Goal: Task Accomplishment & Management: Manage account settings

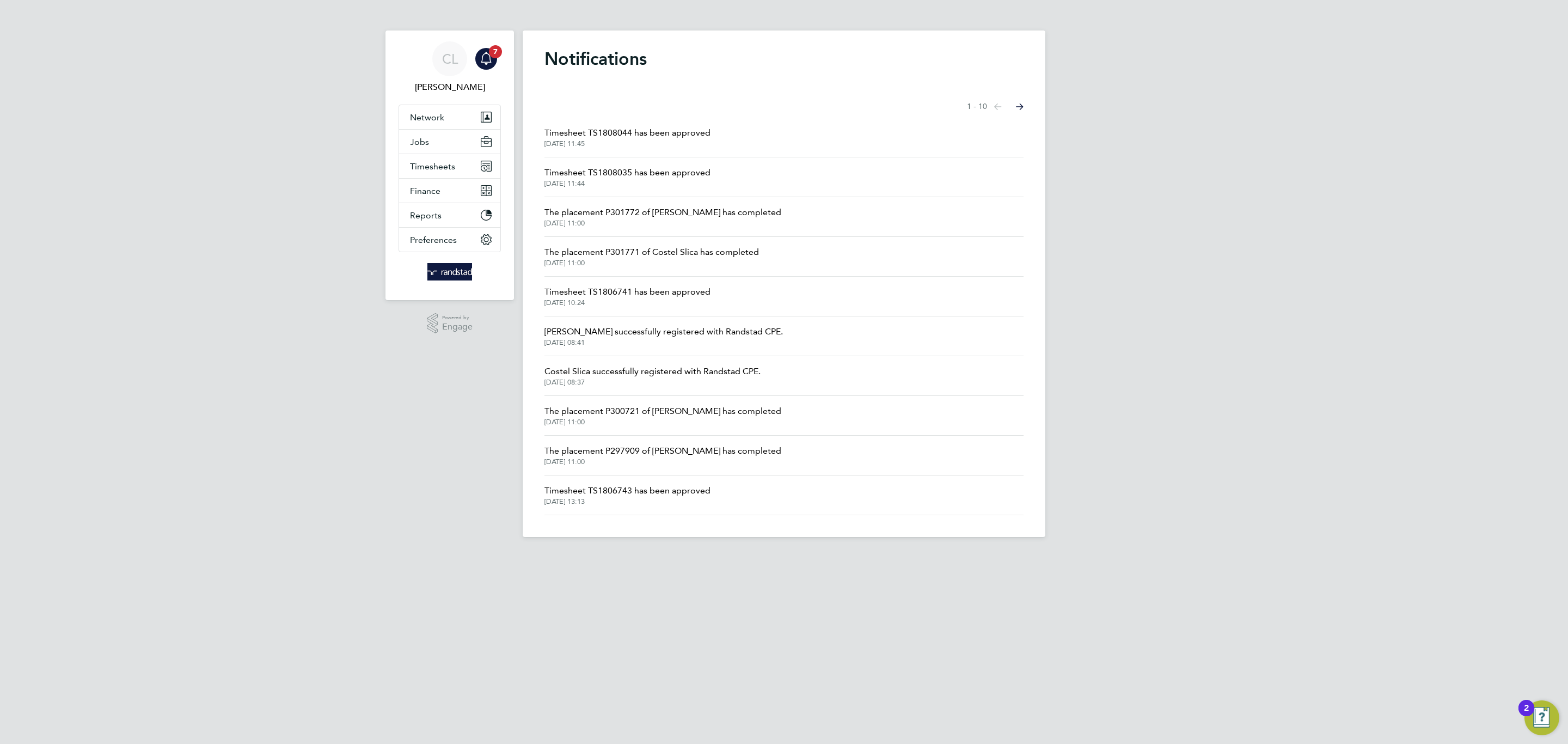
click at [476, 63] on div "Main navigation" at bounding box center [486, 59] width 22 height 22
click at [420, 170] on span "Timesheets" at bounding box center [432, 166] width 45 height 10
click at [442, 187] on ul "Timesheets Expenses" at bounding box center [449, 199] width 101 height 44
click at [439, 193] on link "Timesheets" at bounding box center [432, 192] width 45 height 10
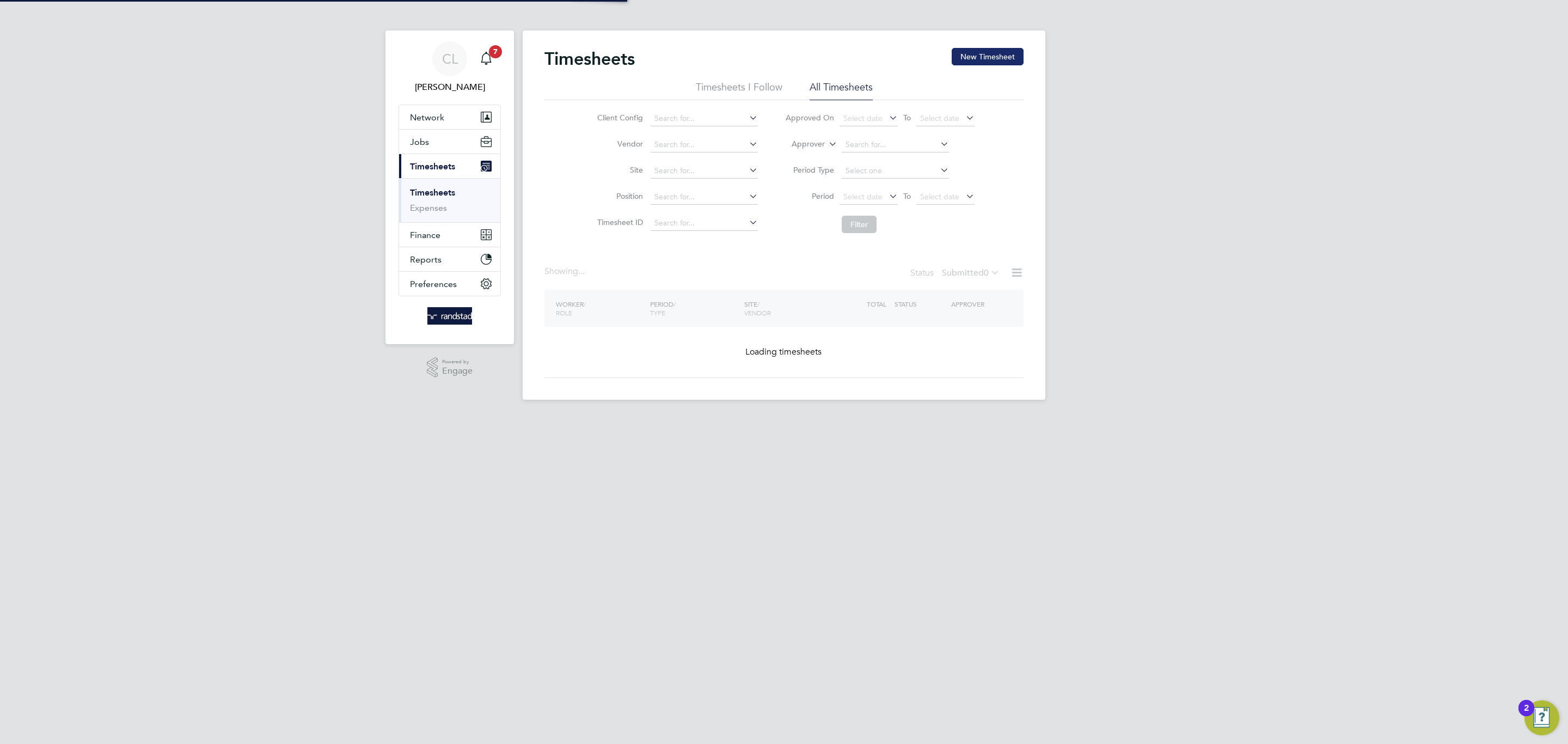
click at [1023, 48] on div "Timesheets New Timesheet" at bounding box center [783, 64] width 479 height 32
click at [1016, 54] on button "New Timesheet" at bounding box center [987, 57] width 72 height 18
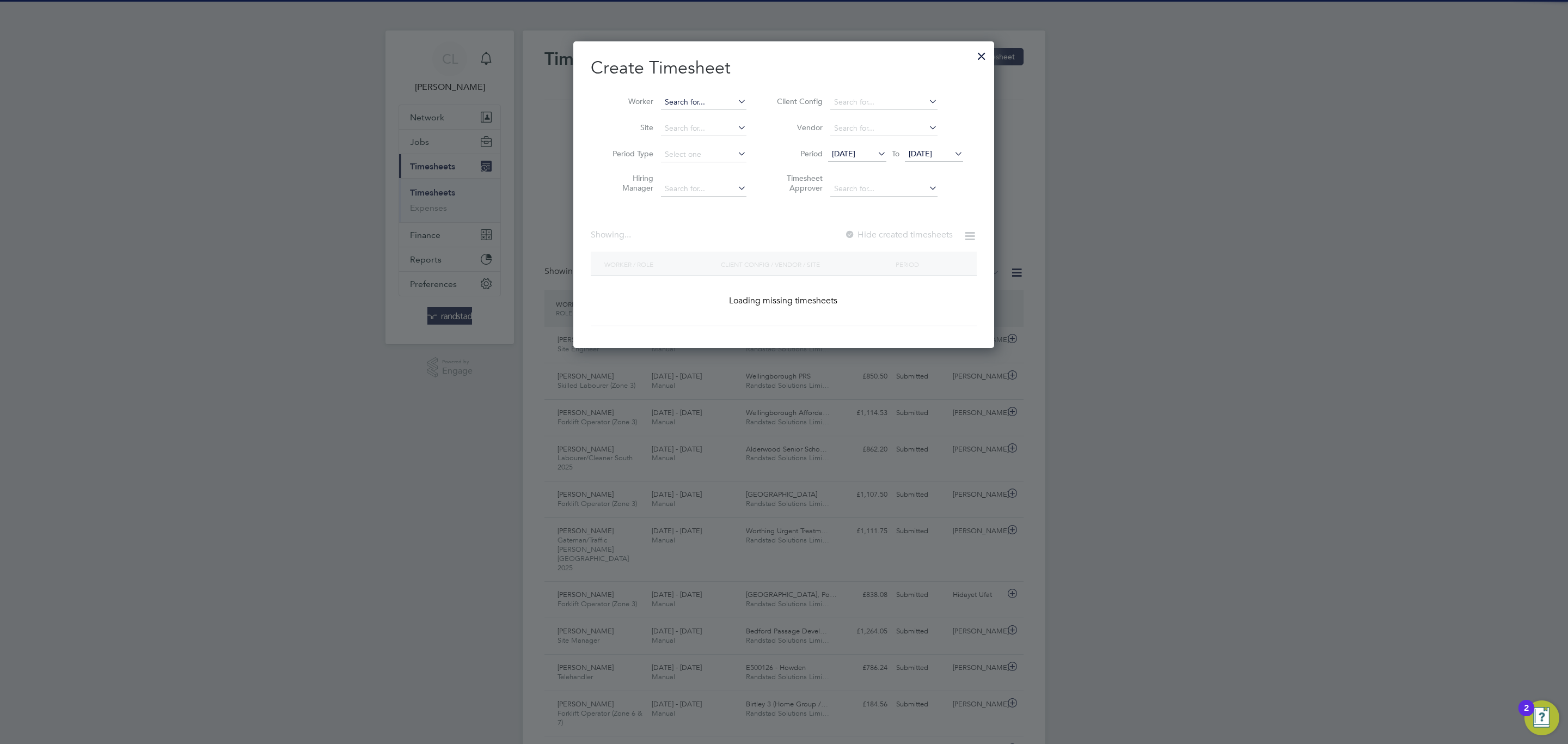
click at [717, 101] on input at bounding box center [703, 102] width 86 height 16
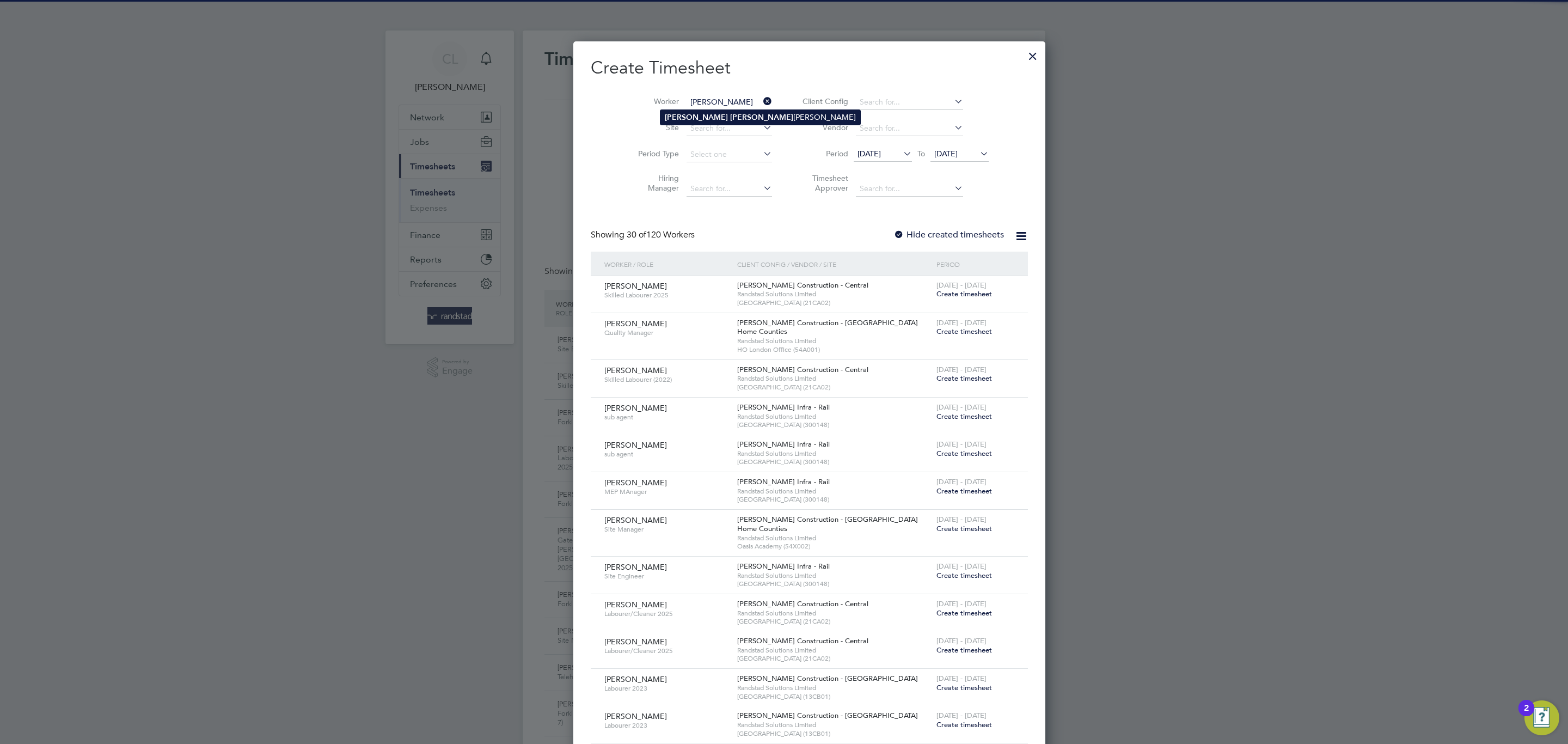
click at [729, 119] on li "Levan Brod erick" at bounding box center [760, 117] width 200 height 15
type input "Levan Broderick"
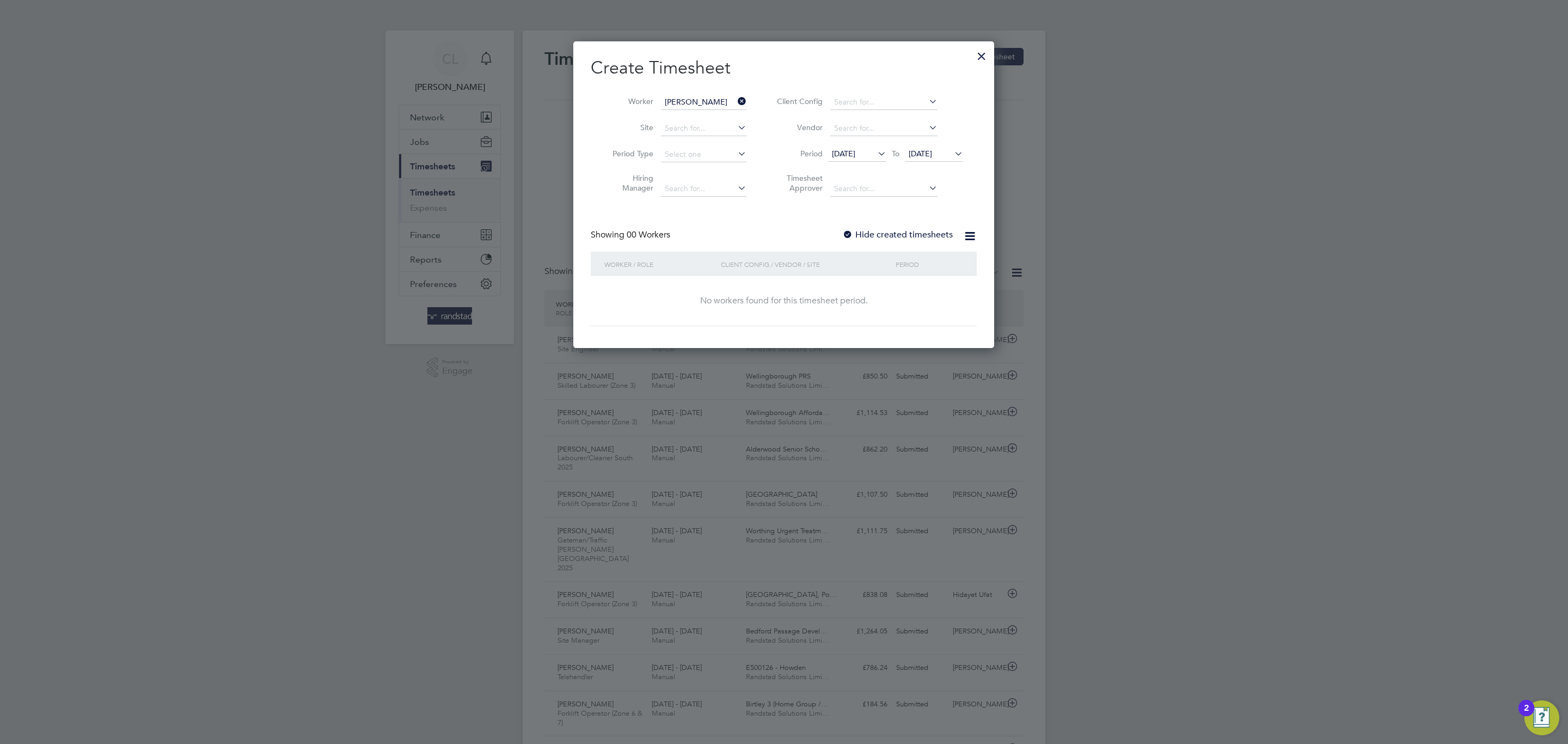
click at [857, 237] on label "Hide created timesheets" at bounding box center [897, 235] width 110 height 11
click at [932, 158] on span "[DATE]" at bounding box center [920, 154] width 24 height 10
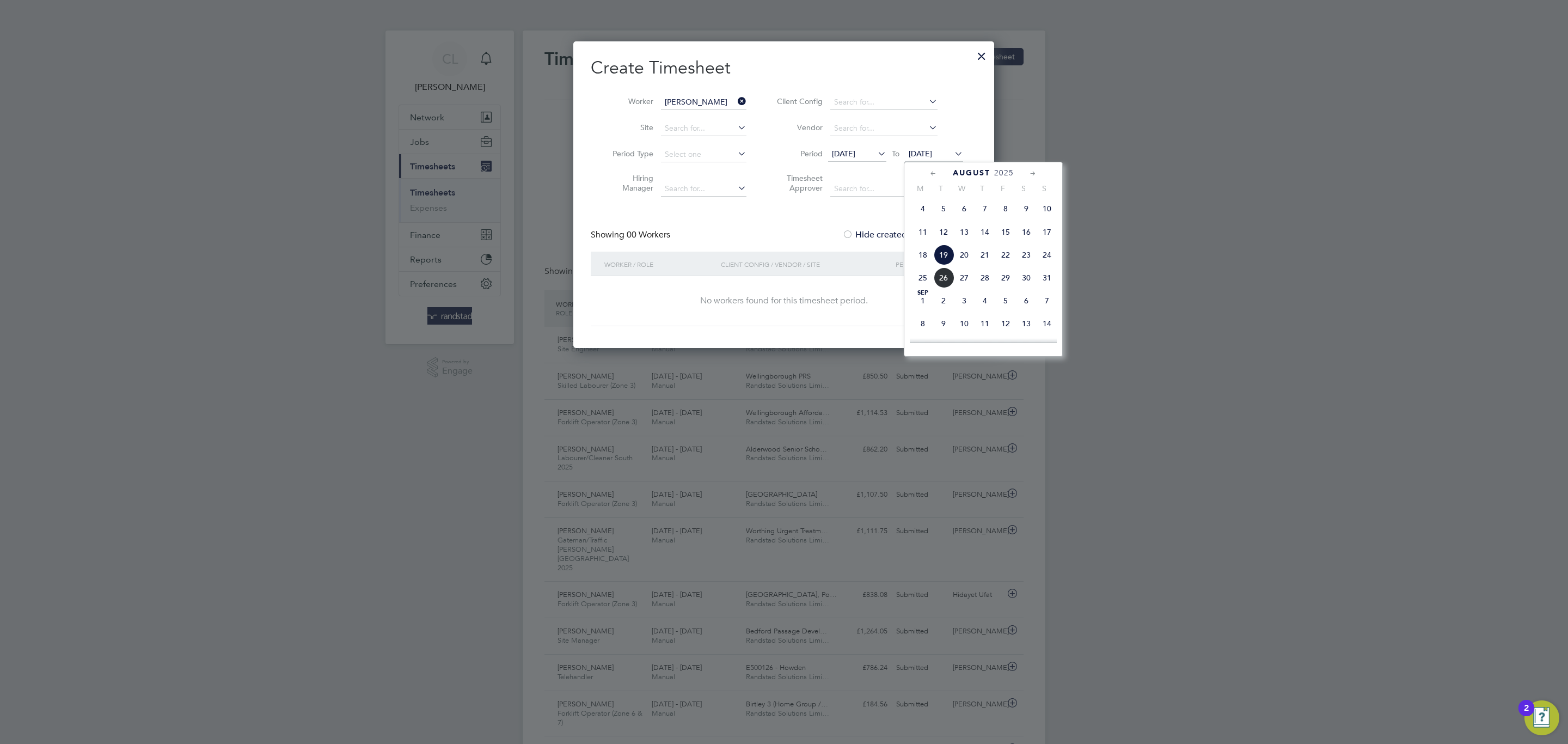
click at [940, 311] on span "2" at bounding box center [943, 301] width 21 height 21
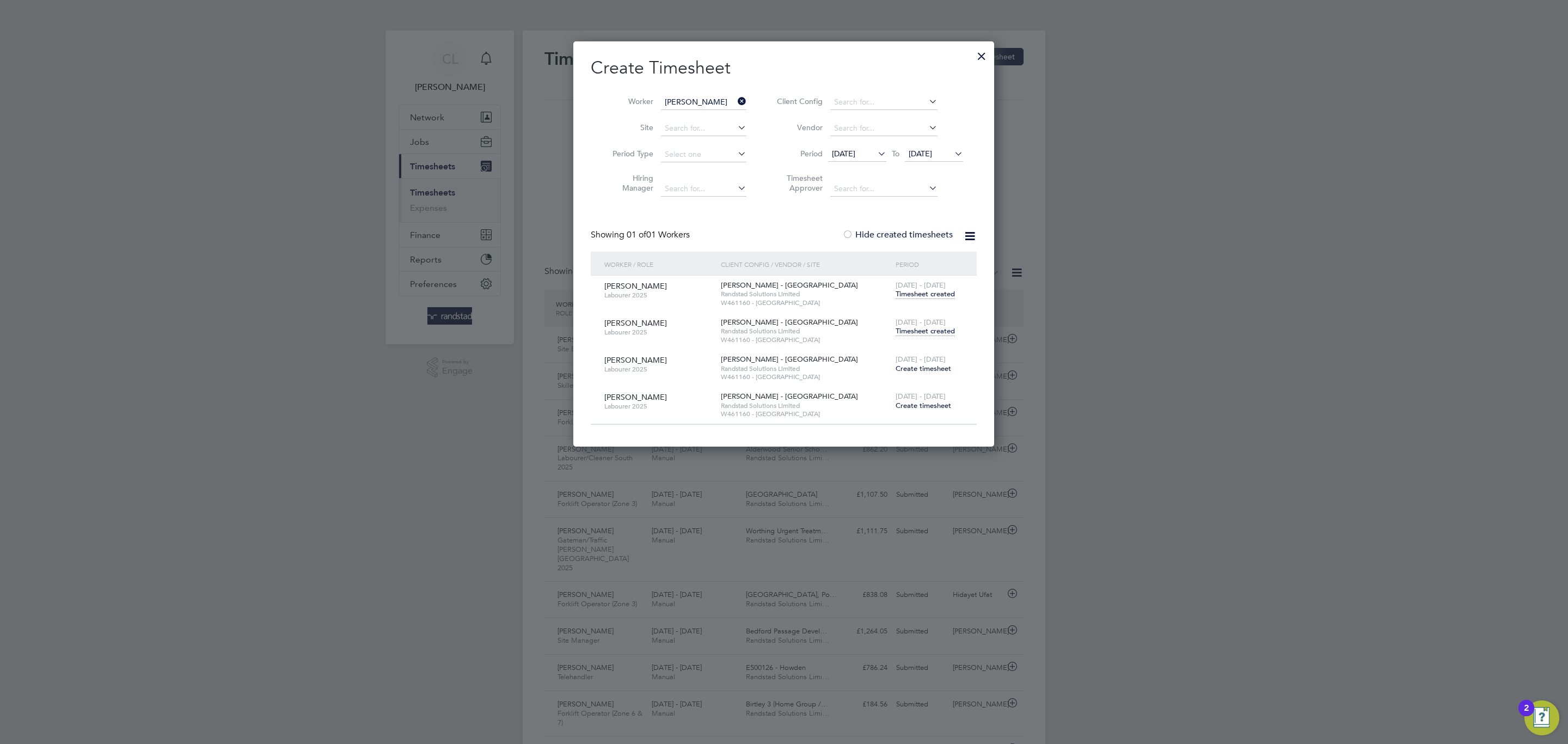
click at [902, 333] on span "Timesheet created" at bounding box center [925, 331] width 59 height 10
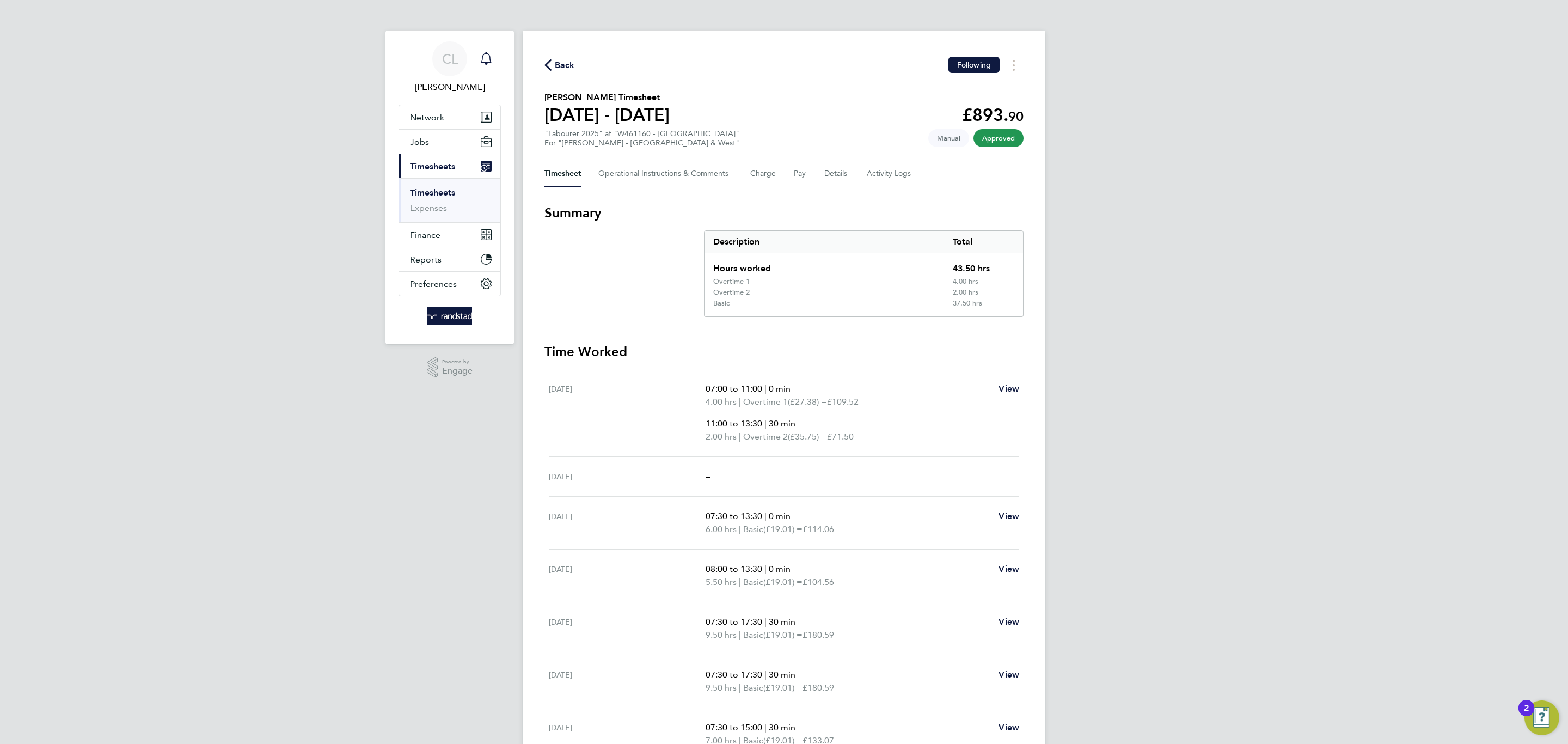
click at [482, 57] on icon "Main navigation" at bounding box center [486, 57] width 10 height 11
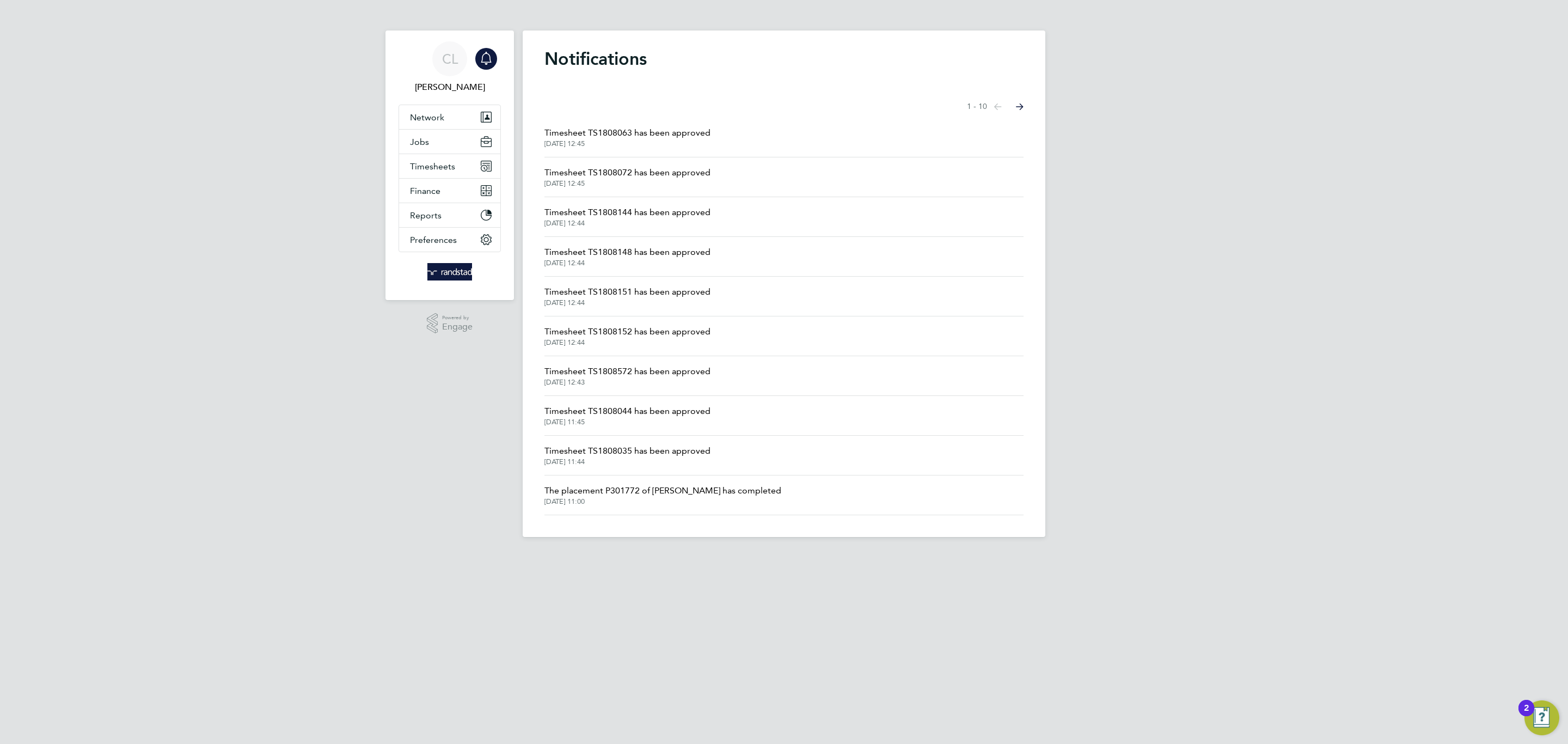
click at [645, 449] on span "Timesheet TS1808035 has been approved" at bounding box center [627, 451] width 166 height 13
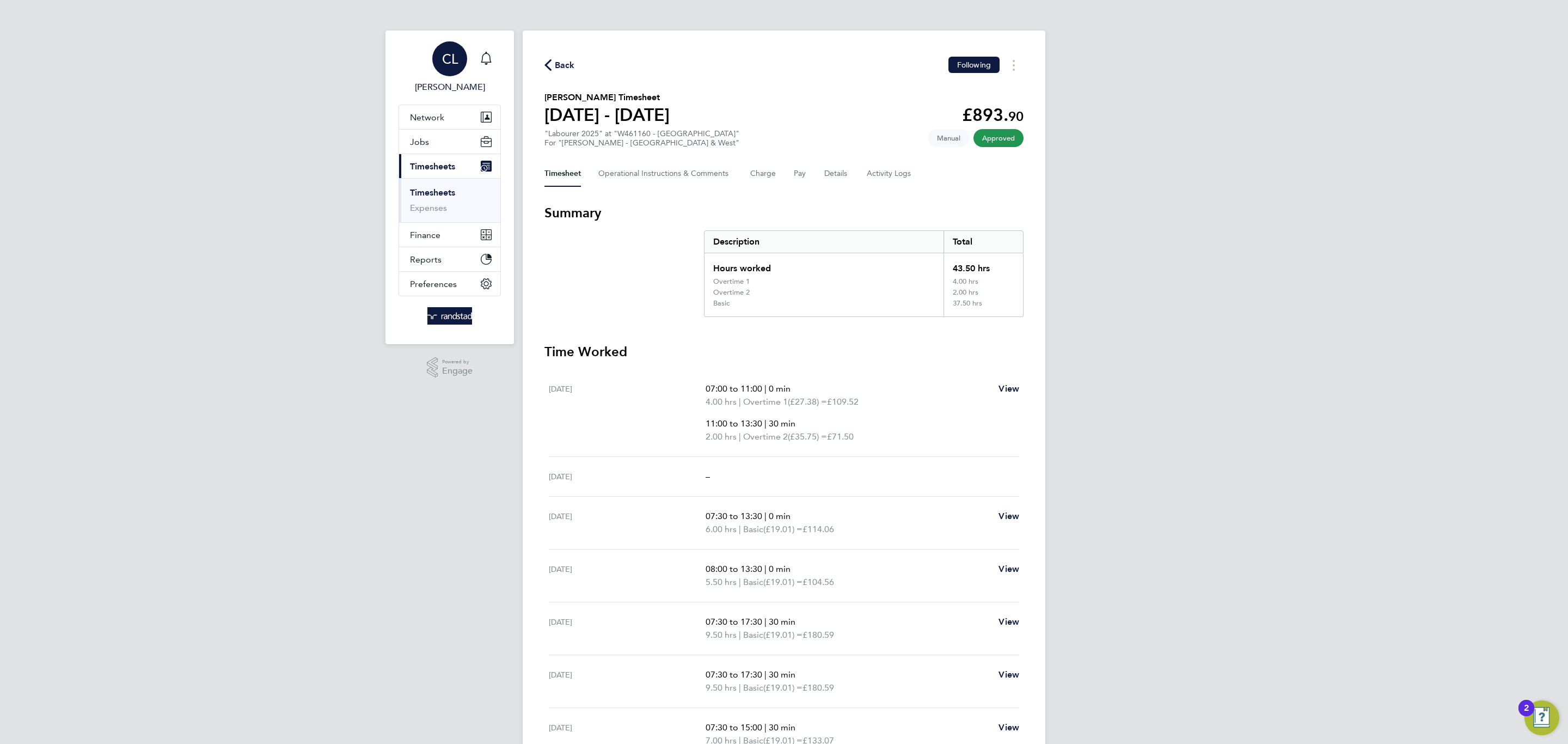
click at [468, 61] on link "CL Charlotte Lockeridge" at bounding box center [450, 67] width 102 height 53
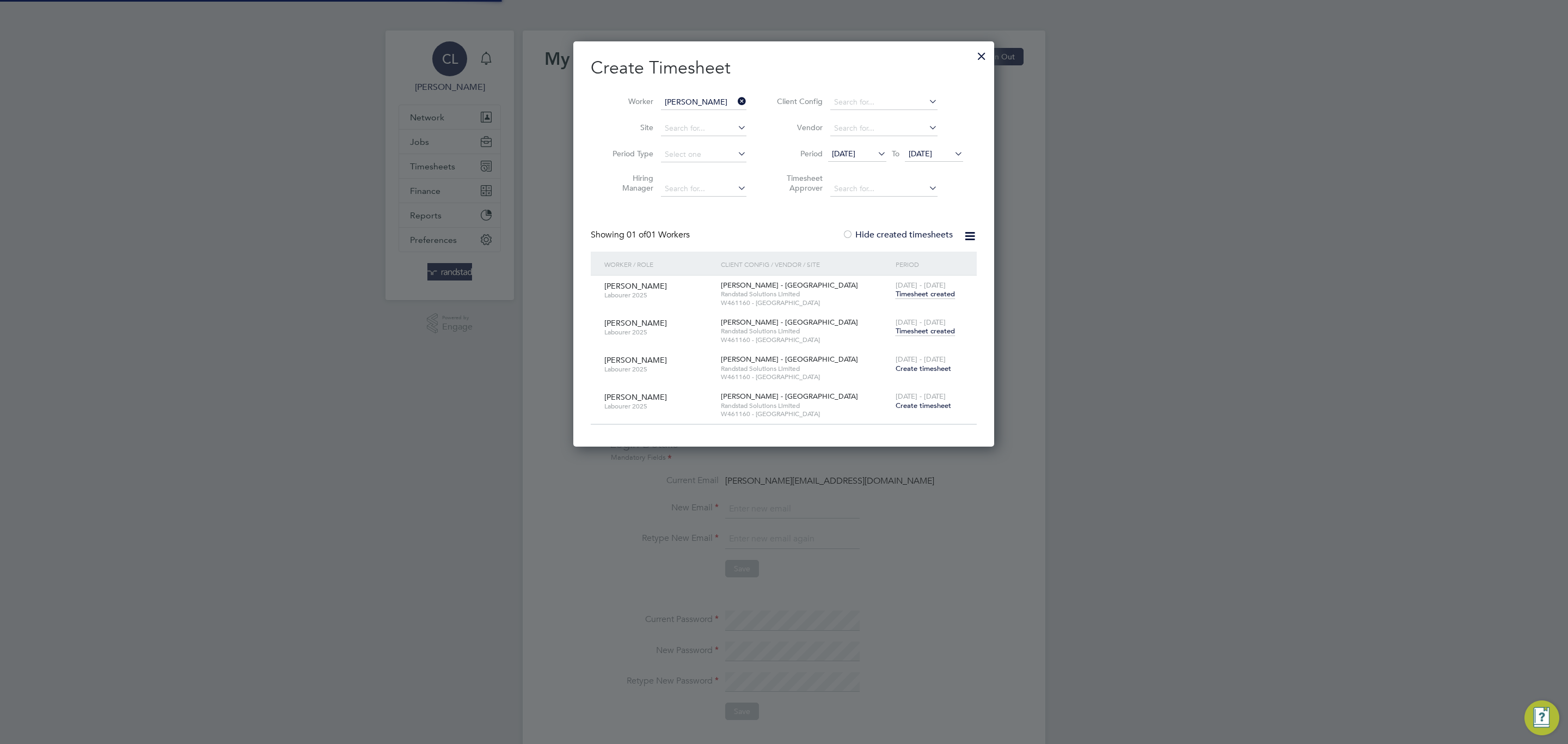
type input "charlotte.lockeridge@randstadcpe.com"
click at [982, 66] on div "Create Timesheet Worker Levan Broderick Site Period Type Hiring Manager Client …" at bounding box center [783, 243] width 421 height 405
click at [981, 59] on div at bounding box center [981, 53] width 20 height 20
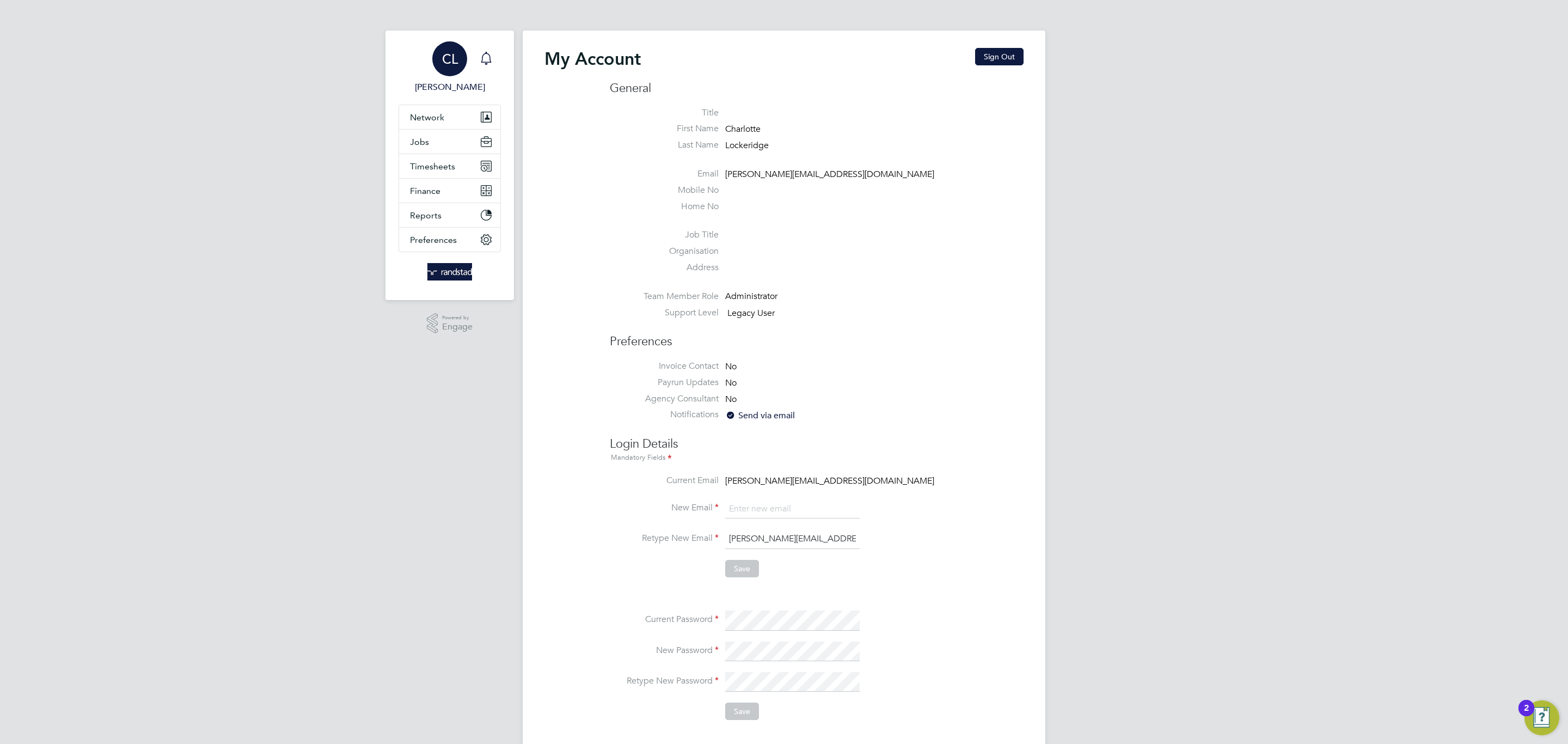
click at [490, 61] on icon "Main navigation" at bounding box center [486, 58] width 13 height 13
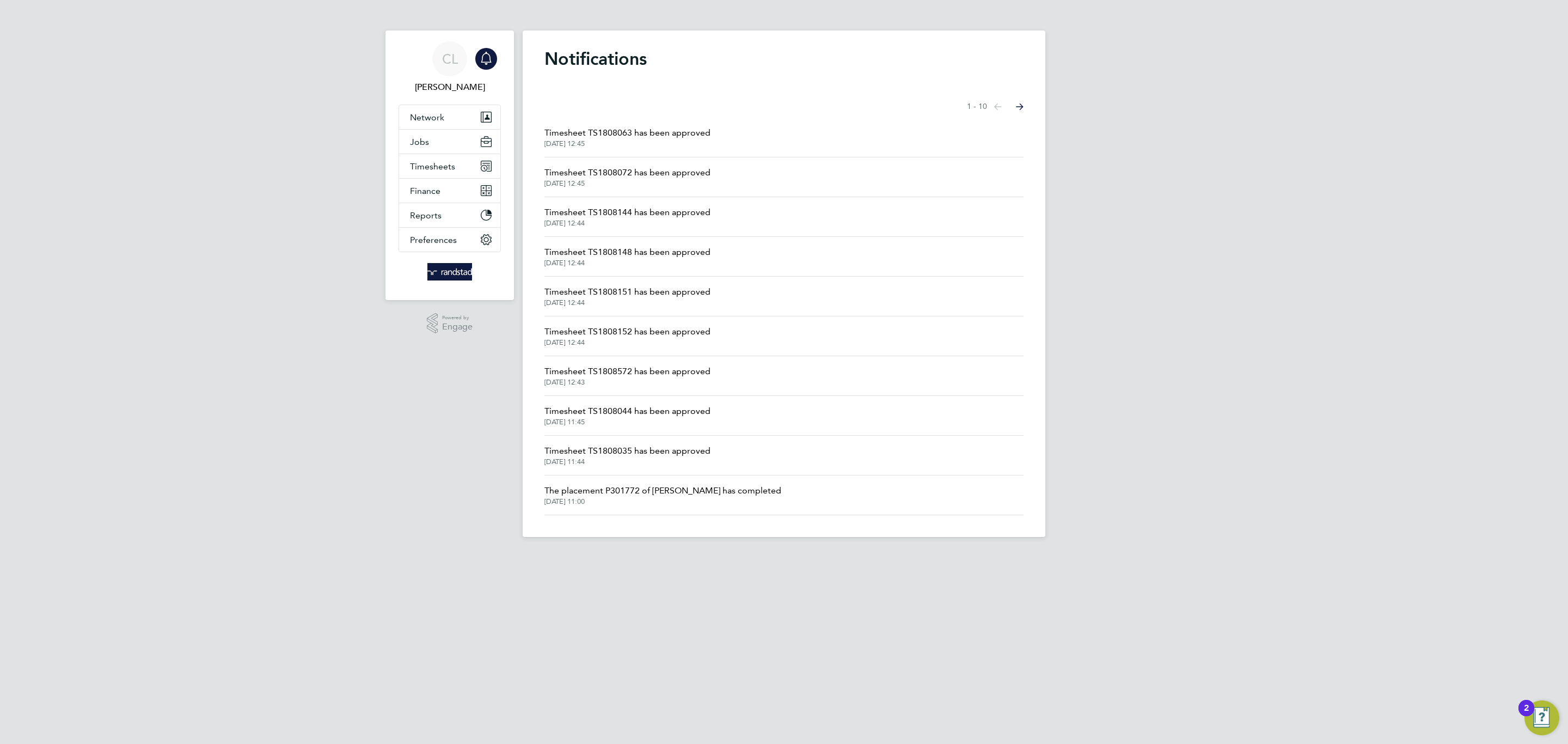
click at [680, 417] on span "Timesheet TS1808044 has been approved" at bounding box center [627, 411] width 166 height 13
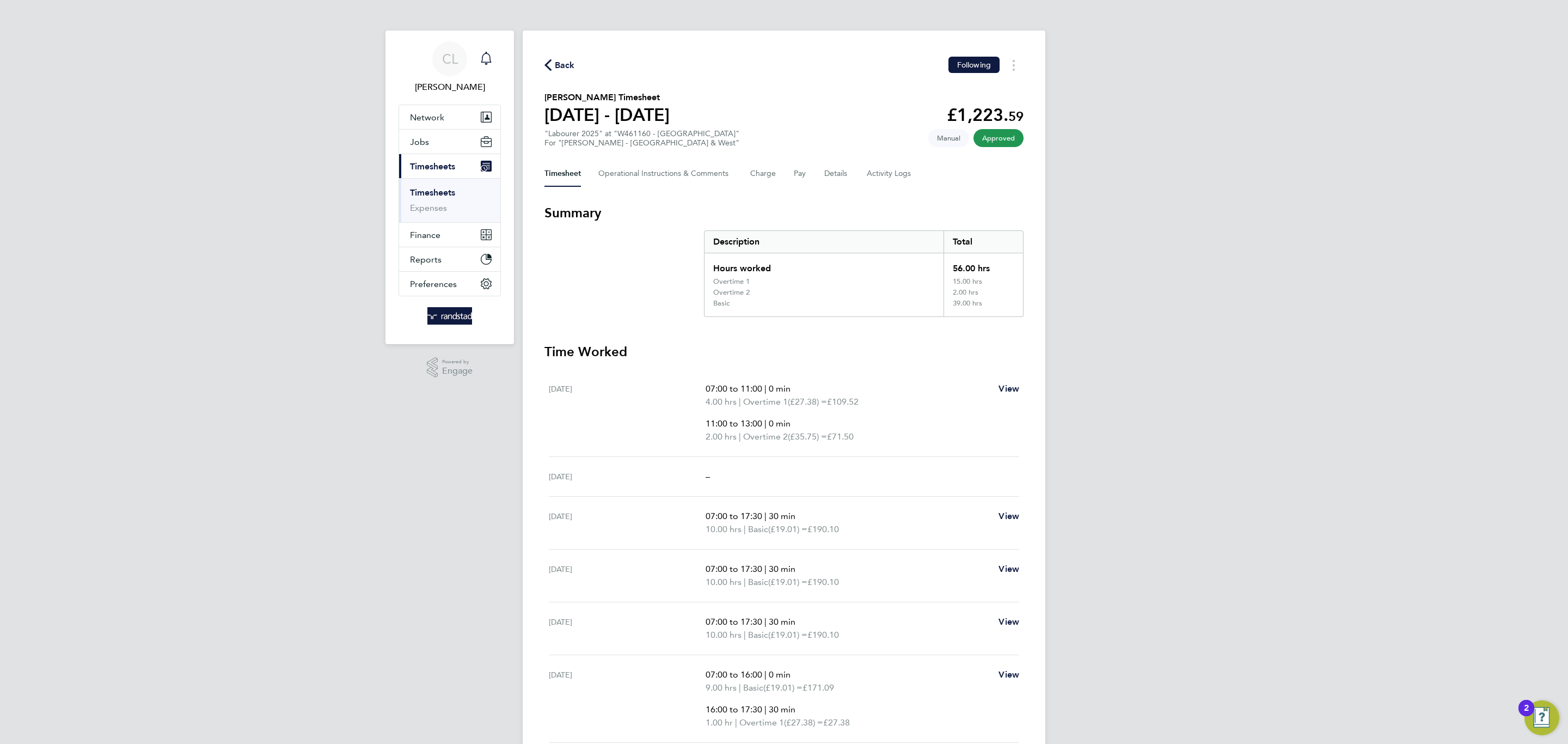
click at [476, 69] on link "Notifications" at bounding box center [486, 59] width 22 height 35
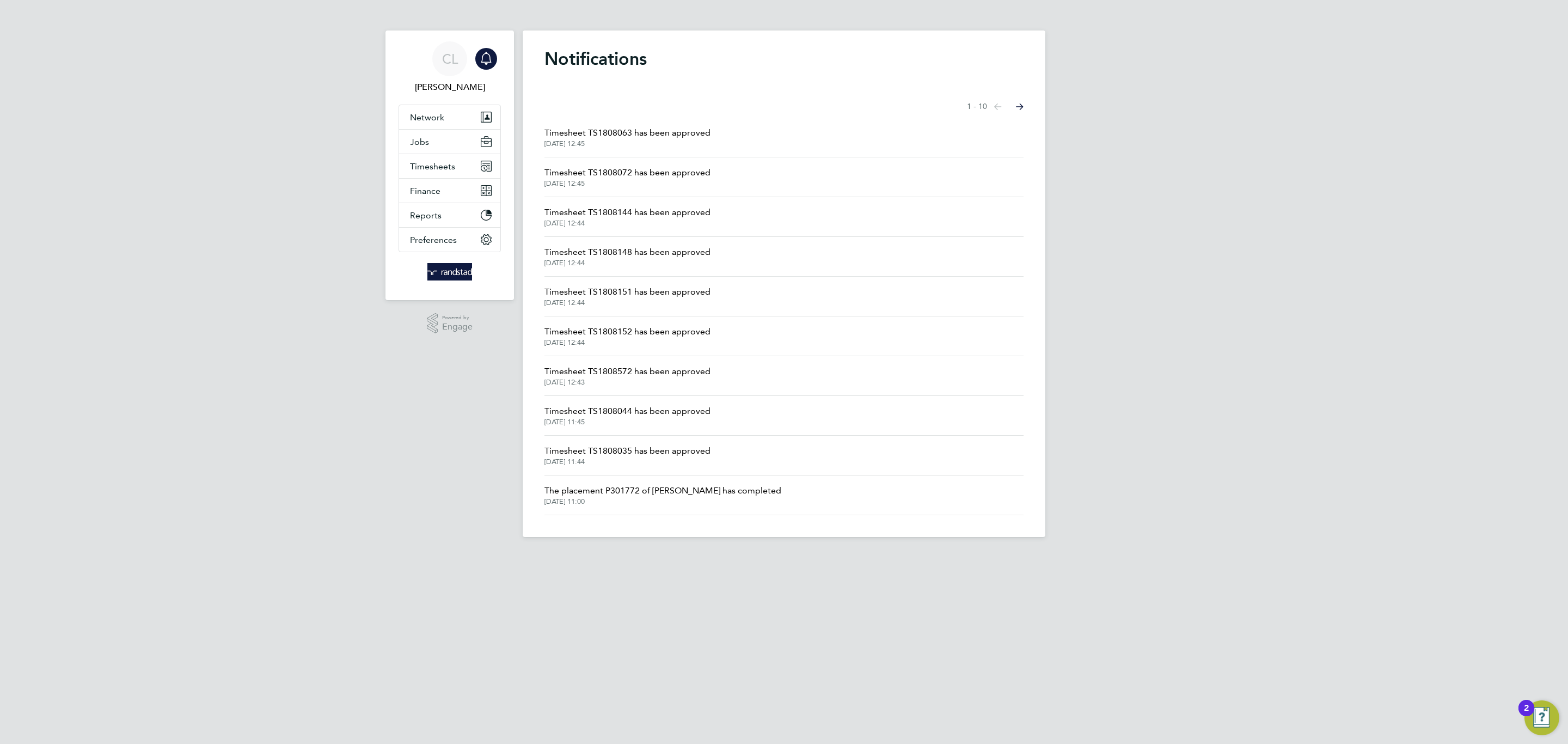
click at [672, 372] on span "Timesheet TS1808572 has been approved" at bounding box center [627, 371] width 166 height 13
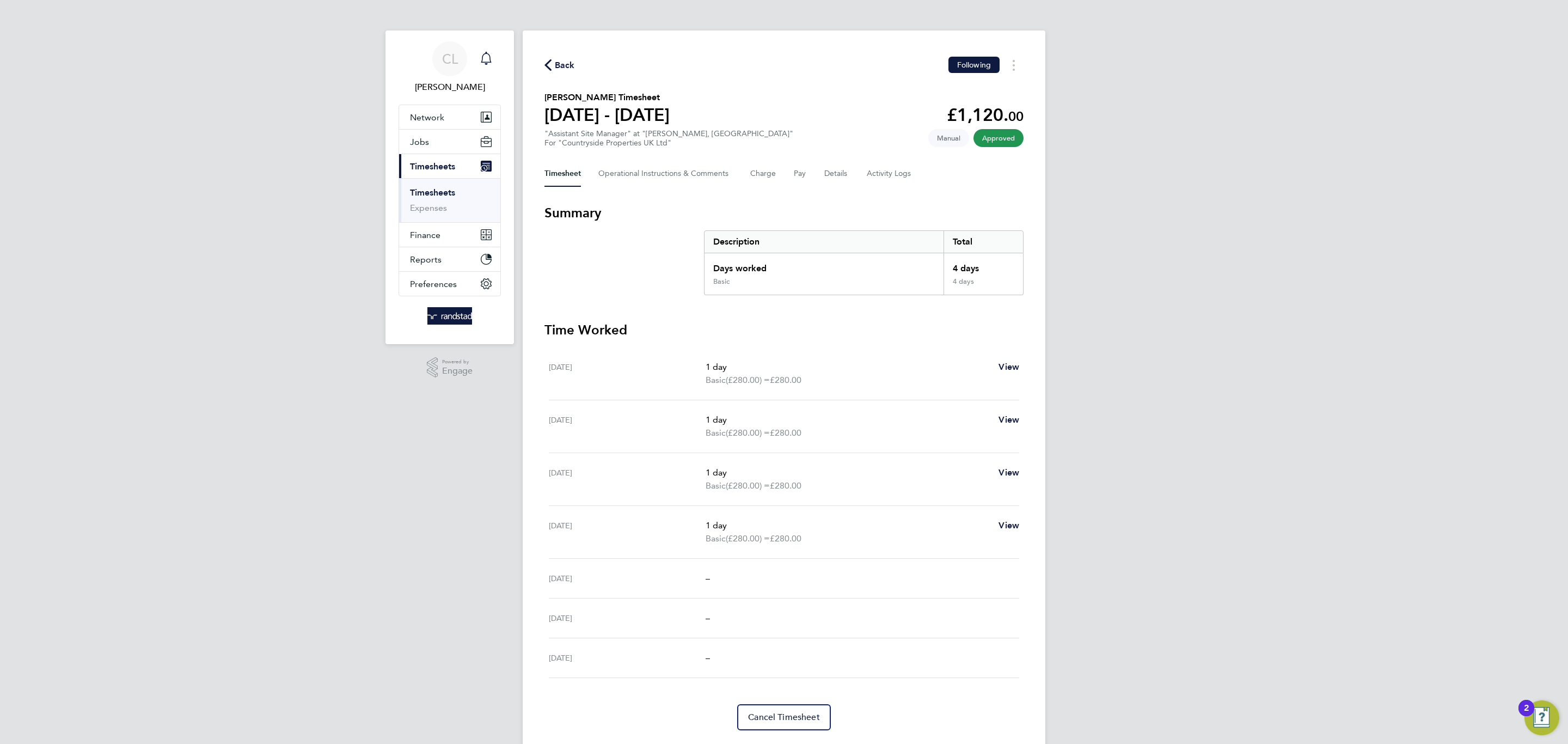
click at [492, 59] on icon "Main navigation" at bounding box center [486, 58] width 13 height 13
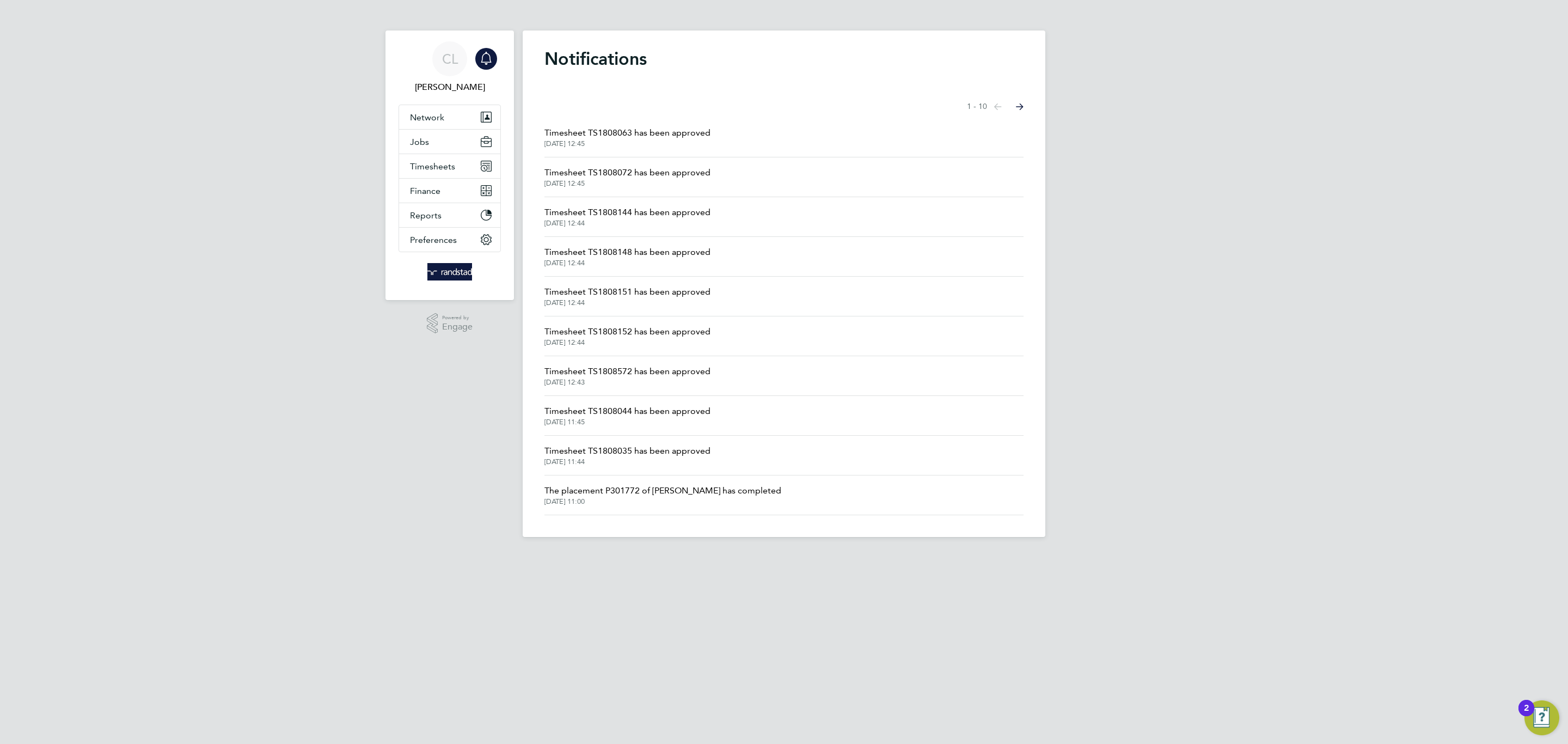
click at [663, 331] on span "Timesheet TS1808152 has been approved" at bounding box center [627, 332] width 166 height 13
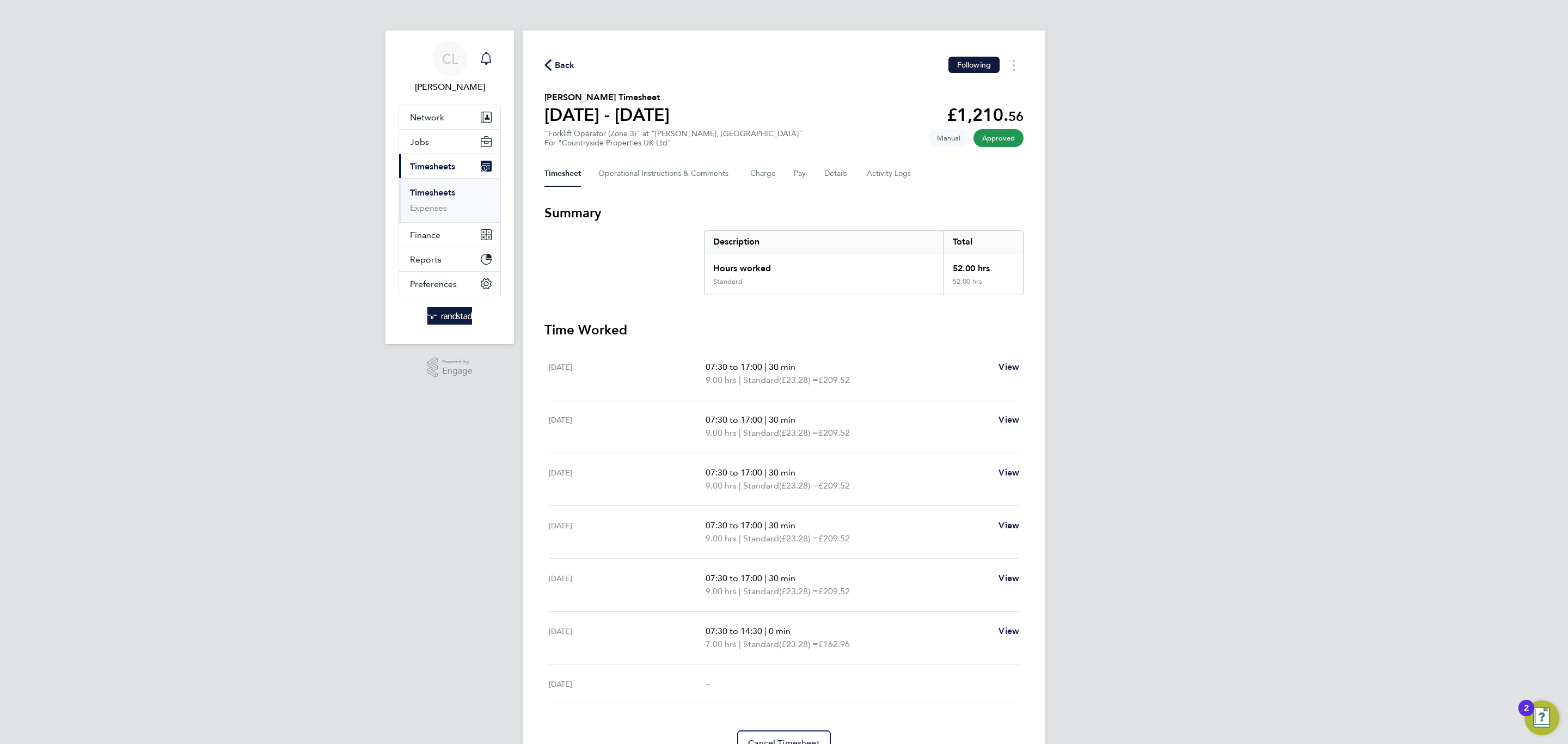
click at [490, 60] on icon "Main navigation" at bounding box center [486, 58] width 13 height 13
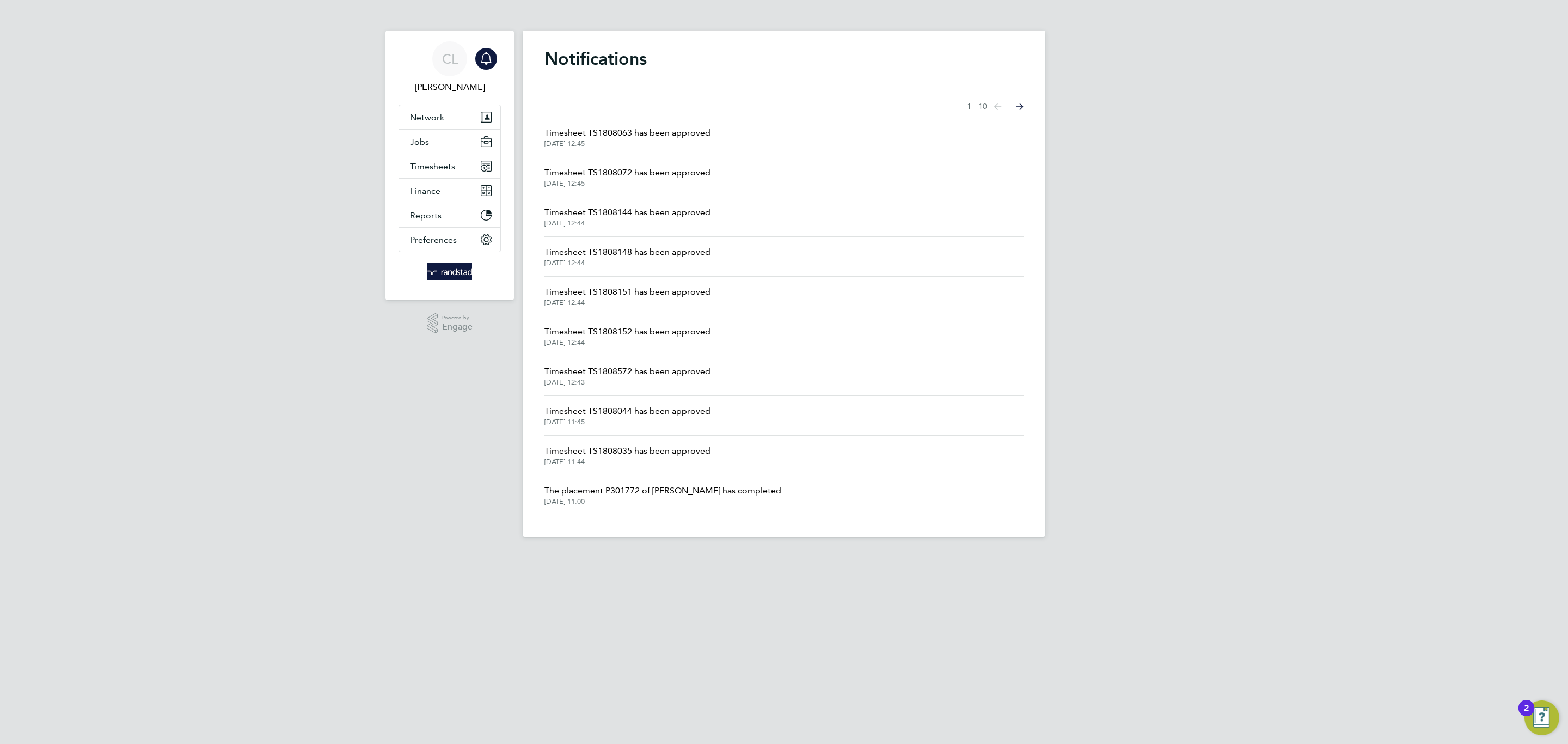
click at [686, 323] on li "Timesheet TS1808152 has been approved 26 Aug 2025, 12:44" at bounding box center [783, 336] width 479 height 40
click at [686, 325] on li "Timesheet TS1808152 has been approved 26 Aug 2025, 12:44" at bounding box center [783, 336] width 479 height 40
click at [686, 327] on span "Timesheet TS1808152 has been approved" at bounding box center [627, 332] width 166 height 13
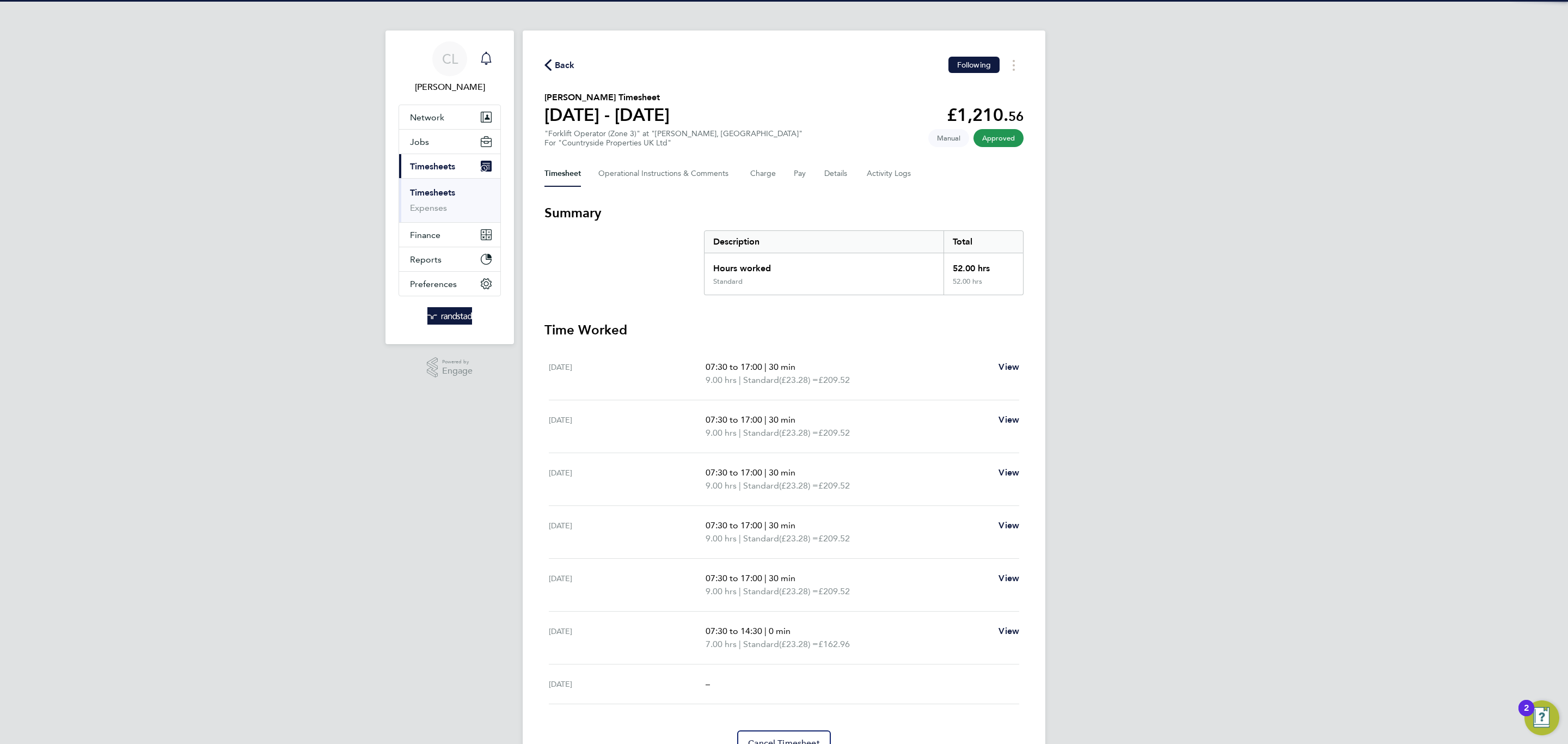
click at [487, 60] on icon "Main navigation" at bounding box center [486, 58] width 13 height 13
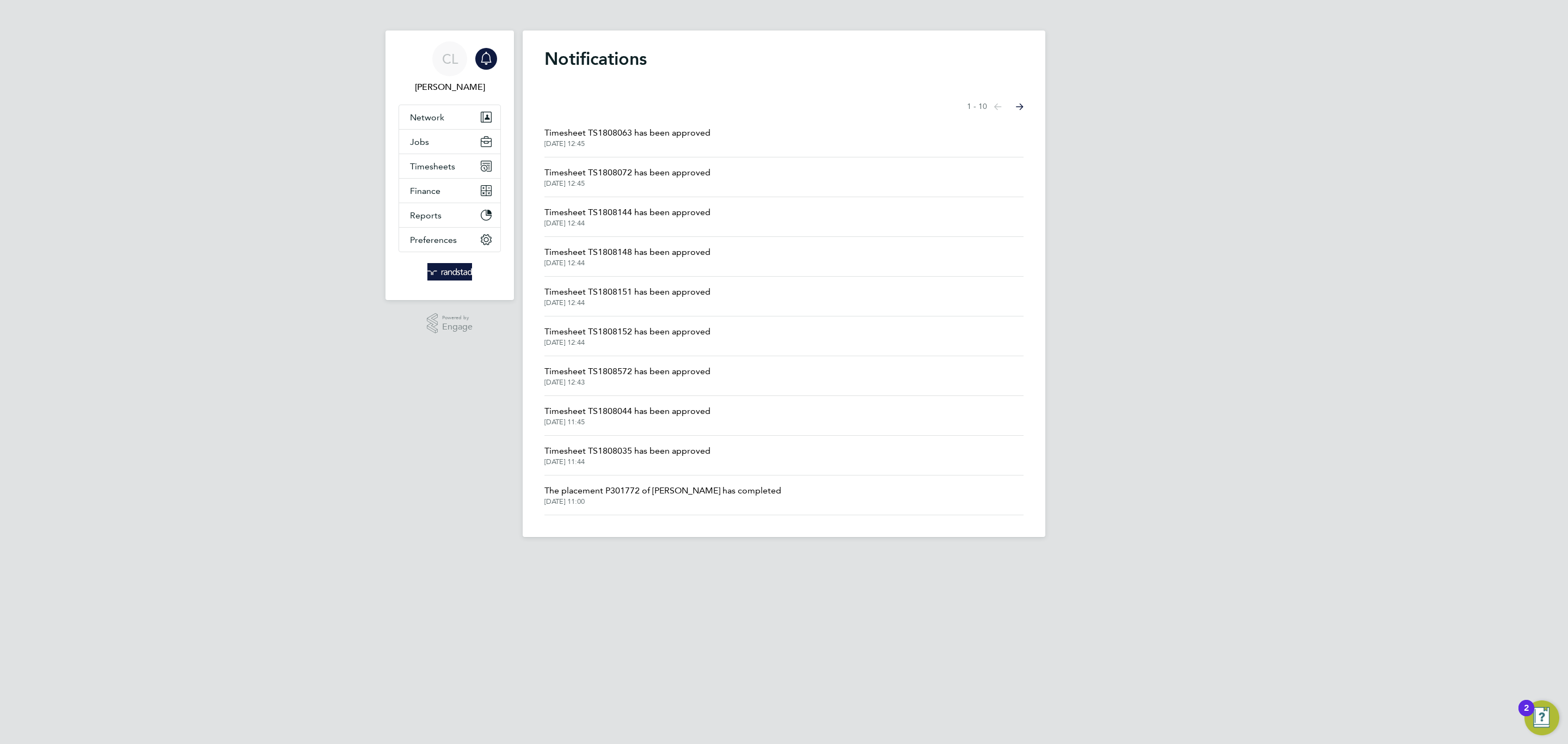
click at [669, 290] on span "Timesheet TS1808151 has been approved" at bounding box center [627, 292] width 166 height 13
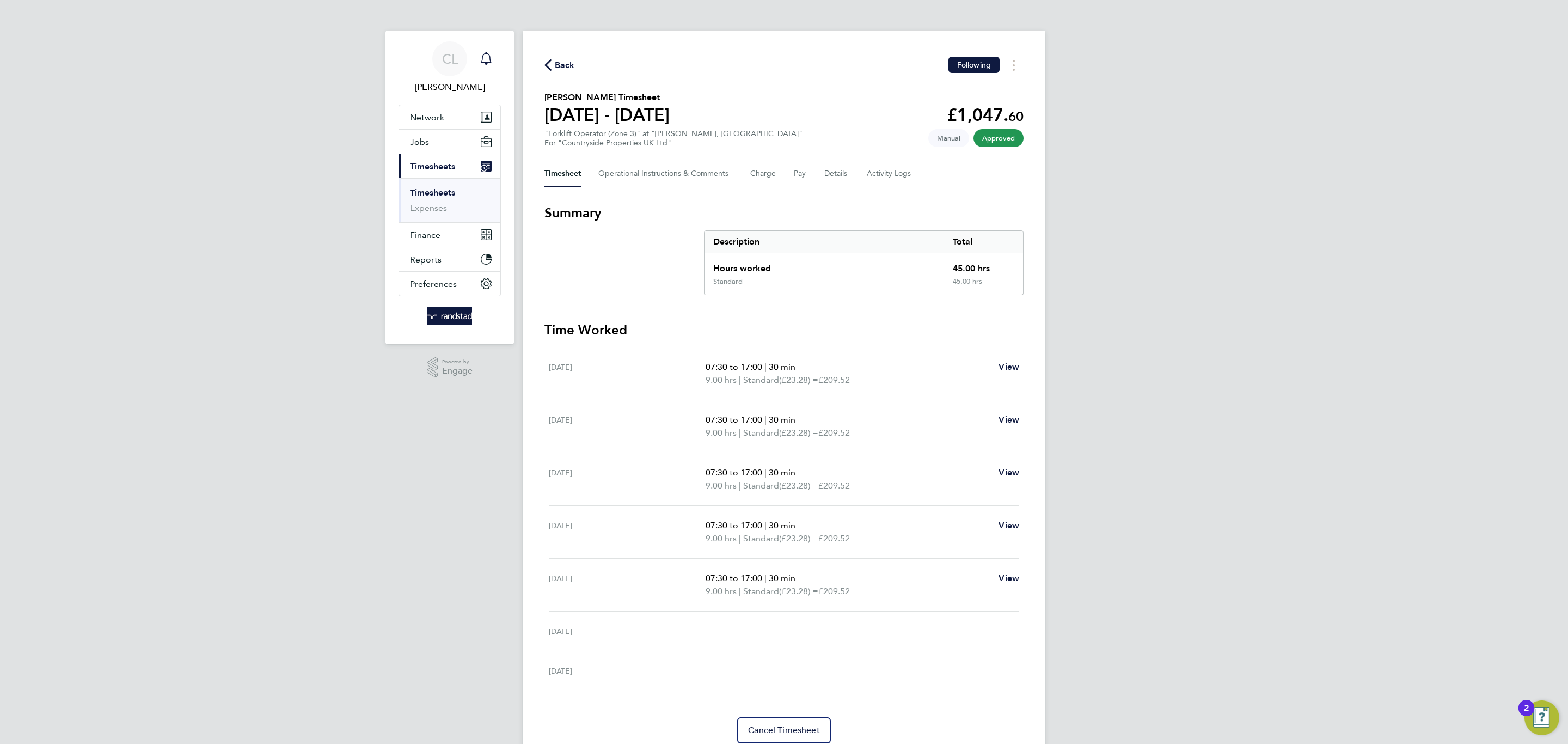
click at [494, 57] on div "Main navigation" at bounding box center [486, 59] width 22 height 22
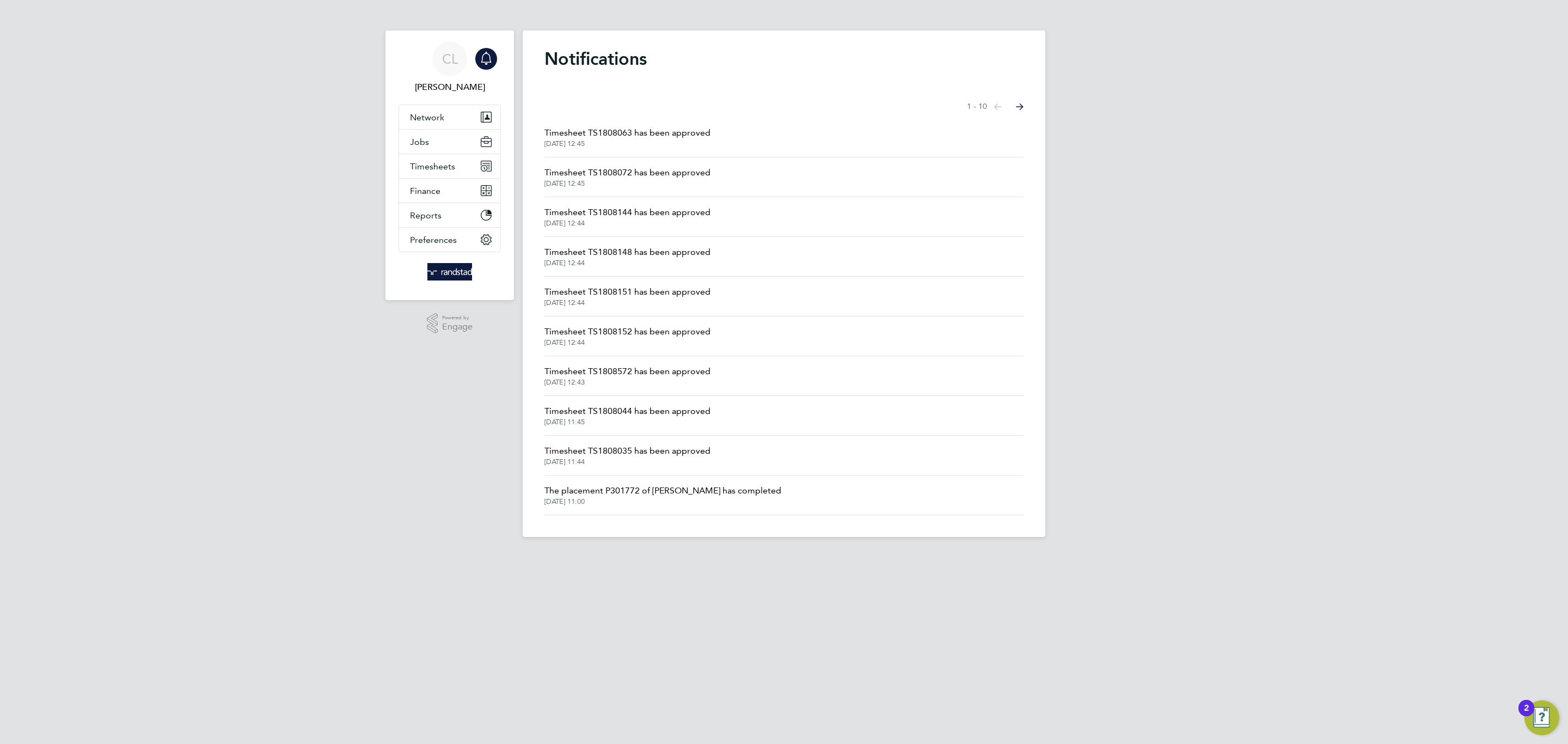
click at [674, 258] on span "Timesheet TS1808148 has been approved" at bounding box center [627, 252] width 166 height 13
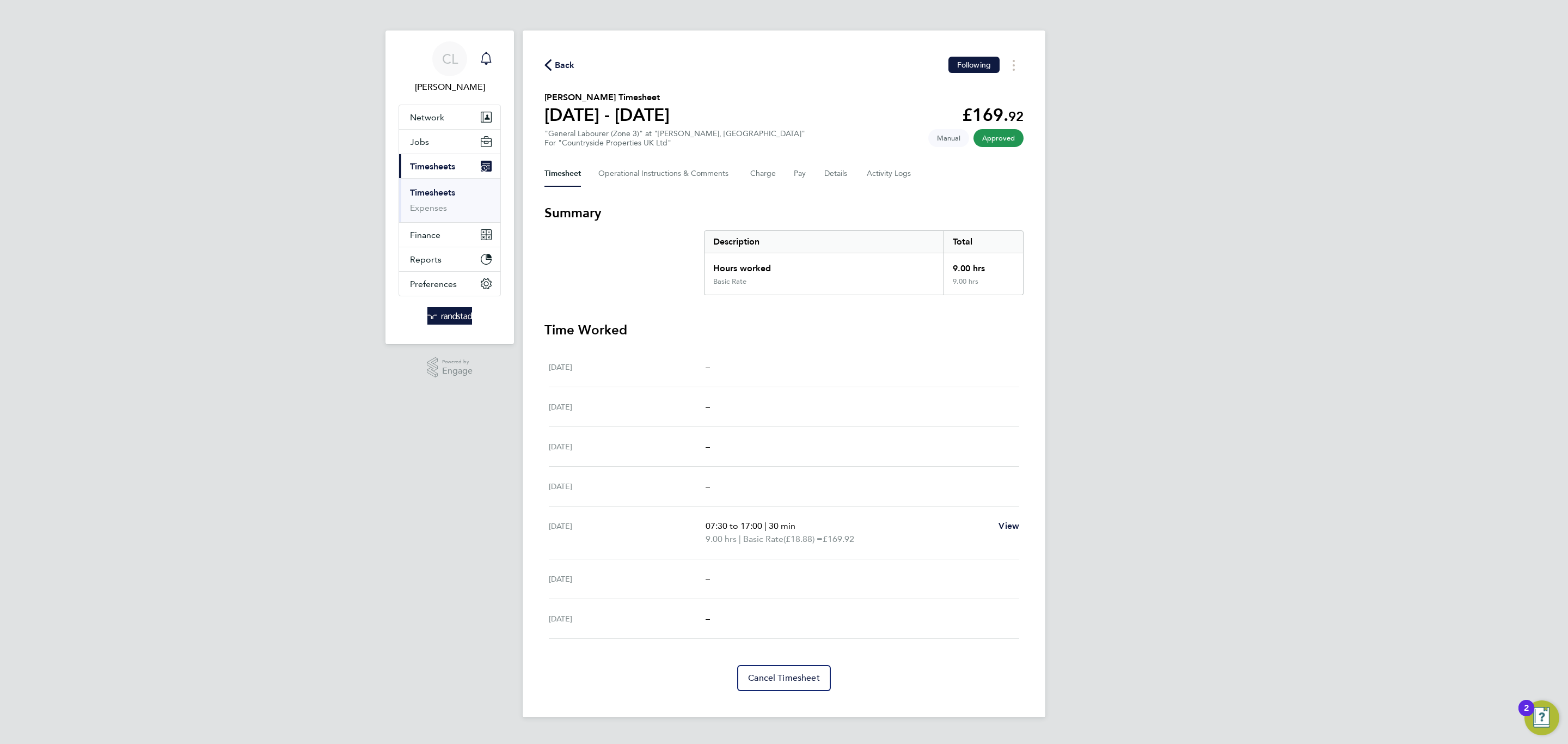
click at [489, 67] on div "Main navigation" at bounding box center [486, 59] width 22 height 22
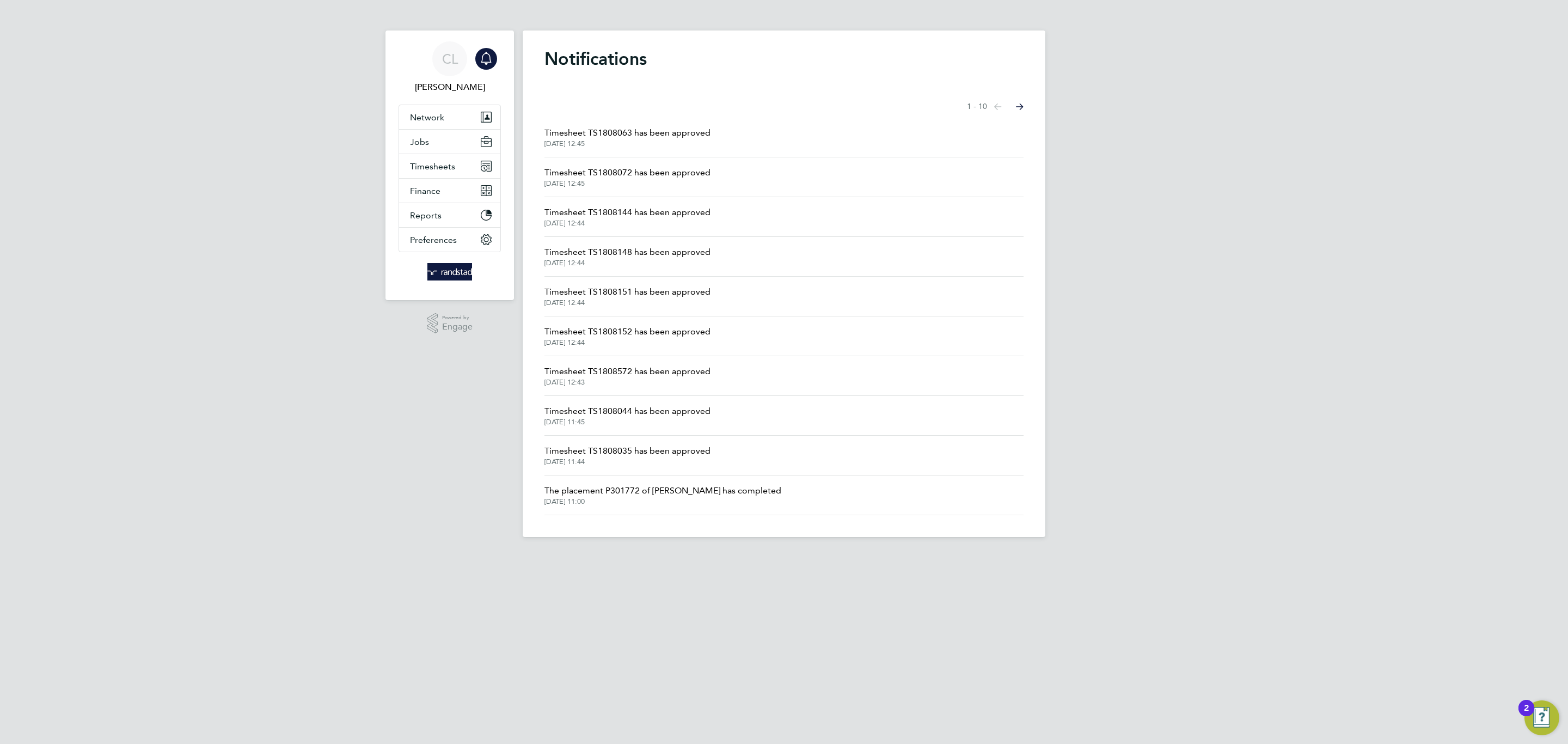
click at [662, 208] on span "Timesheet TS1808144 has been approved" at bounding box center [627, 212] width 166 height 13
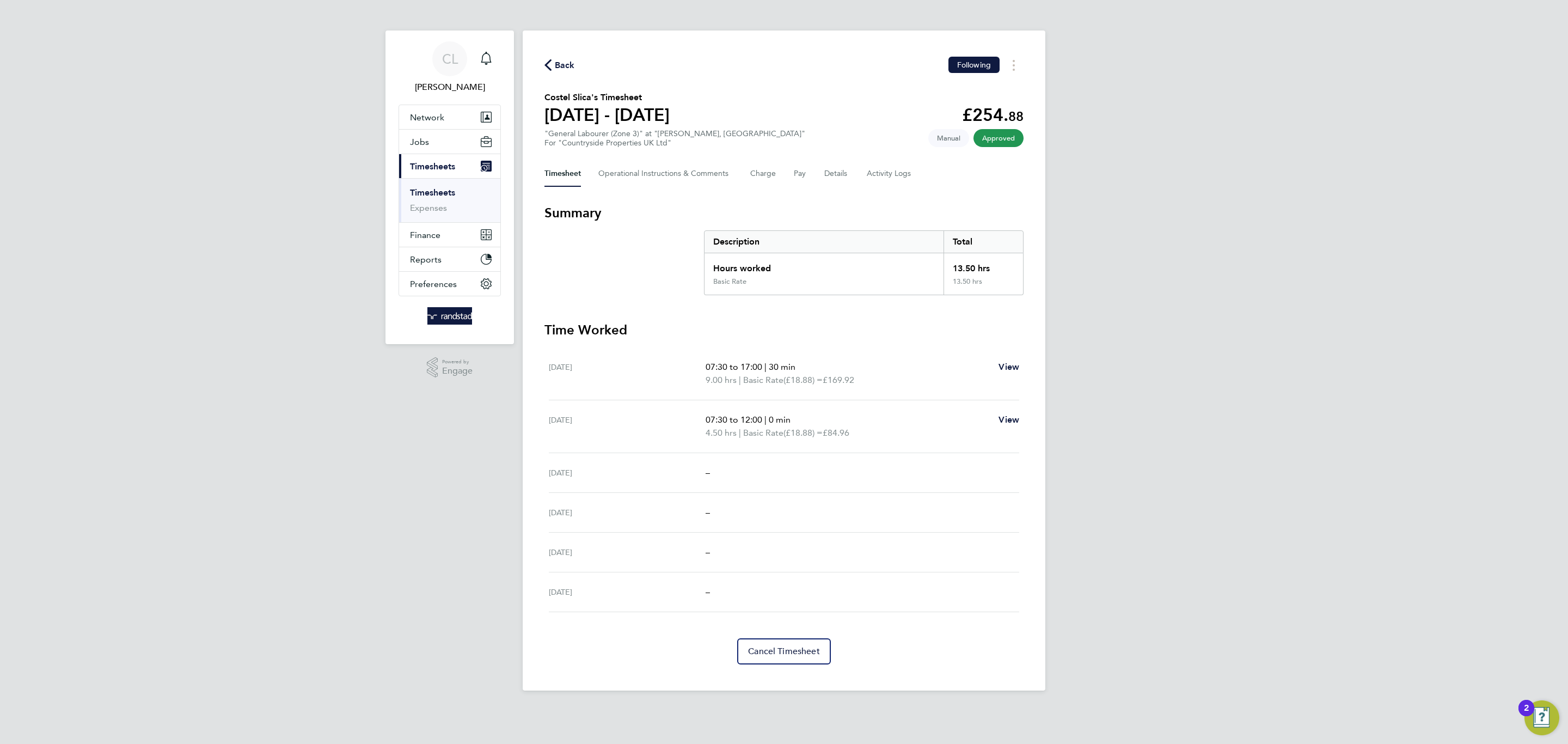
click at [504, 67] on app-nav-sections-wrapper "CL Charlotte Lockeridge Notifications Applications: Network Team Members Busine…" at bounding box center [449, 187] width 129 height 314
click at [494, 64] on div "Main navigation" at bounding box center [486, 59] width 22 height 22
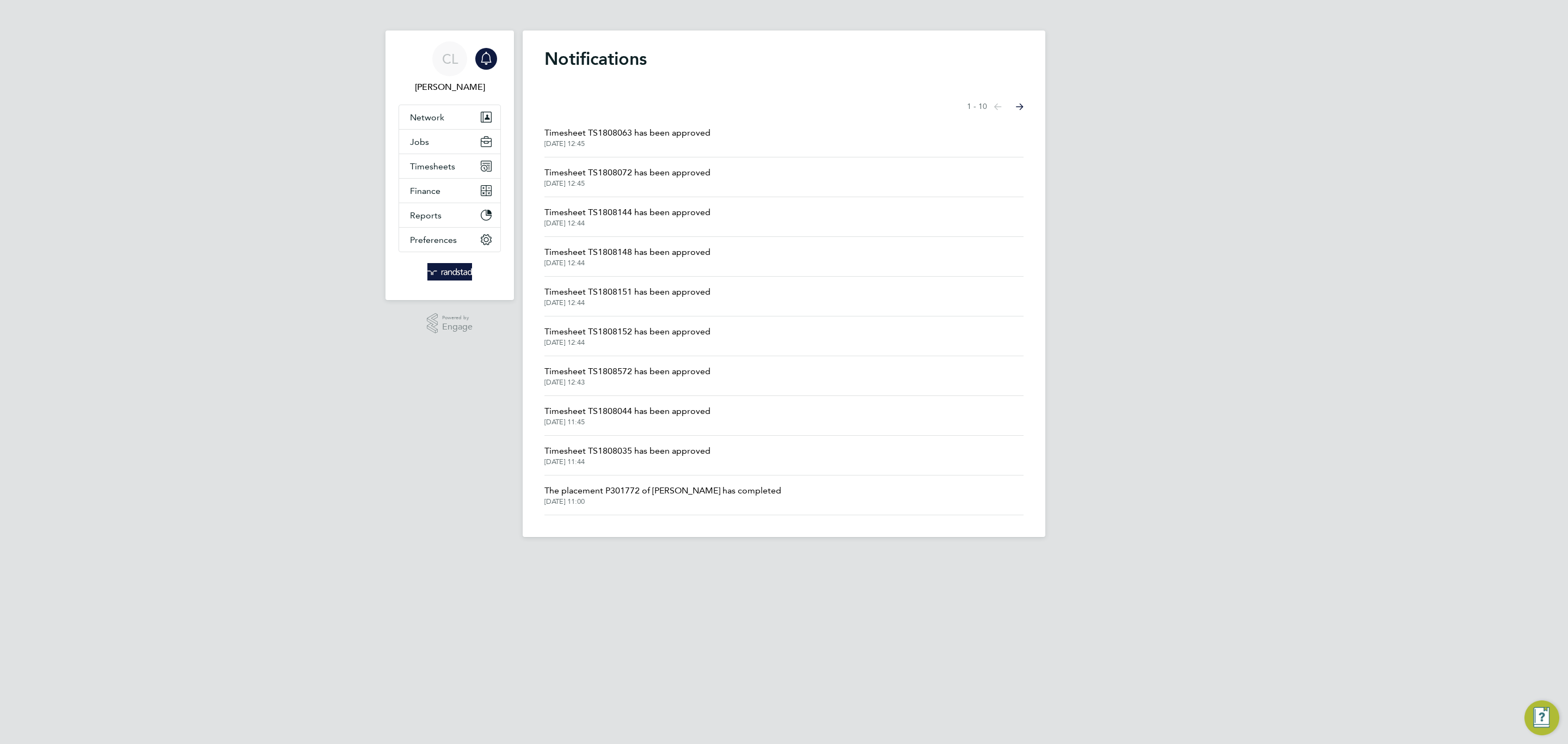
click at [619, 137] on span "Timesheet TS1808063 has been approved" at bounding box center [627, 133] width 166 height 13
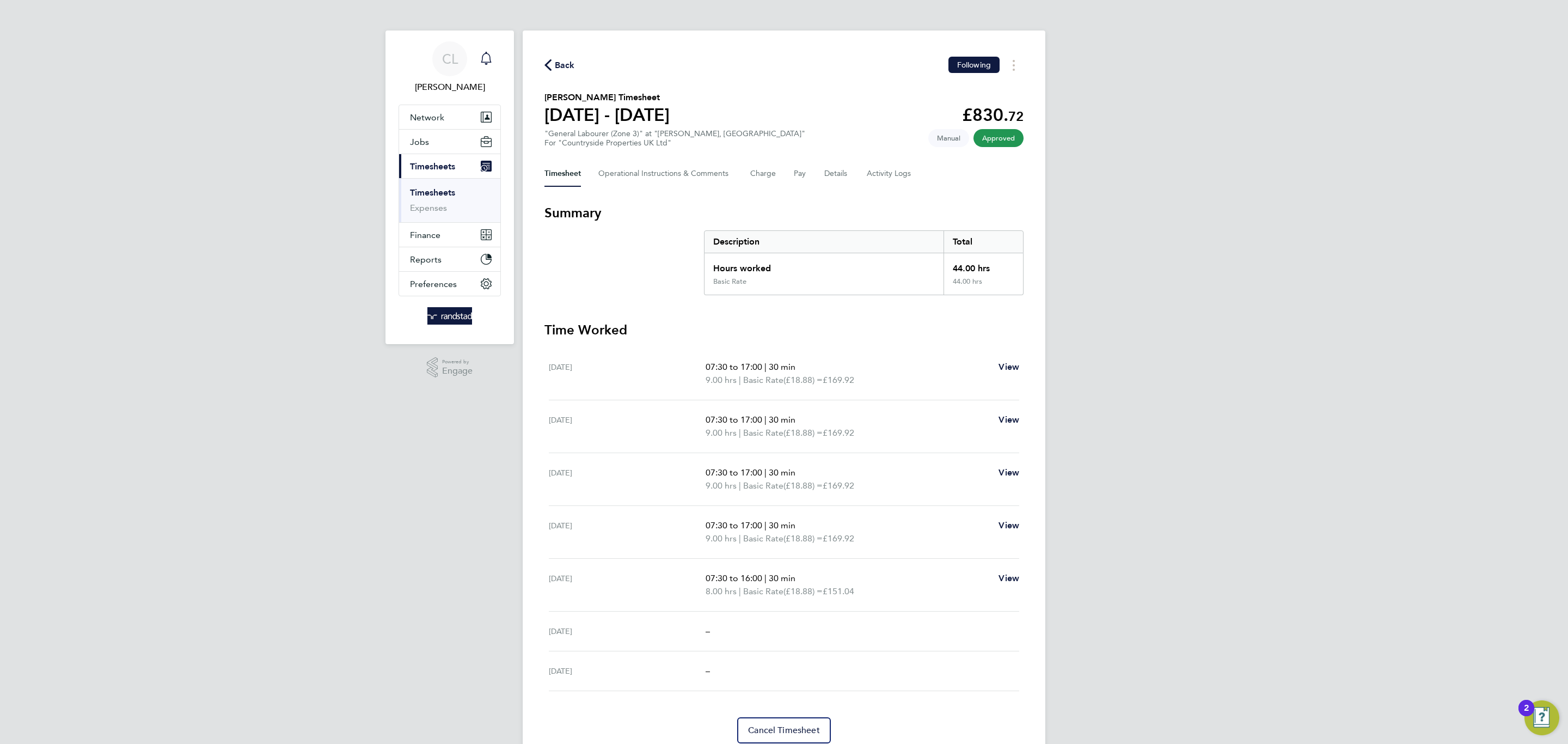
click at [487, 69] on link "Notifications" at bounding box center [486, 59] width 22 height 35
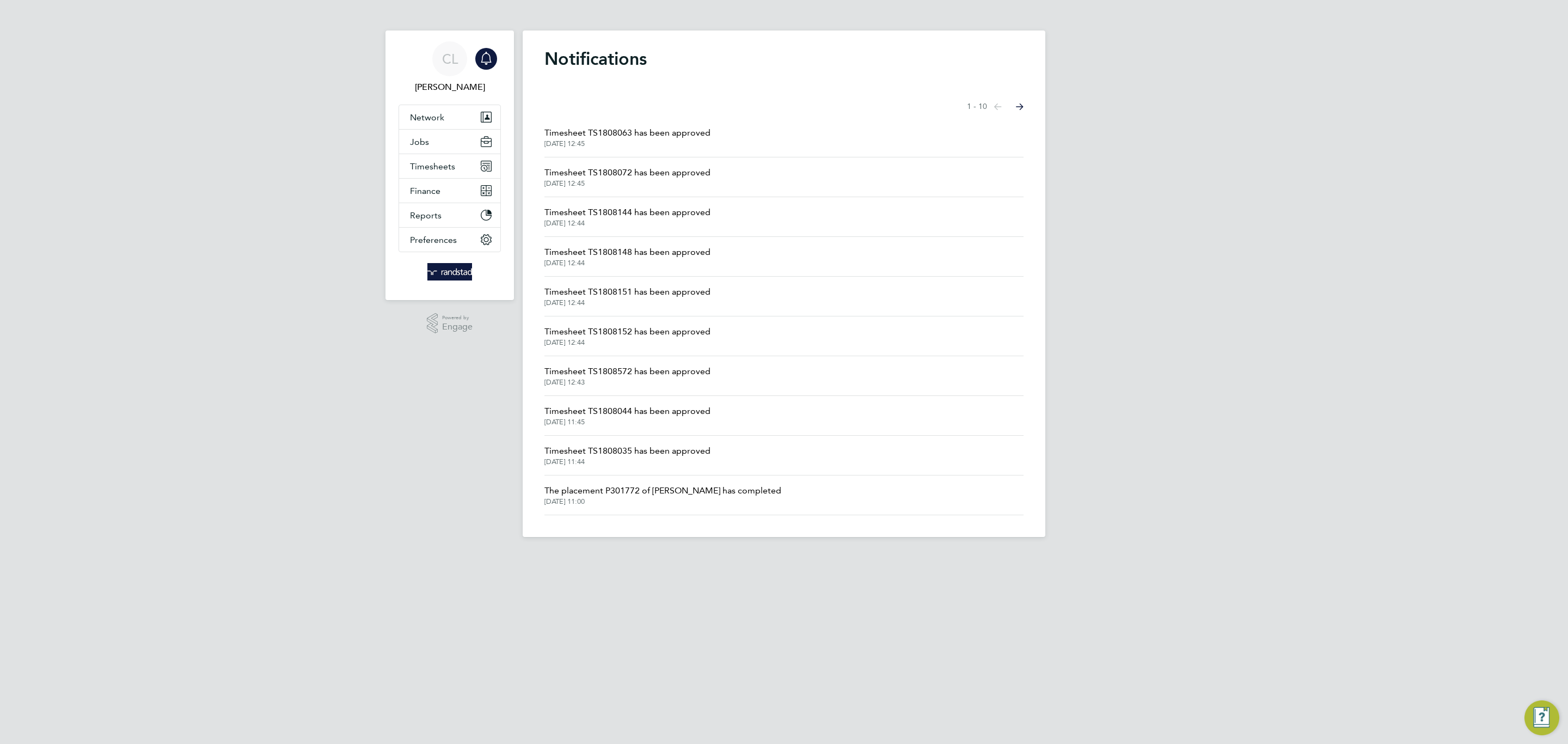
click at [619, 178] on span "Timesheet TS1808072 has been approved" at bounding box center [627, 173] width 166 height 13
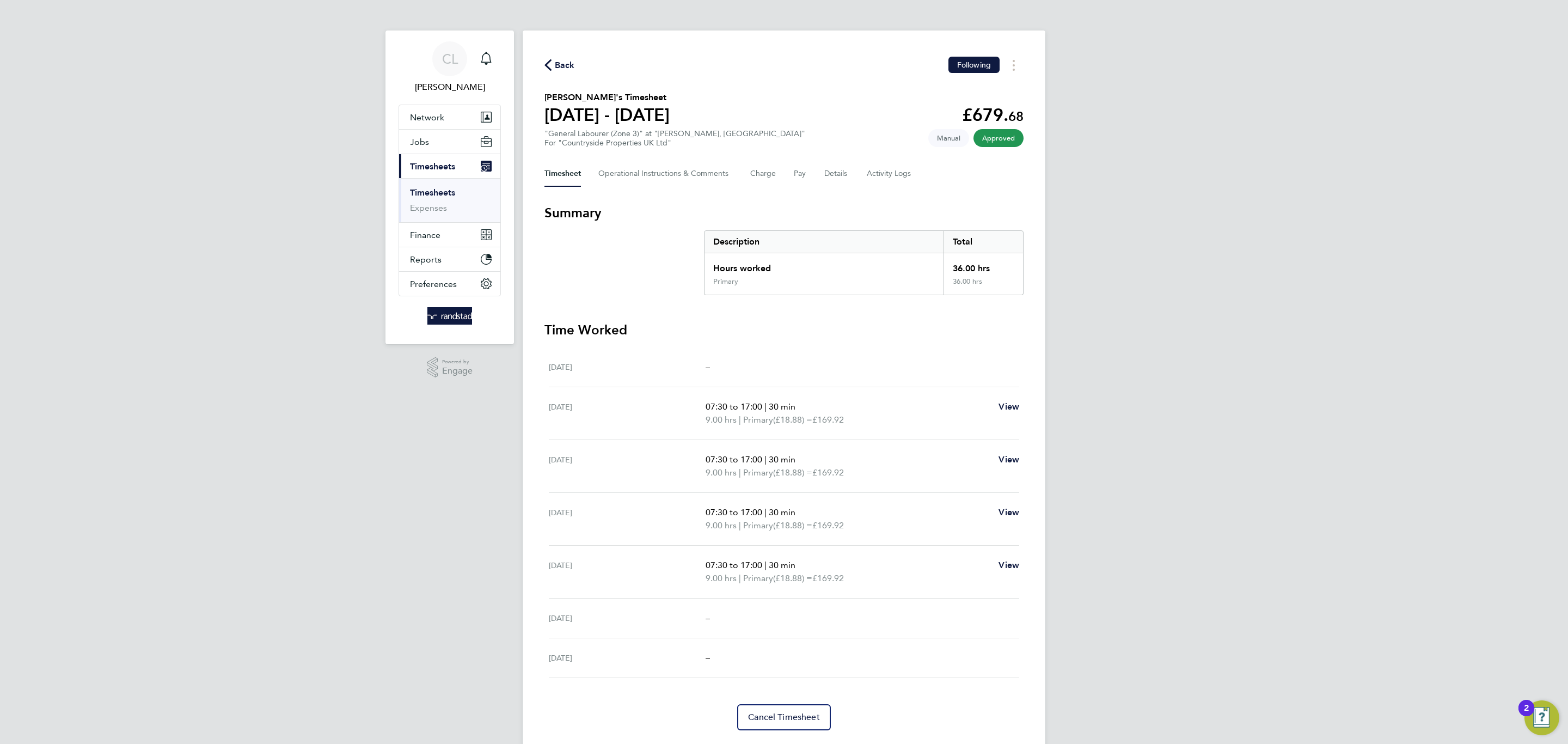
click at [442, 197] on link "Timesheets" at bounding box center [432, 192] width 45 height 10
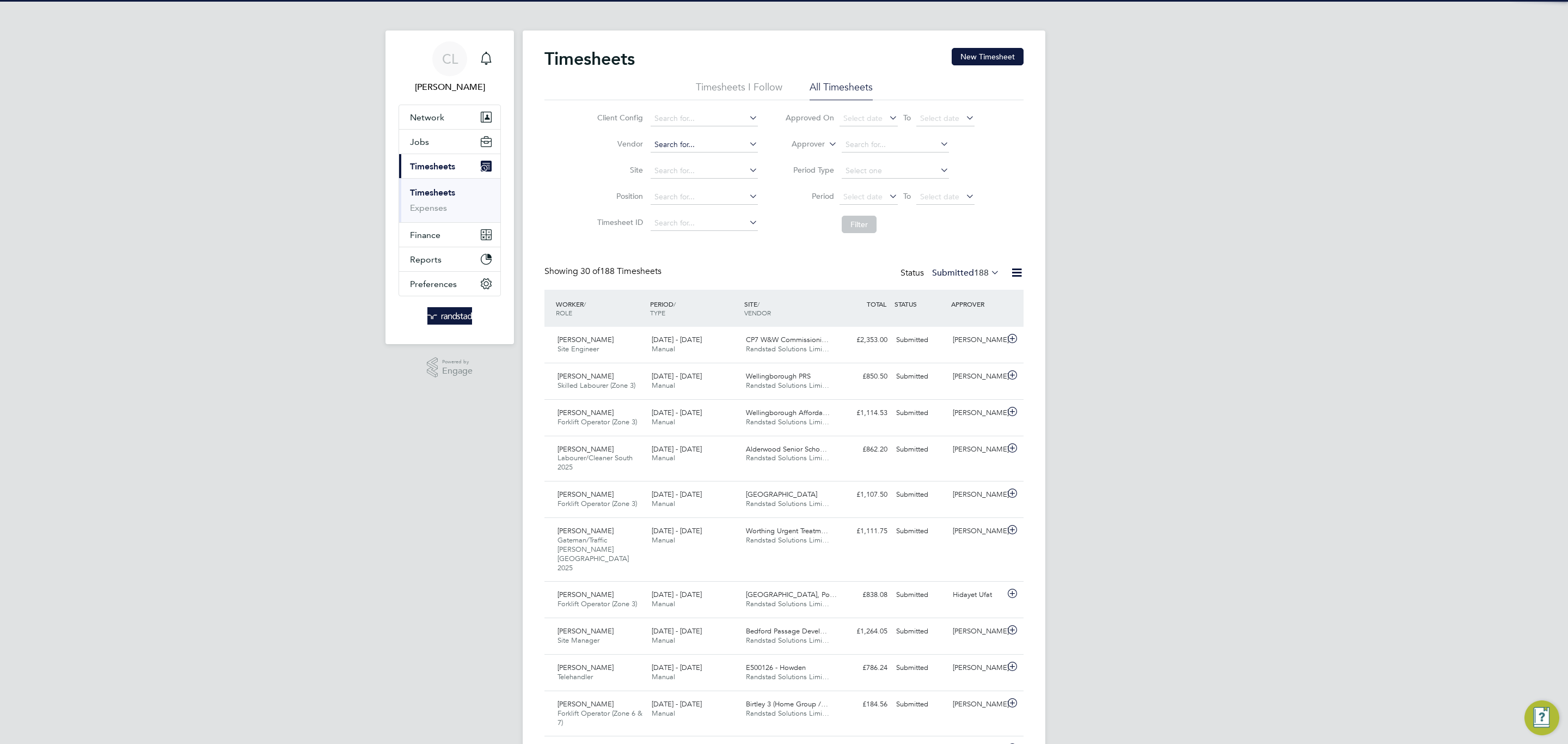
scroll to position [28, 95]
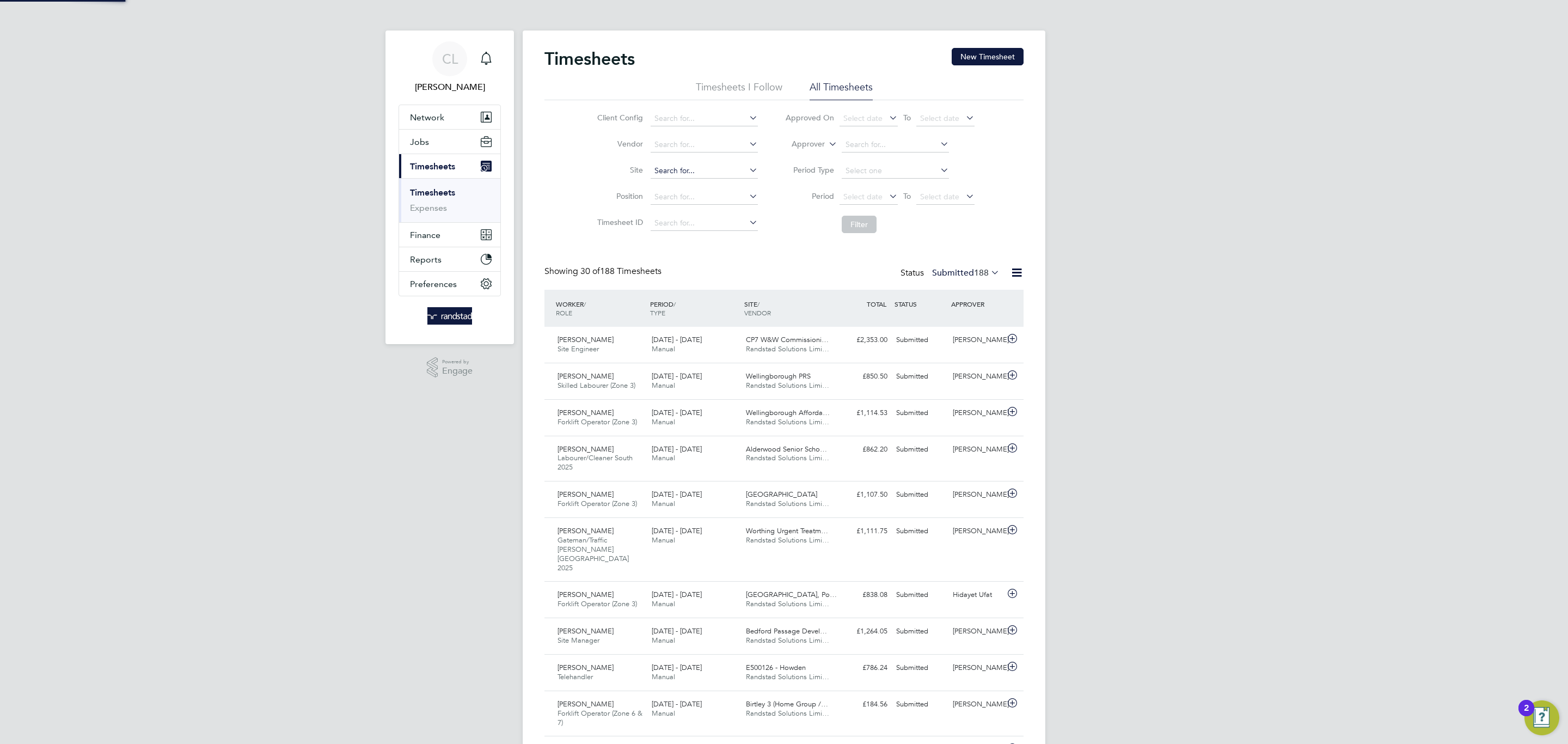
click at [696, 173] on input at bounding box center [704, 170] width 107 height 16
click at [697, 183] on b "Fields" at bounding box center [692, 187] width 22 height 9
type input "[PERSON_NAME], [GEOGRAPHIC_DATA]"
click at [870, 228] on button "Filter" at bounding box center [859, 224] width 35 height 18
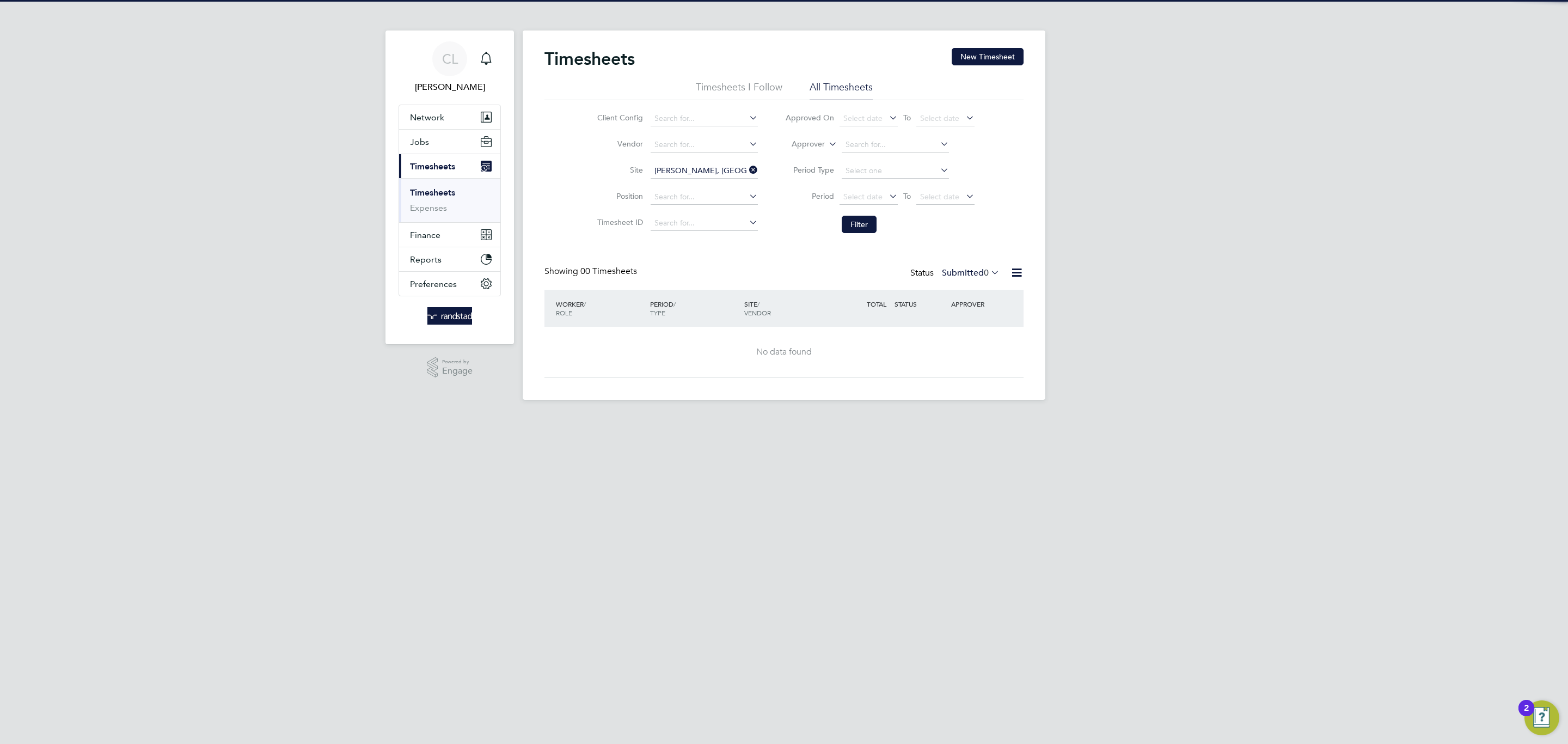
click at [971, 277] on label "Submitted 0" at bounding box center [971, 273] width 58 height 11
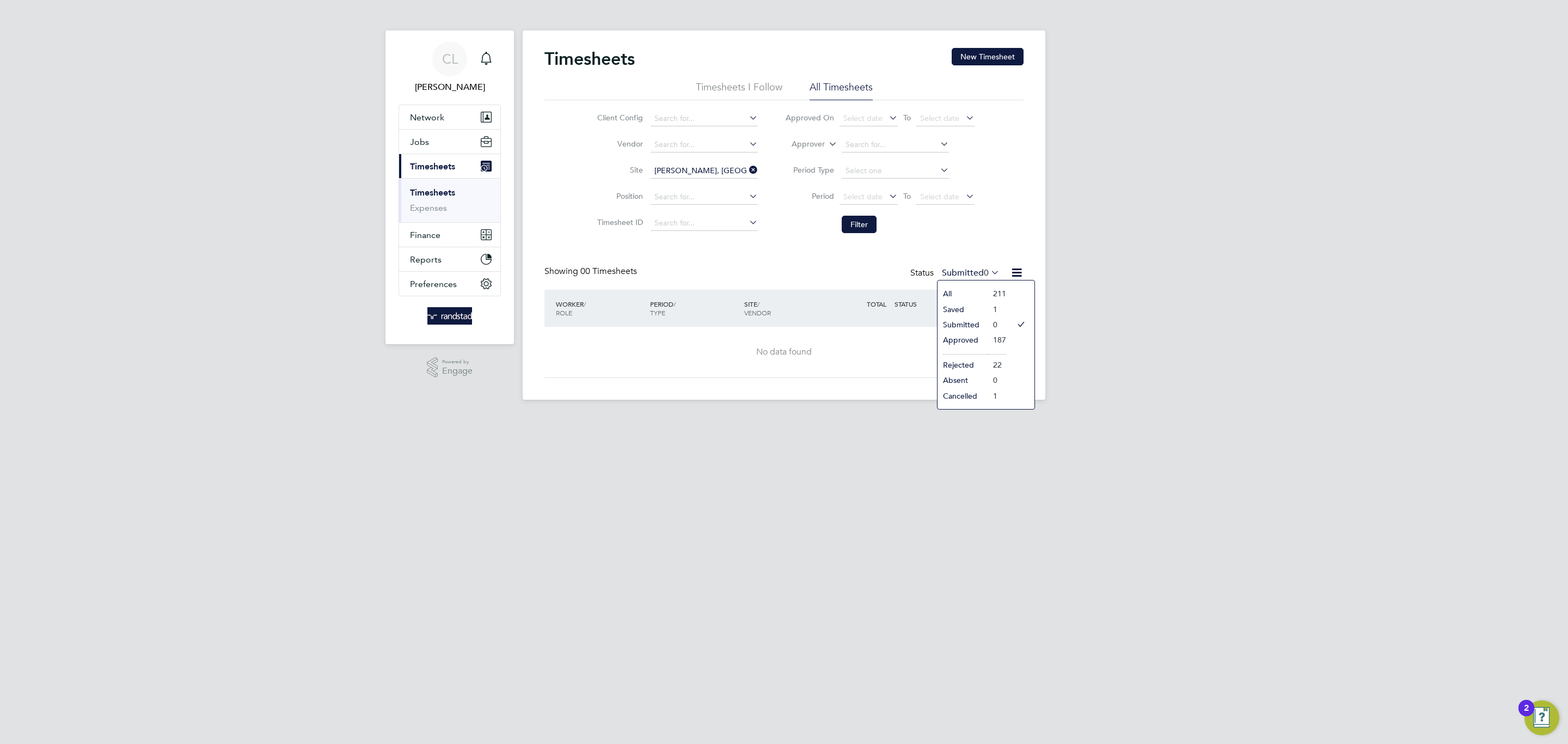
click at [967, 340] on li "Approved" at bounding box center [962, 340] width 50 height 16
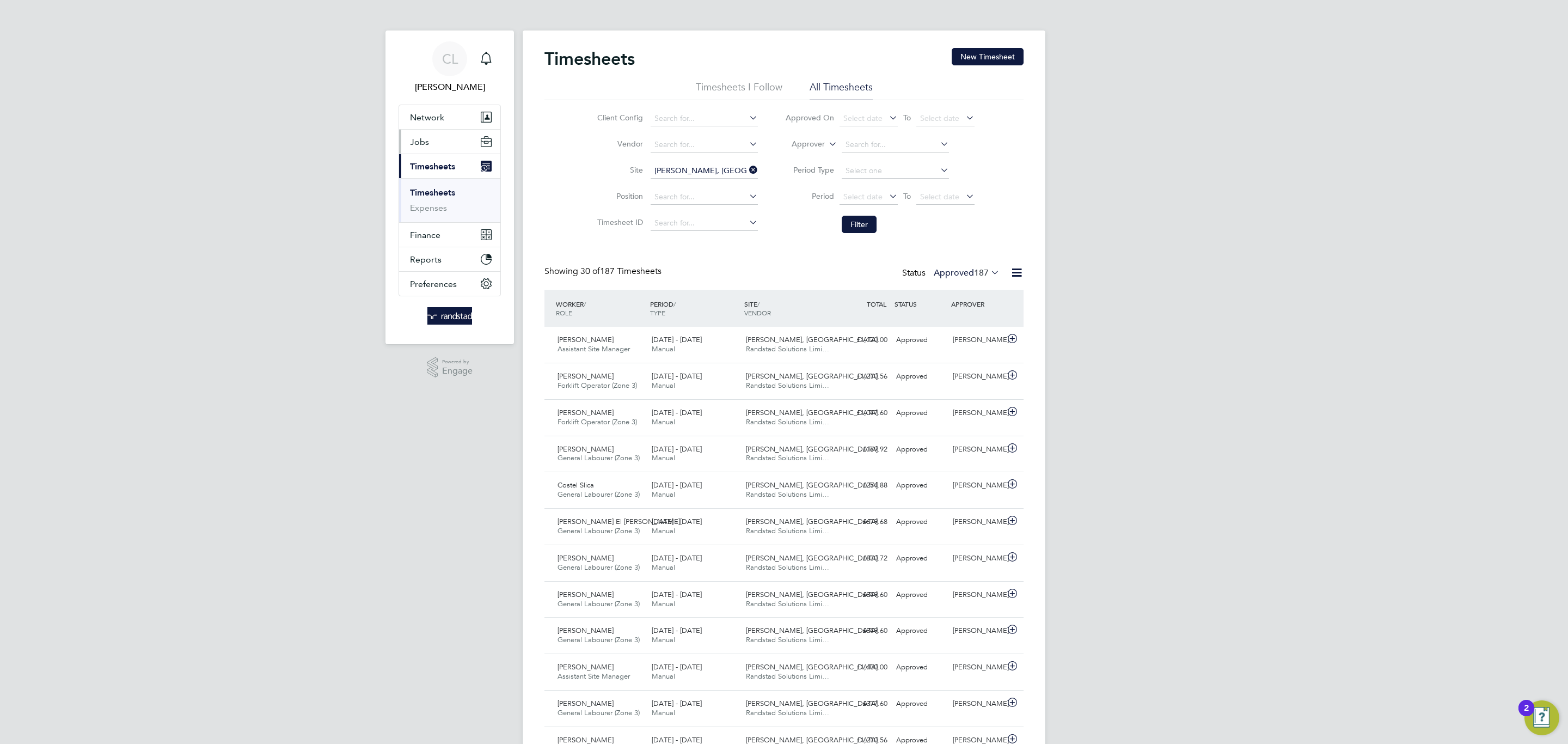
click at [438, 143] on button "Jobs" at bounding box center [449, 142] width 101 height 24
click at [445, 185] on link "Vacancies" at bounding box center [429, 183] width 38 height 10
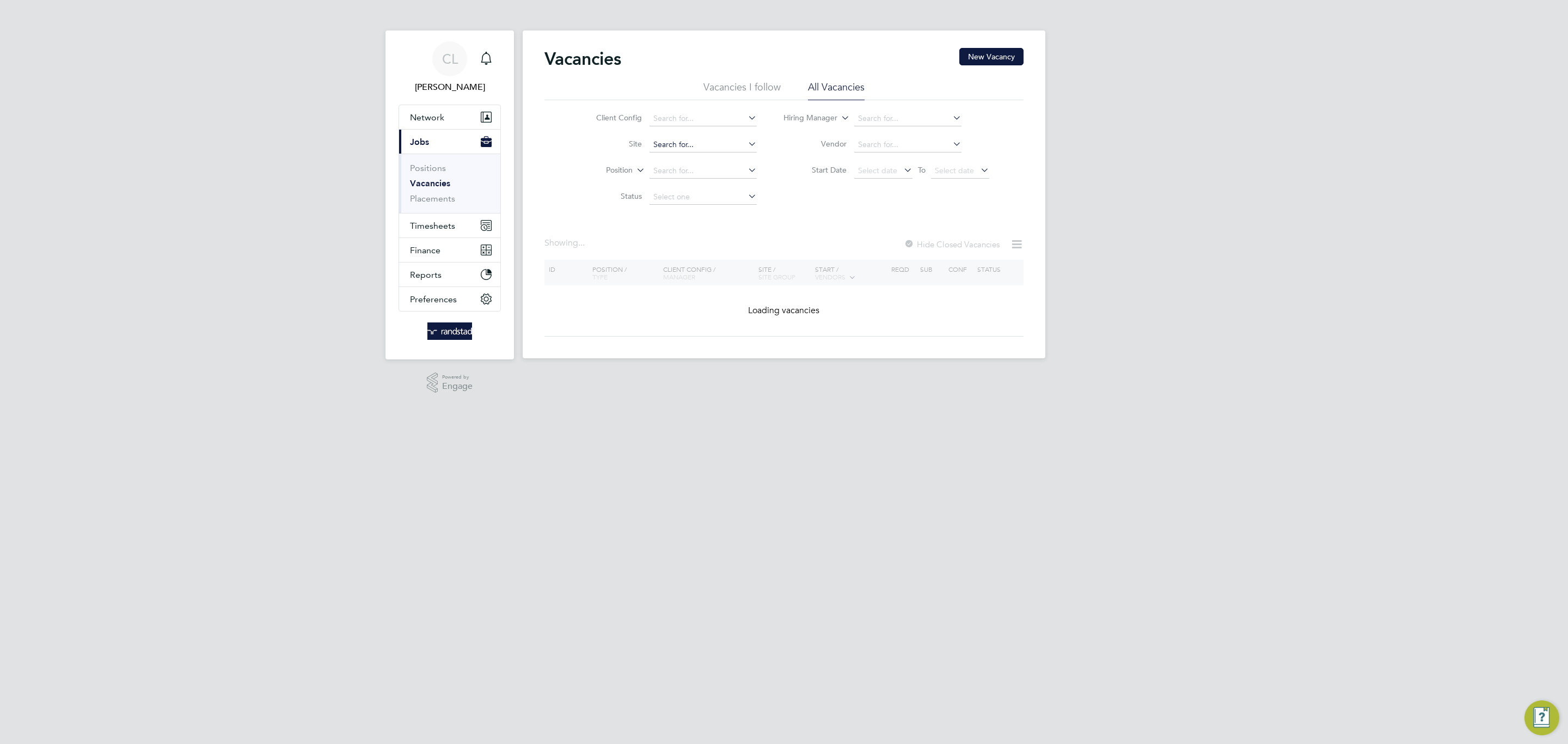
click at [691, 144] on input at bounding box center [703, 145] width 107 height 16
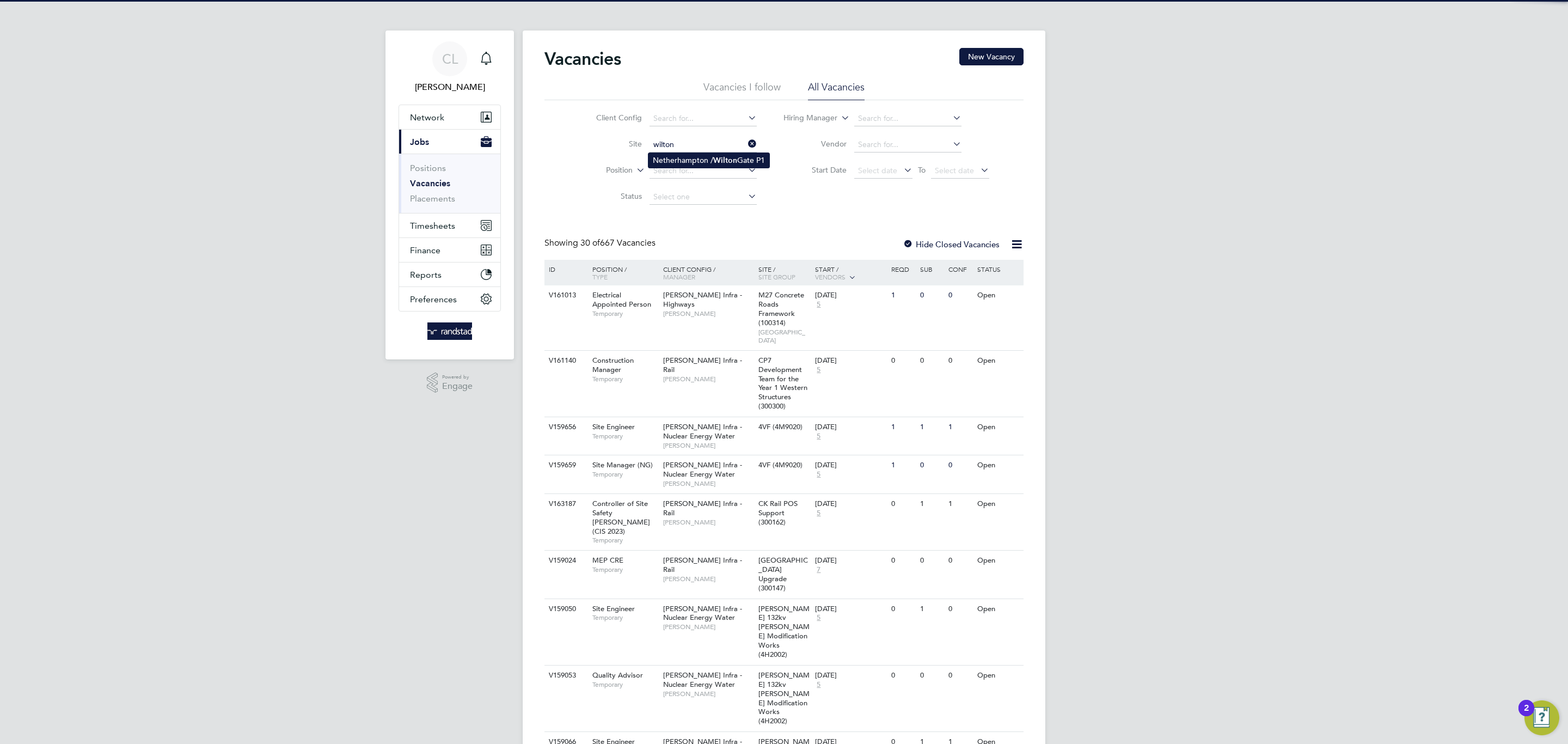
click at [719, 155] on li "Netherhampton / Wilton Gate P1" at bounding box center [709, 160] width 121 height 15
type input "Netherhampton / Wilton Gate P1"
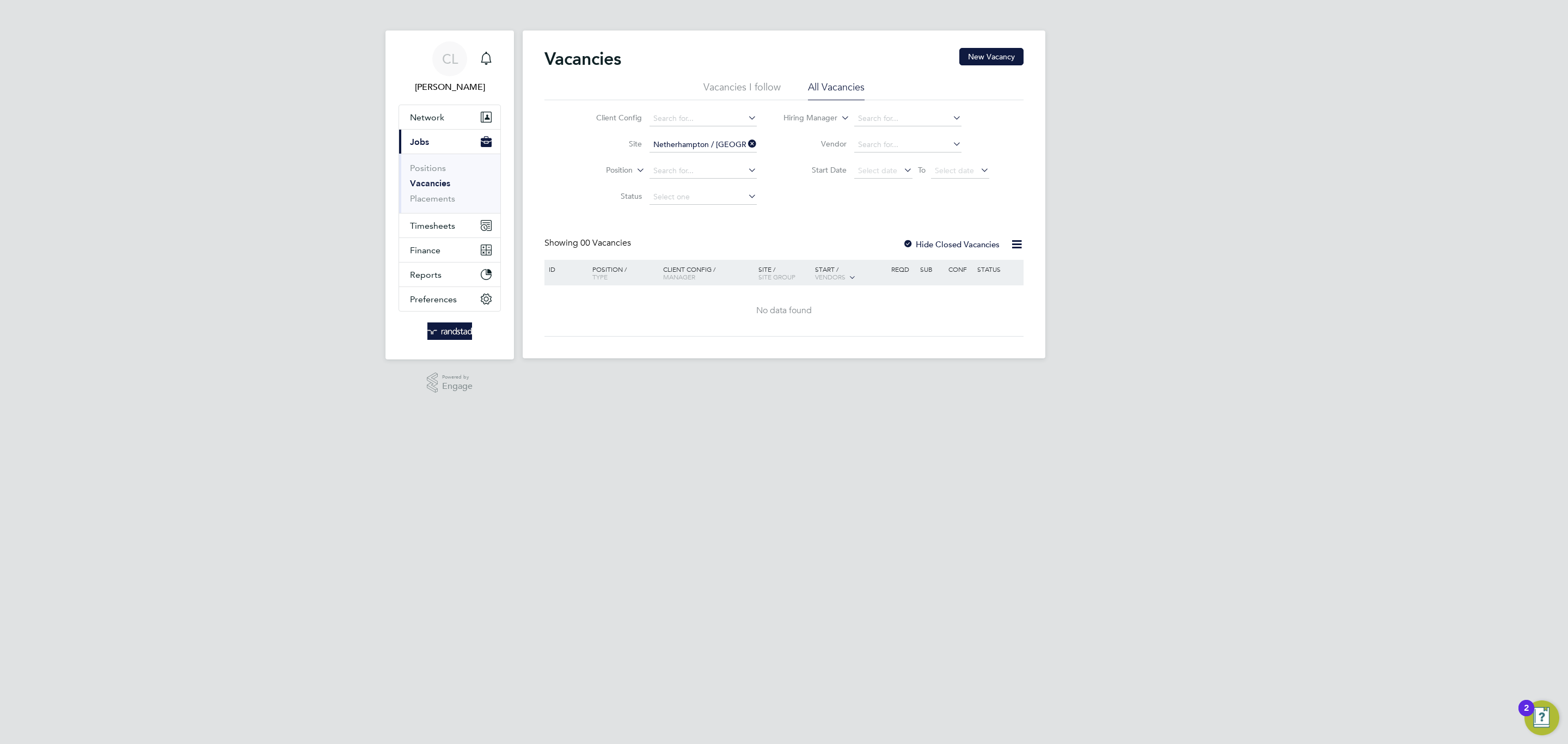
click at [915, 241] on label "Hide Closed Vacancies" at bounding box center [951, 244] width 97 height 10
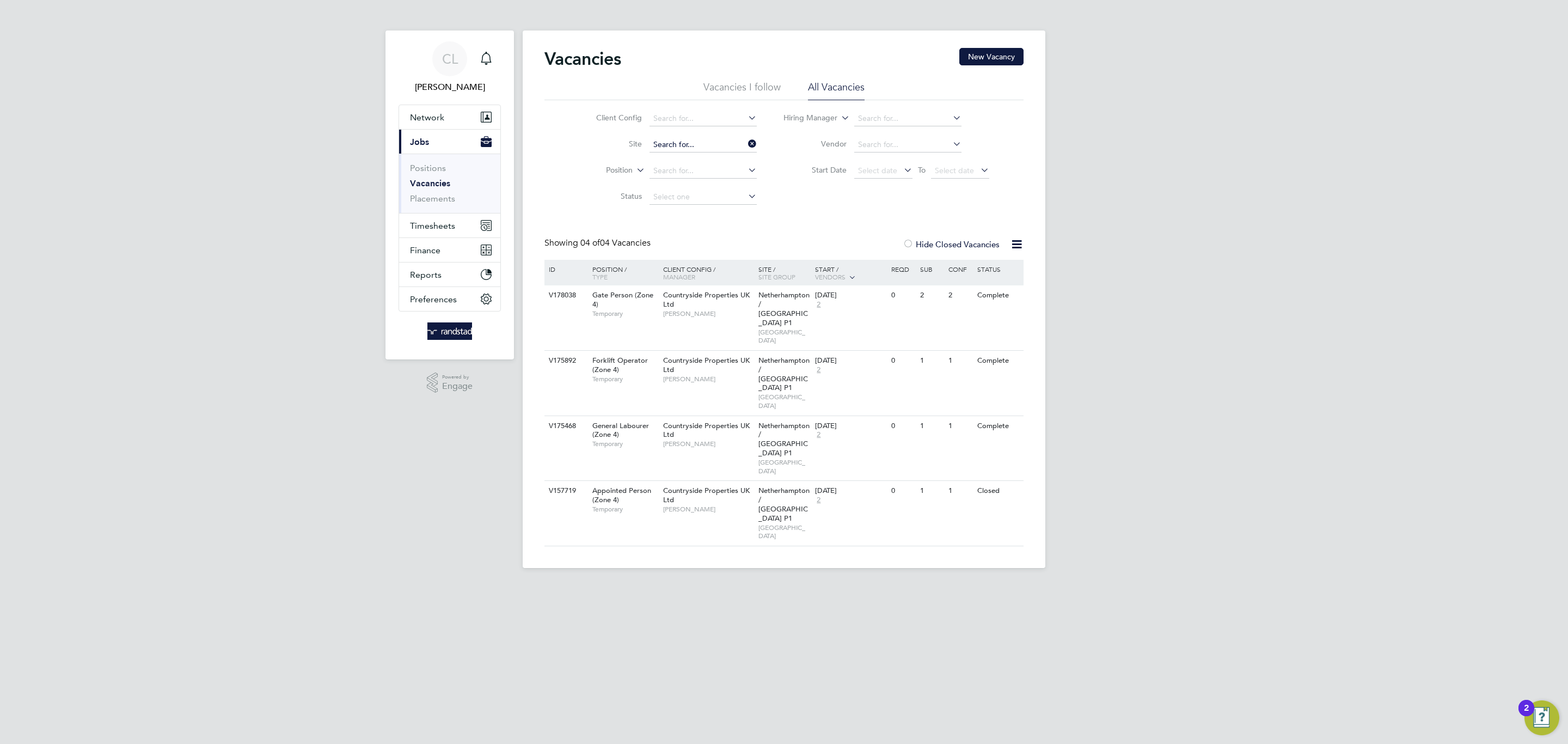
click at [699, 142] on input at bounding box center [703, 145] width 107 height 16
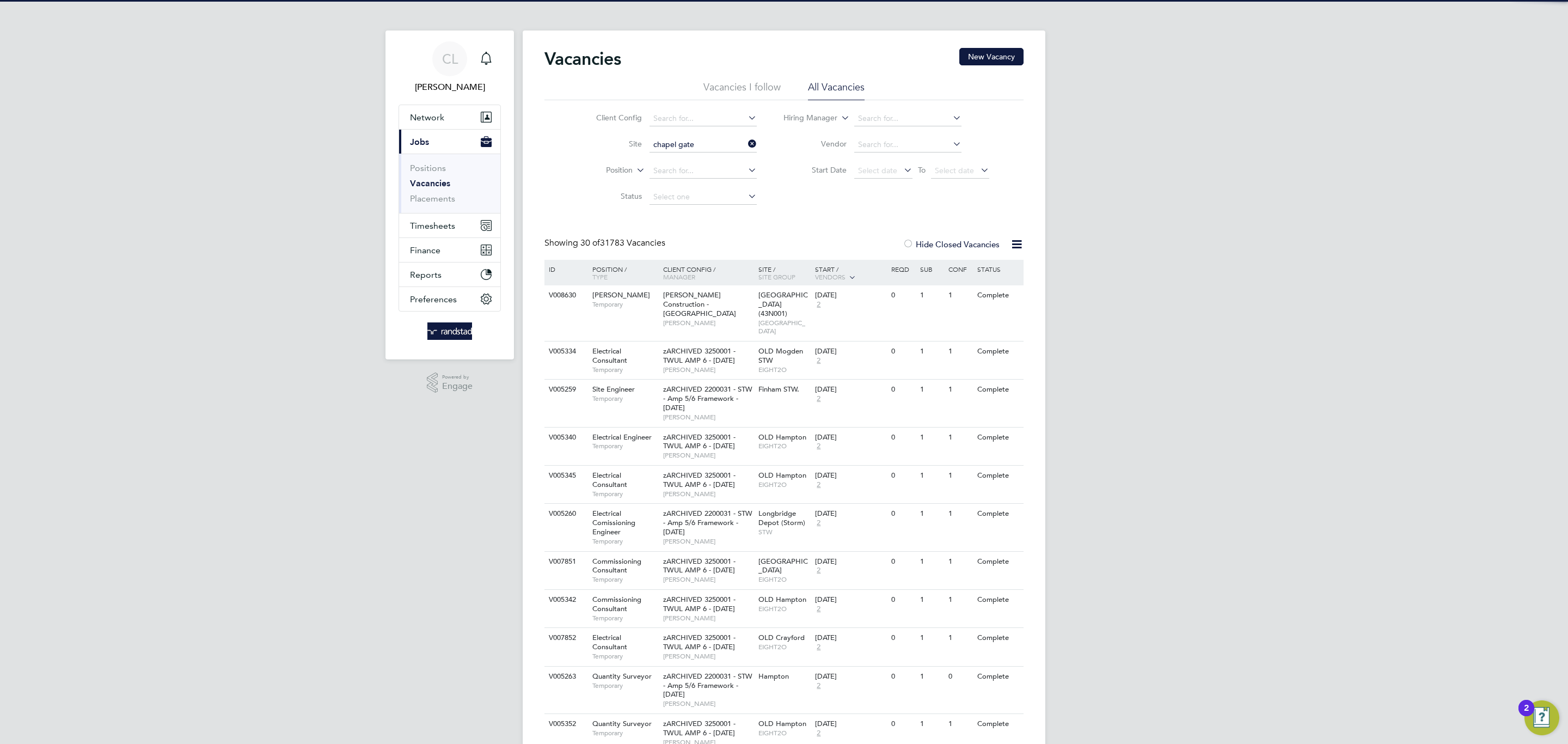
click at [714, 153] on li "Netherhampton / Chapel Gate" at bounding box center [706, 160] width 115 height 15
type input "Netherhampton / Chapel Gate"
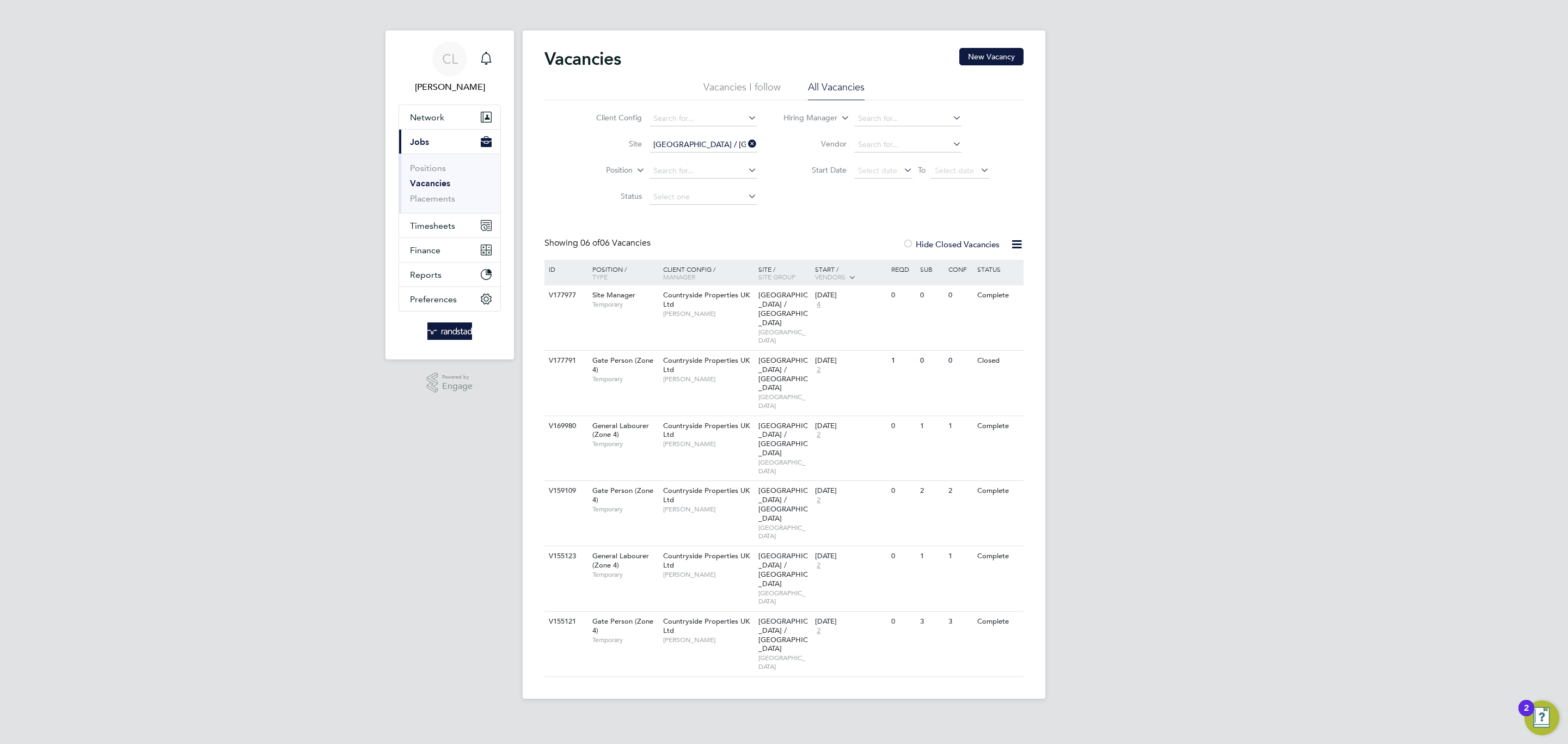
click at [681, 129] on li "Client Config" at bounding box center [668, 119] width 205 height 26
click at [681, 139] on input "Netherhampton / Chapel Gate" at bounding box center [703, 145] width 107 height 16
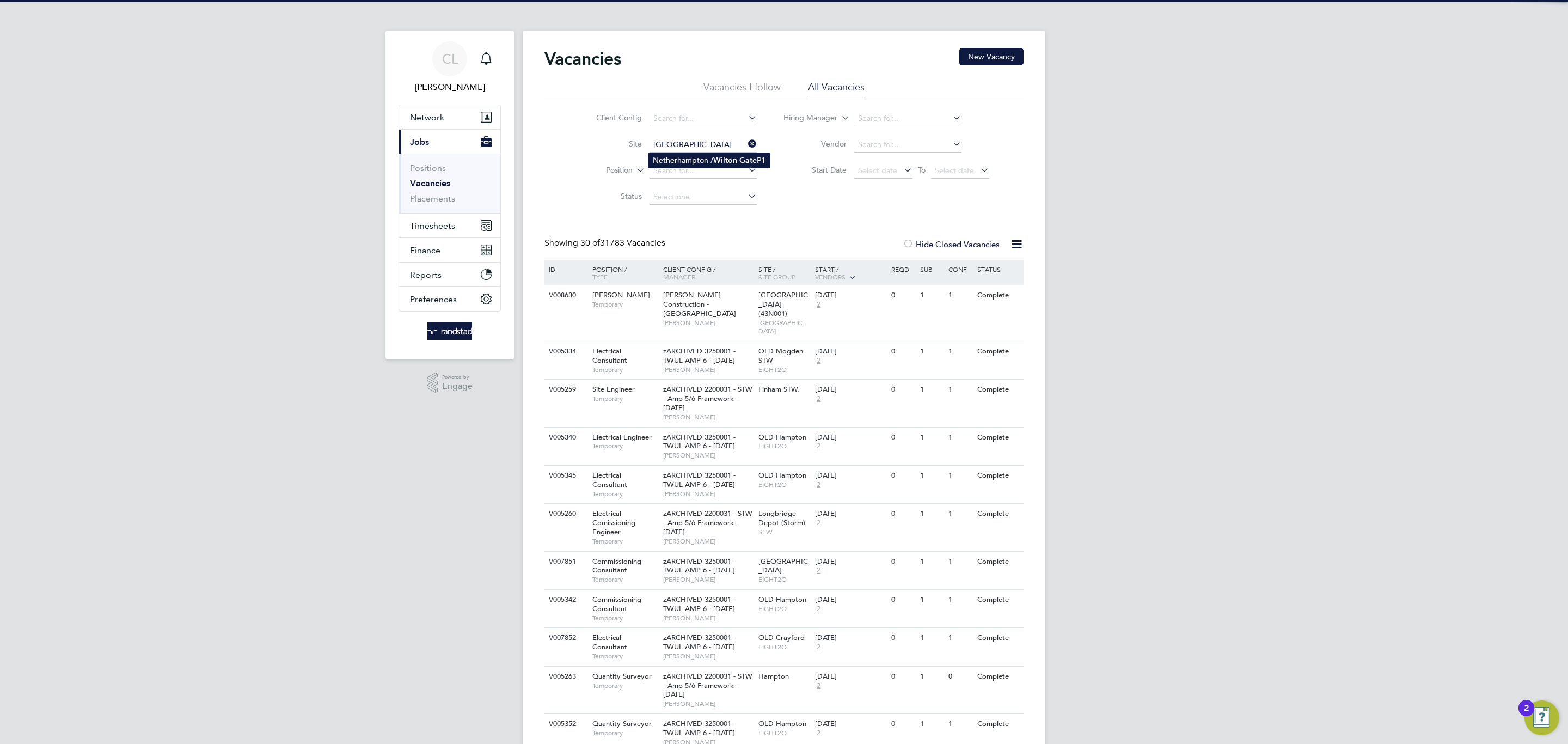
click at [757, 156] on b "Gate" at bounding box center [748, 160] width 18 height 9
type input "Netherhampton / Wilton Gate P1"
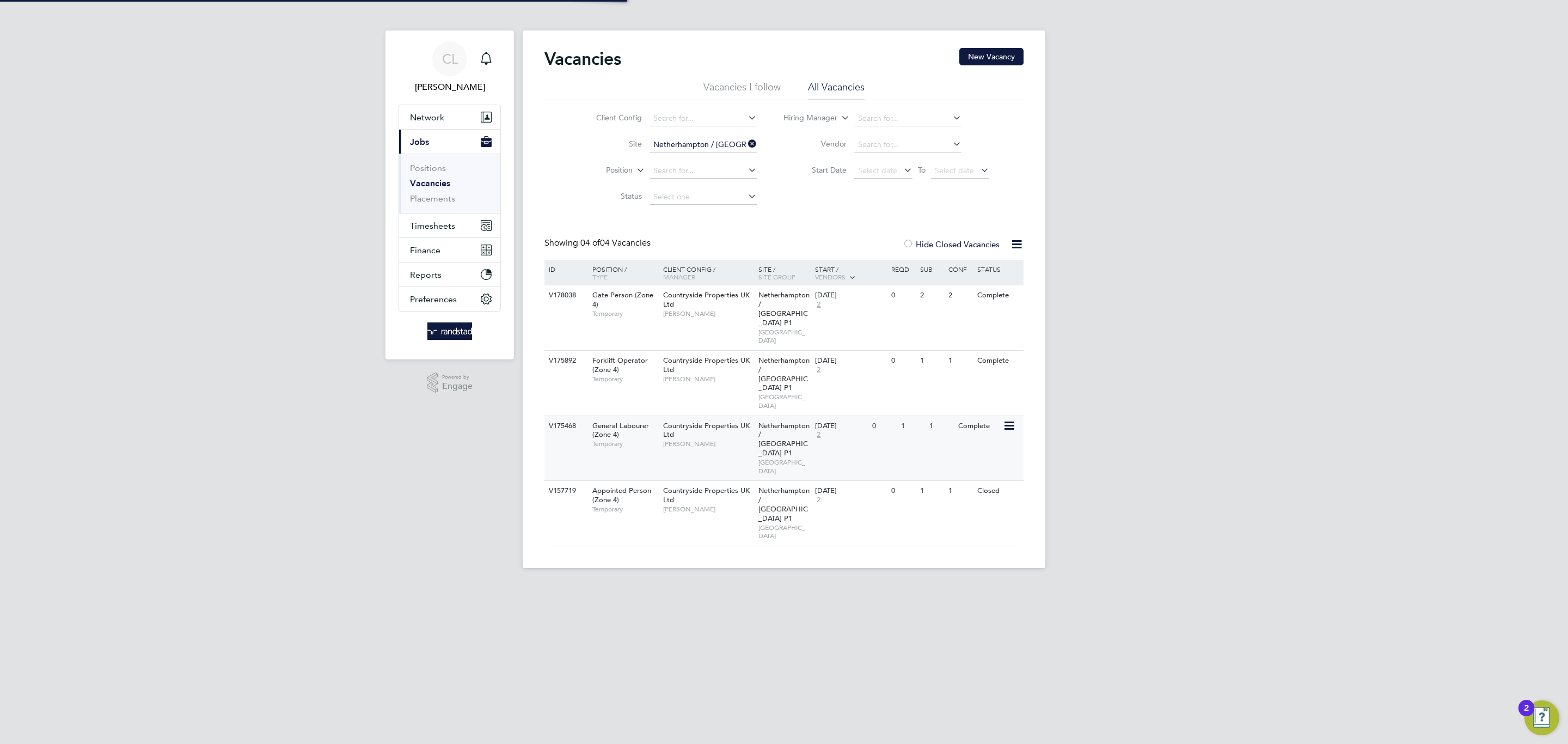
click at [756, 416] on div "Netherhampton / Wilton Gate P1 BRISTOL" at bounding box center [784, 449] width 57 height 65
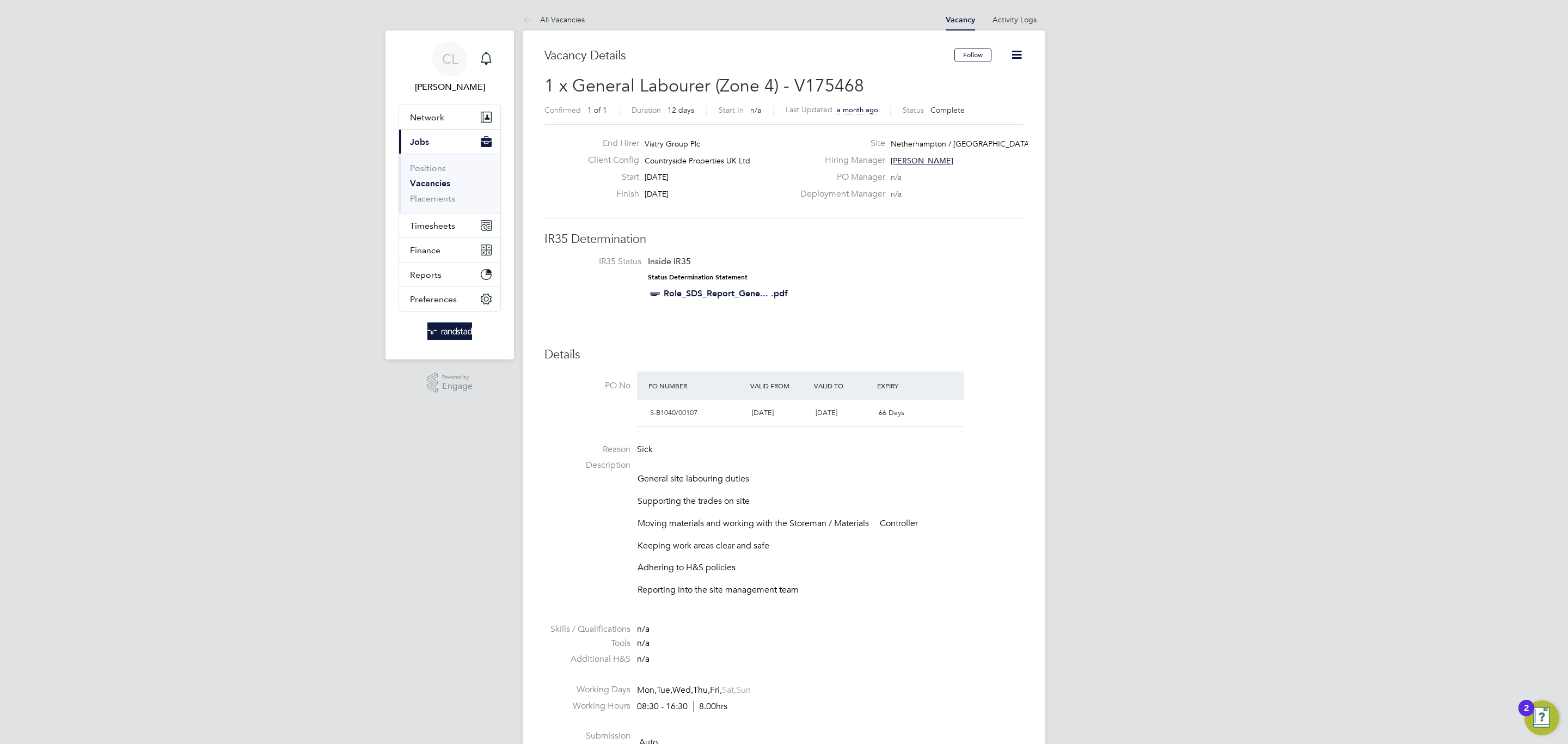
click at [1018, 48] on icon at bounding box center [1016, 55] width 13 height 13
click at [818, 210] on div "End Hirer Vistry Group Plc Client Config Countryside Properties UK Ltd Start 03…" at bounding box center [783, 171] width 479 height 94
click at [1010, 49] on icon at bounding box center [1016, 55] width 13 height 13
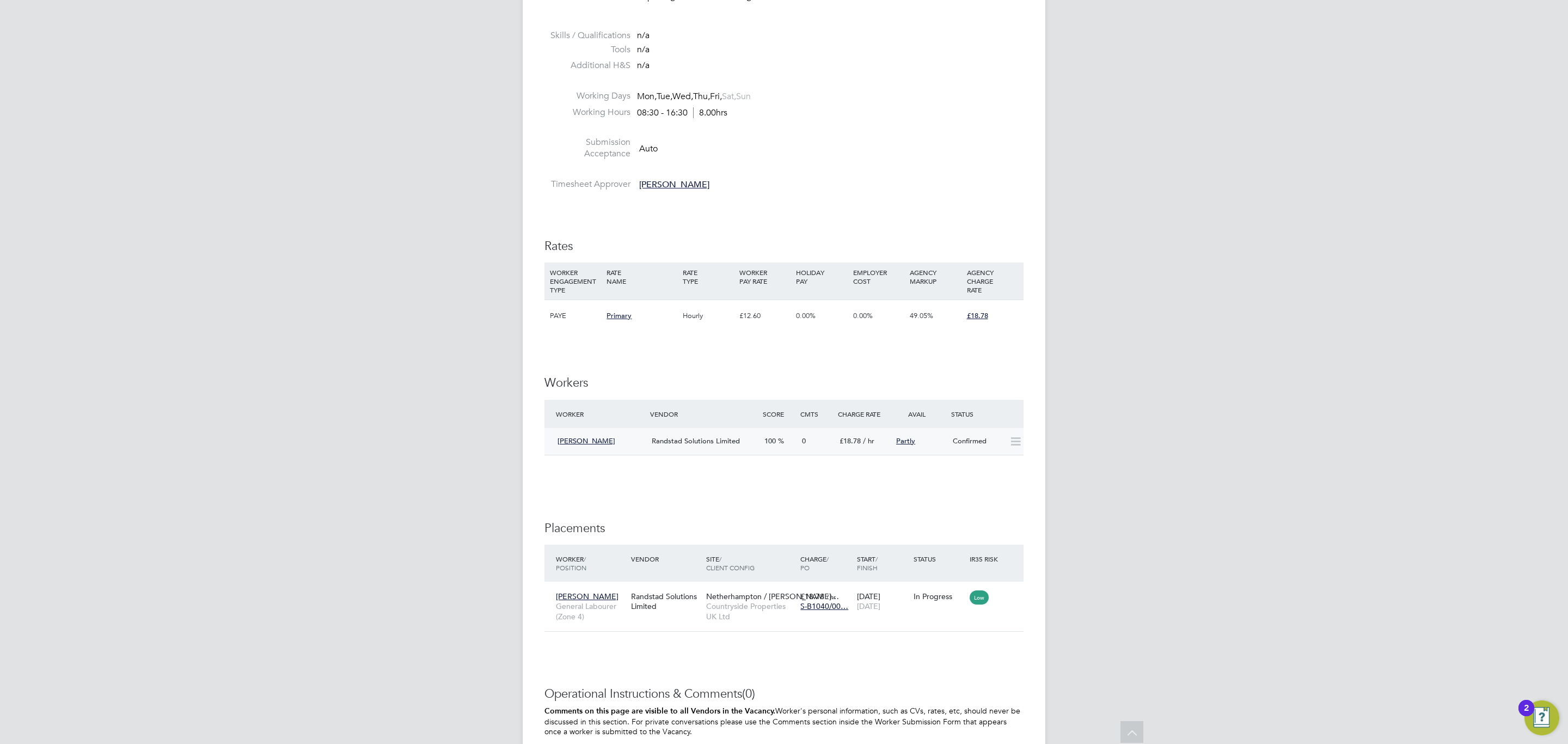
scroll to position [595, 0]
click at [766, 619] on span "Countryside Properties UK Ltd" at bounding box center [750, 609] width 89 height 20
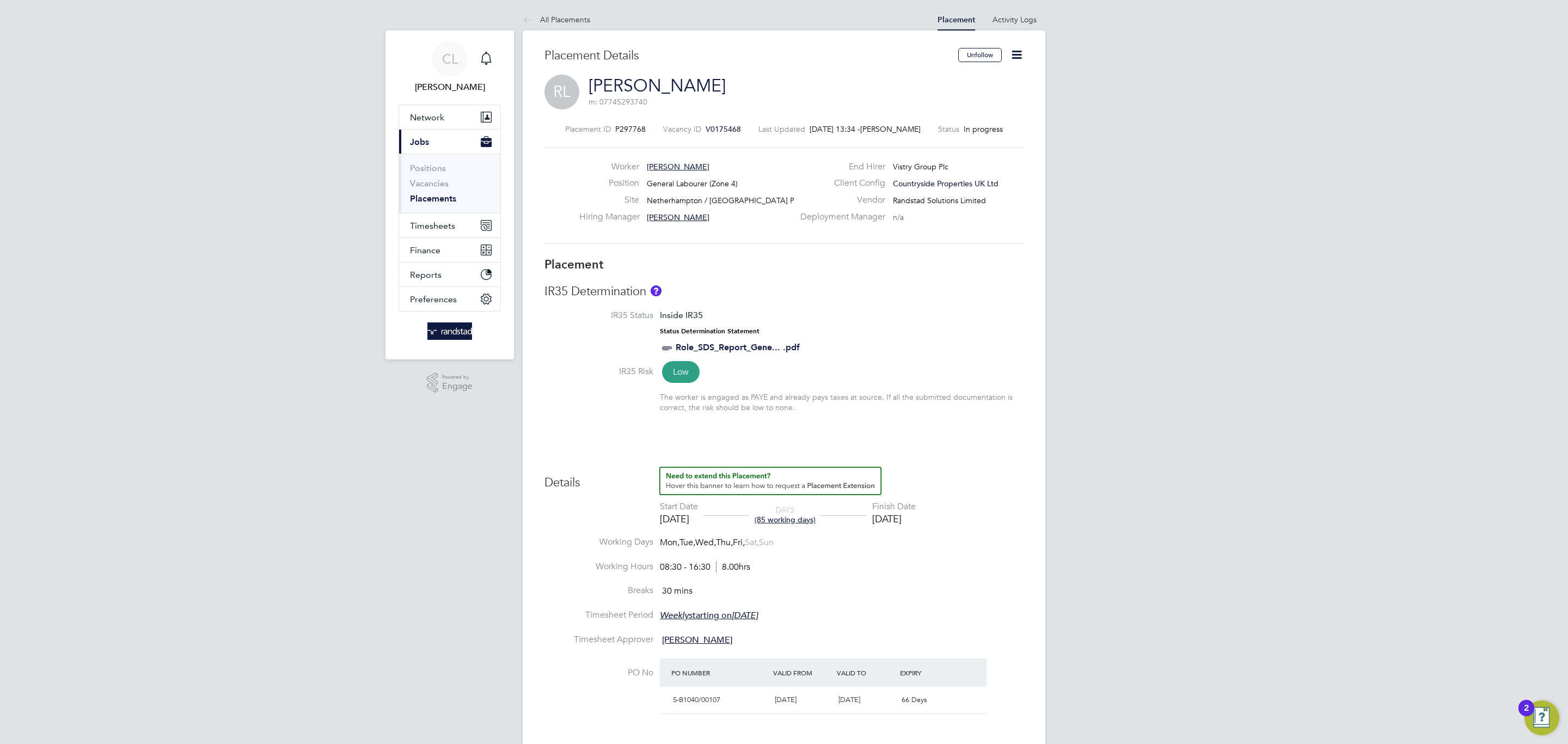
click at [1018, 48] on icon at bounding box center [1016, 55] width 13 height 13
click at [987, 82] on li "Edit Placement e" at bounding box center [981, 80] width 80 height 16
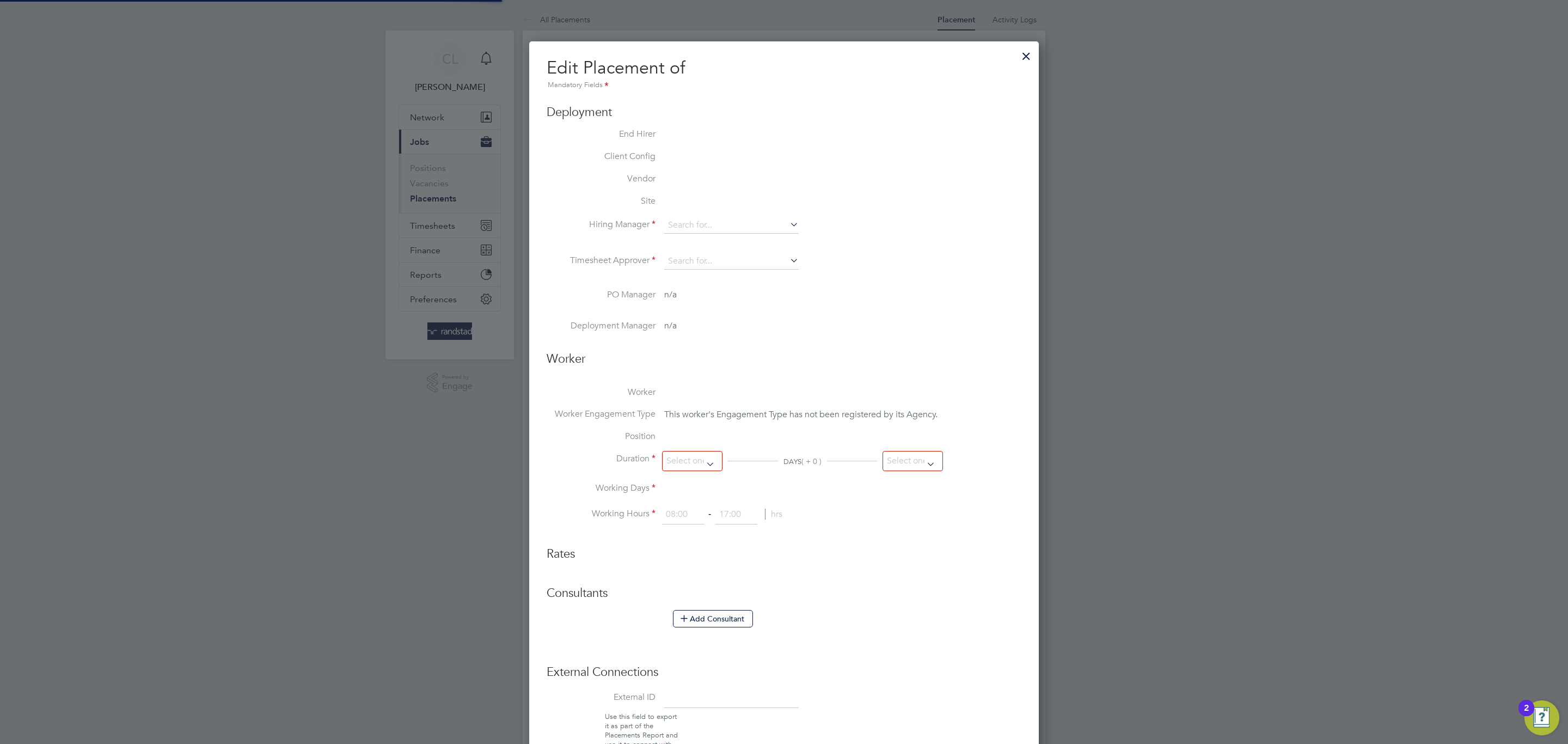
type input "[PERSON_NAME]"
type input "07 Jul 2025"
type input "31 Oct 2025"
type input "08:30"
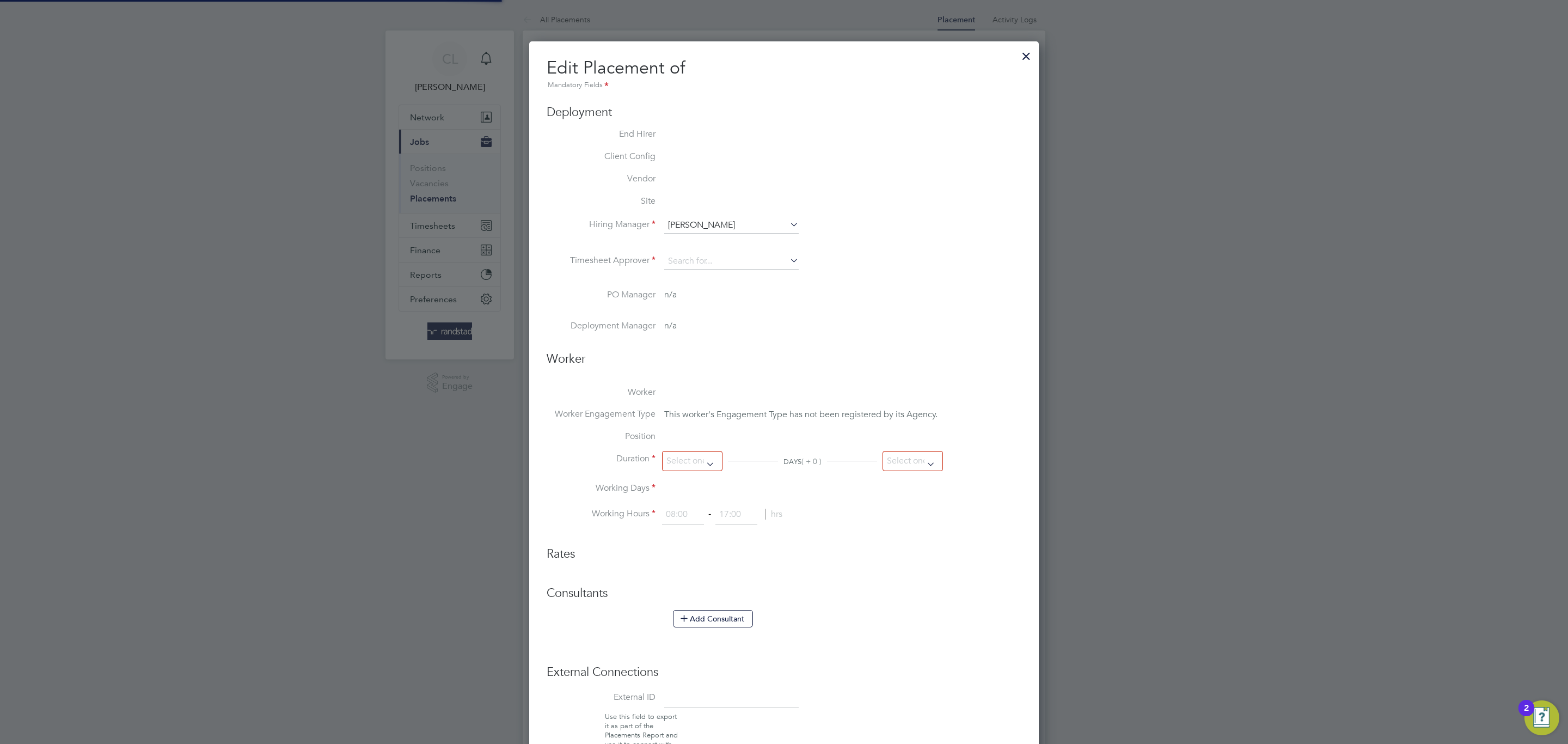
type input "16:30"
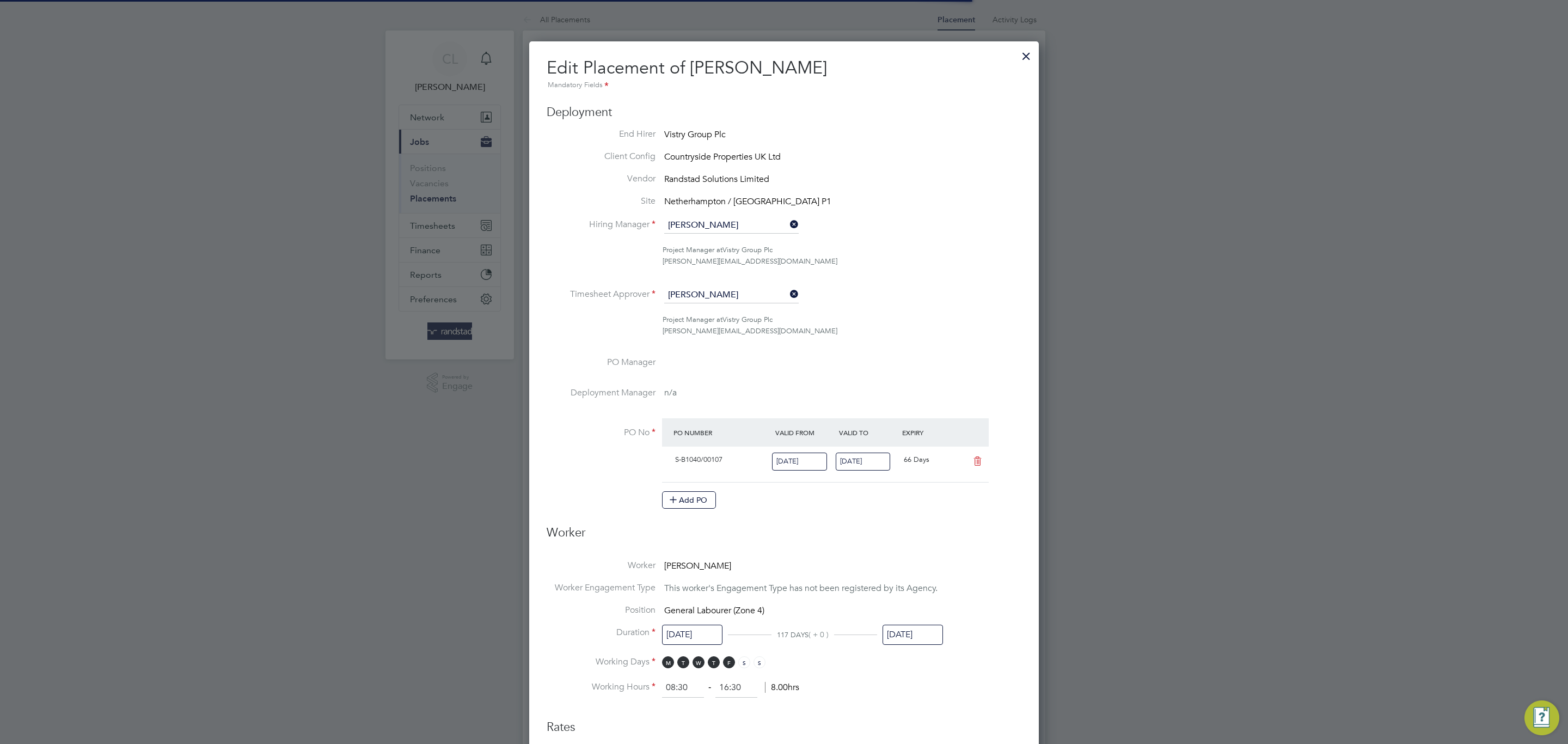
scroll to position [5, 5]
click at [1016, 55] on div at bounding box center [1026, 53] width 20 height 20
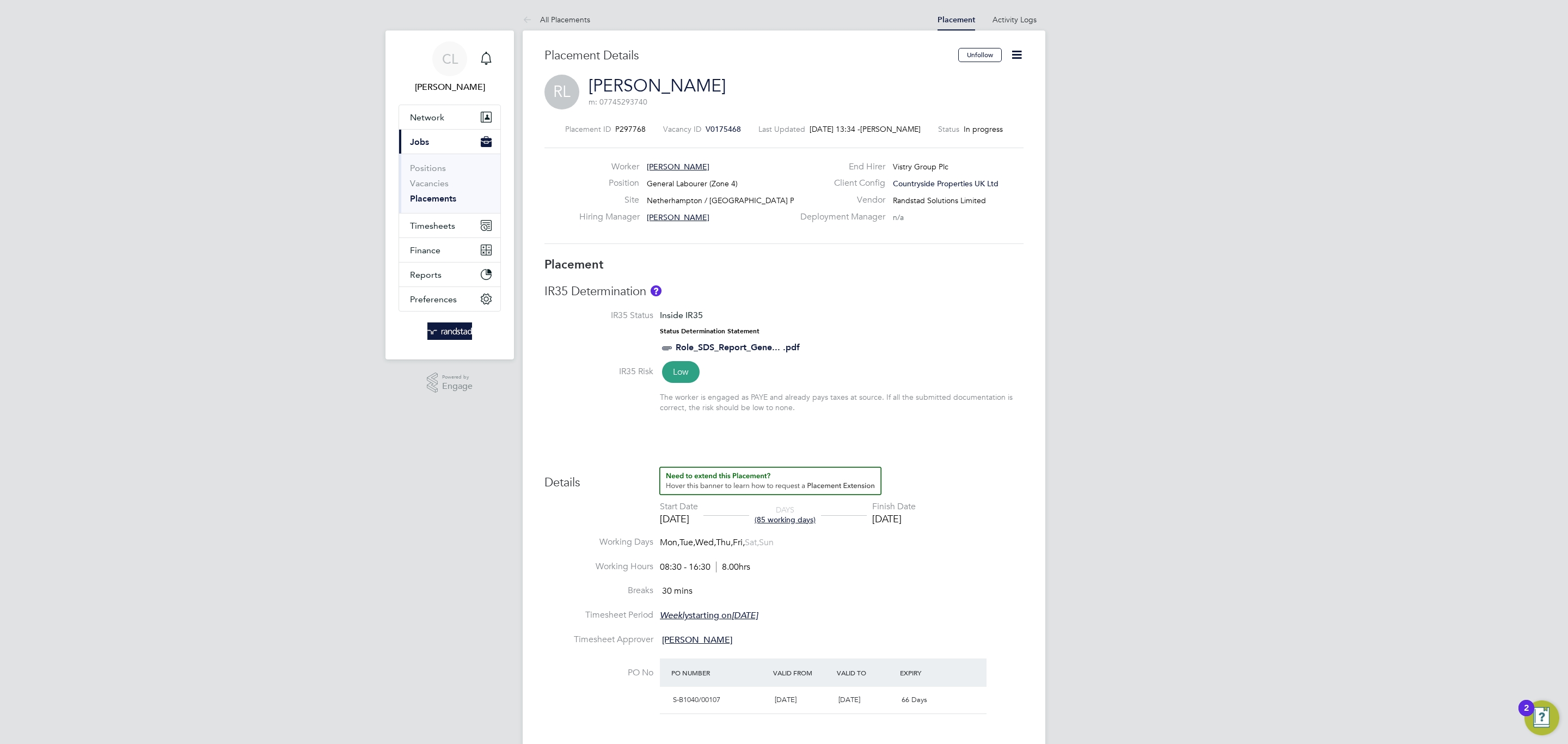
click at [1016, 61] on icon at bounding box center [1016, 55] width 13 height 13
click at [961, 78] on li "Edit Placement e" at bounding box center [981, 80] width 80 height 16
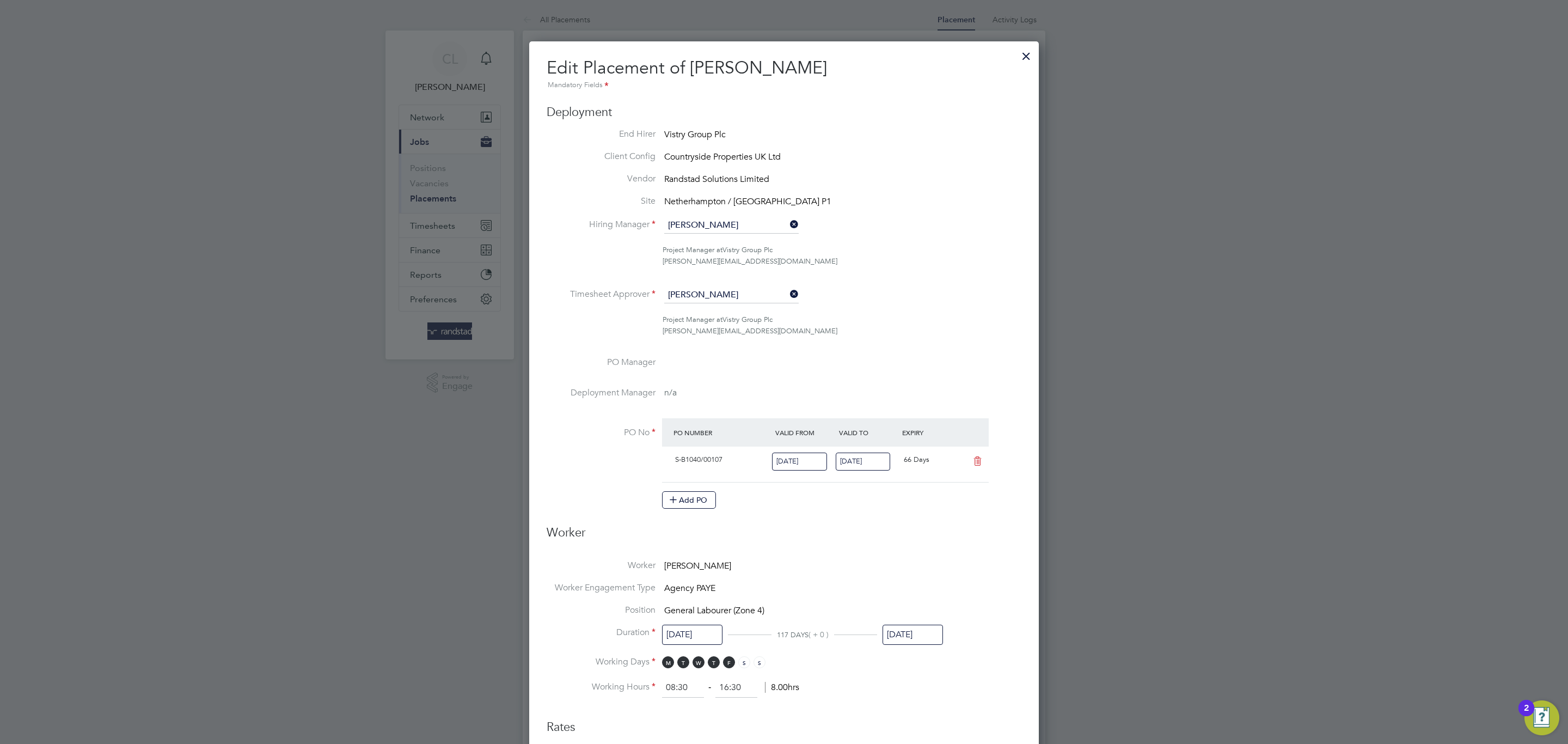
click at [1018, 61] on div at bounding box center [1026, 53] width 20 height 20
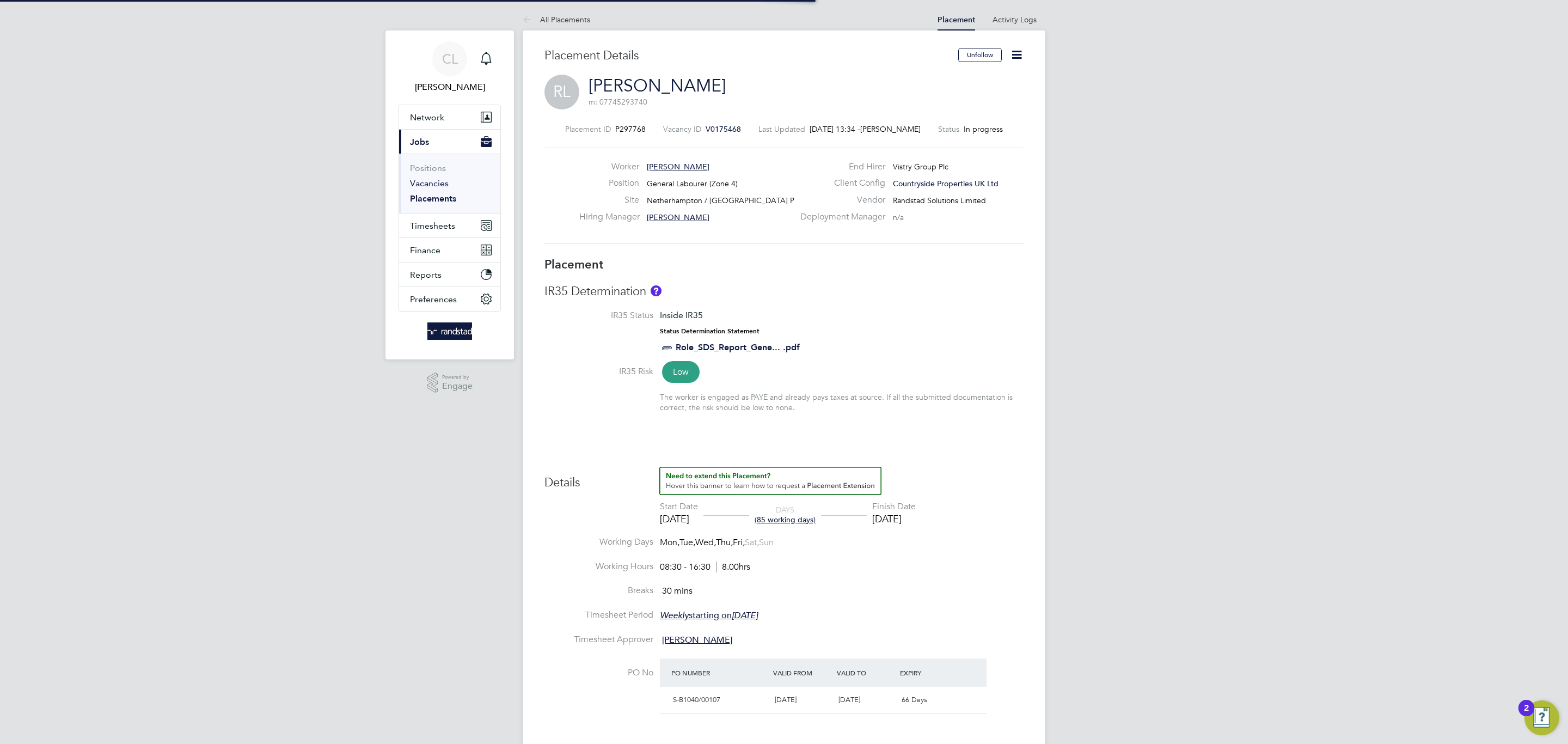
click at [422, 182] on link "Vacancies" at bounding box center [429, 183] width 38 height 10
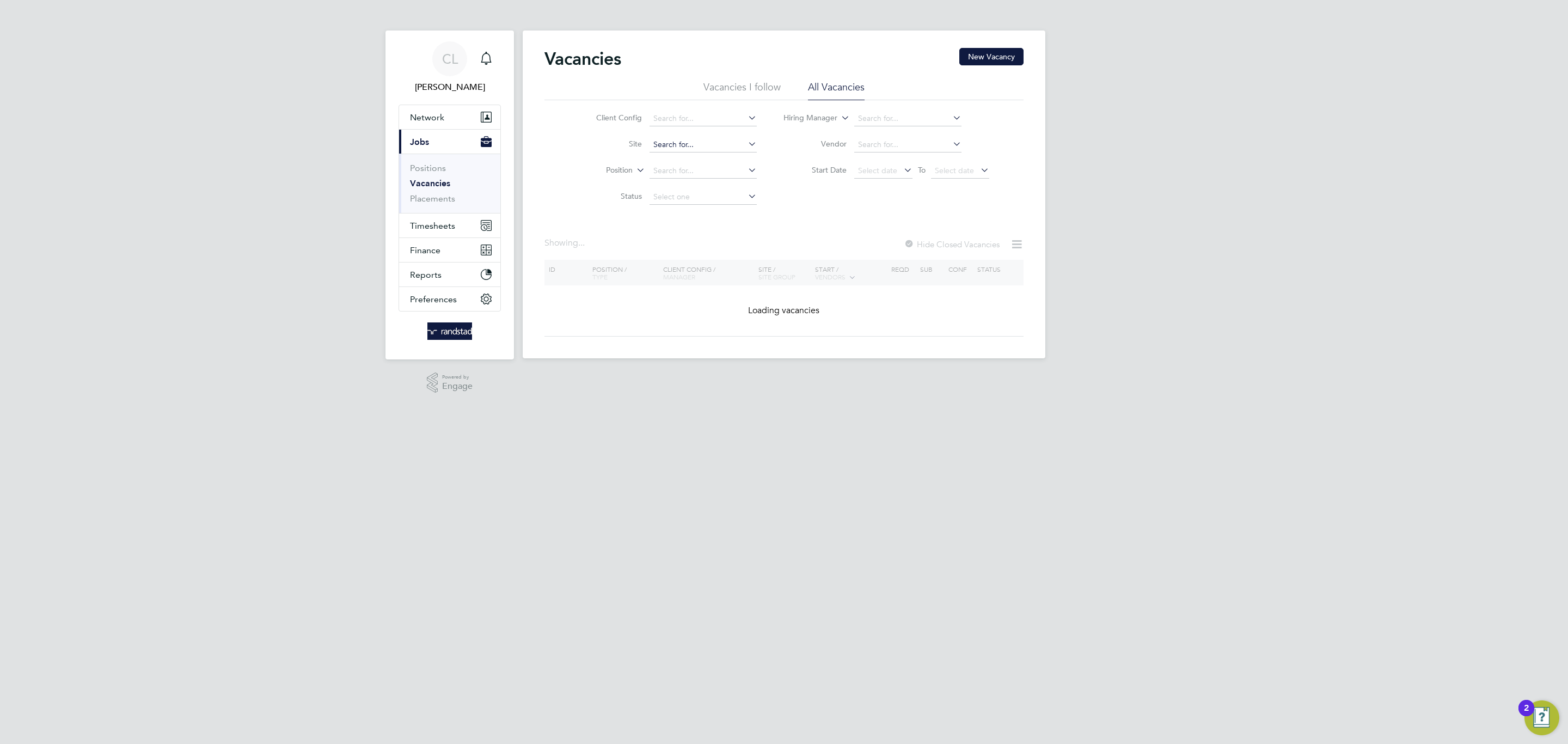
click at [693, 140] on input at bounding box center [703, 145] width 107 height 16
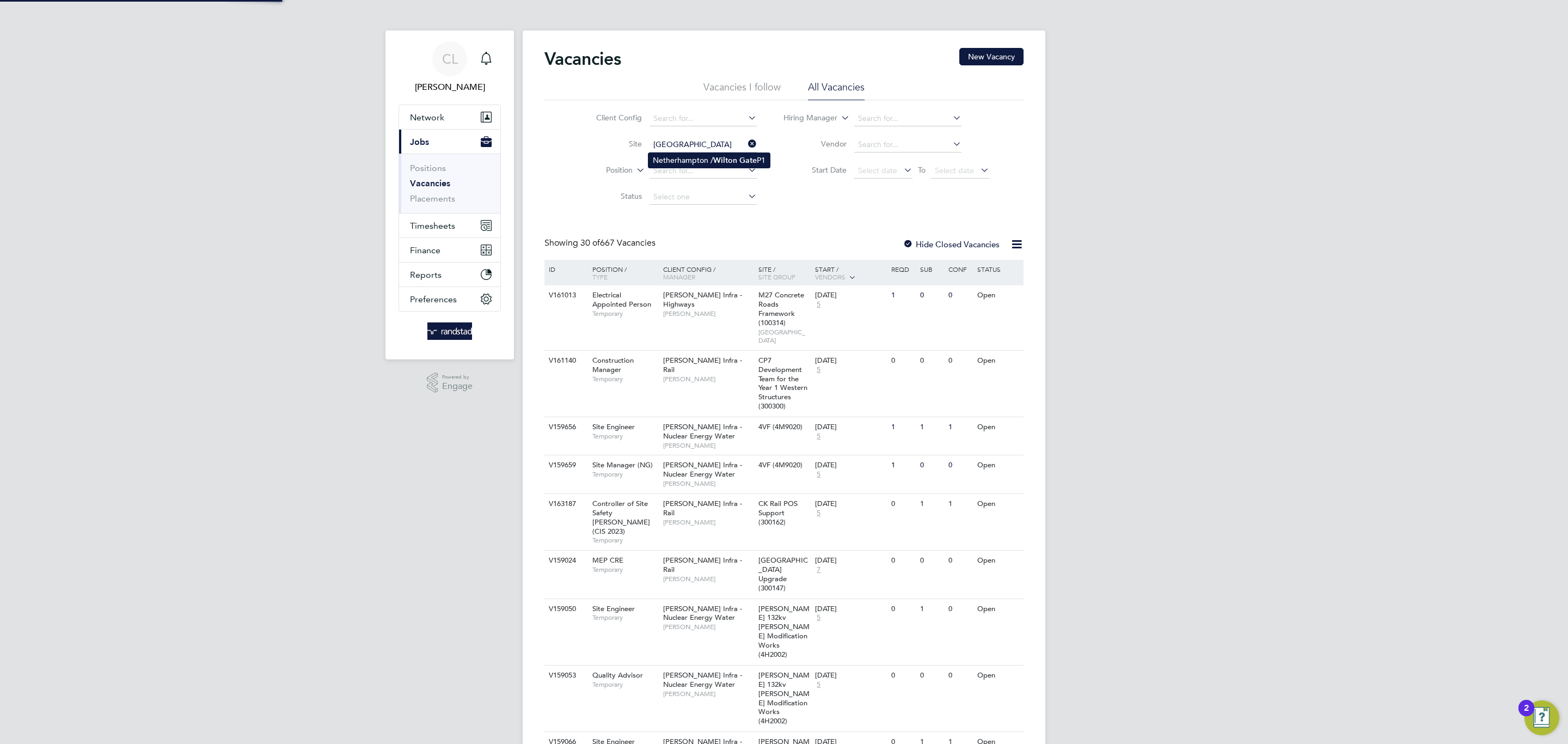
click at [687, 160] on li "Netherhampton / Wilton Gate P1" at bounding box center [709, 160] width 121 height 15
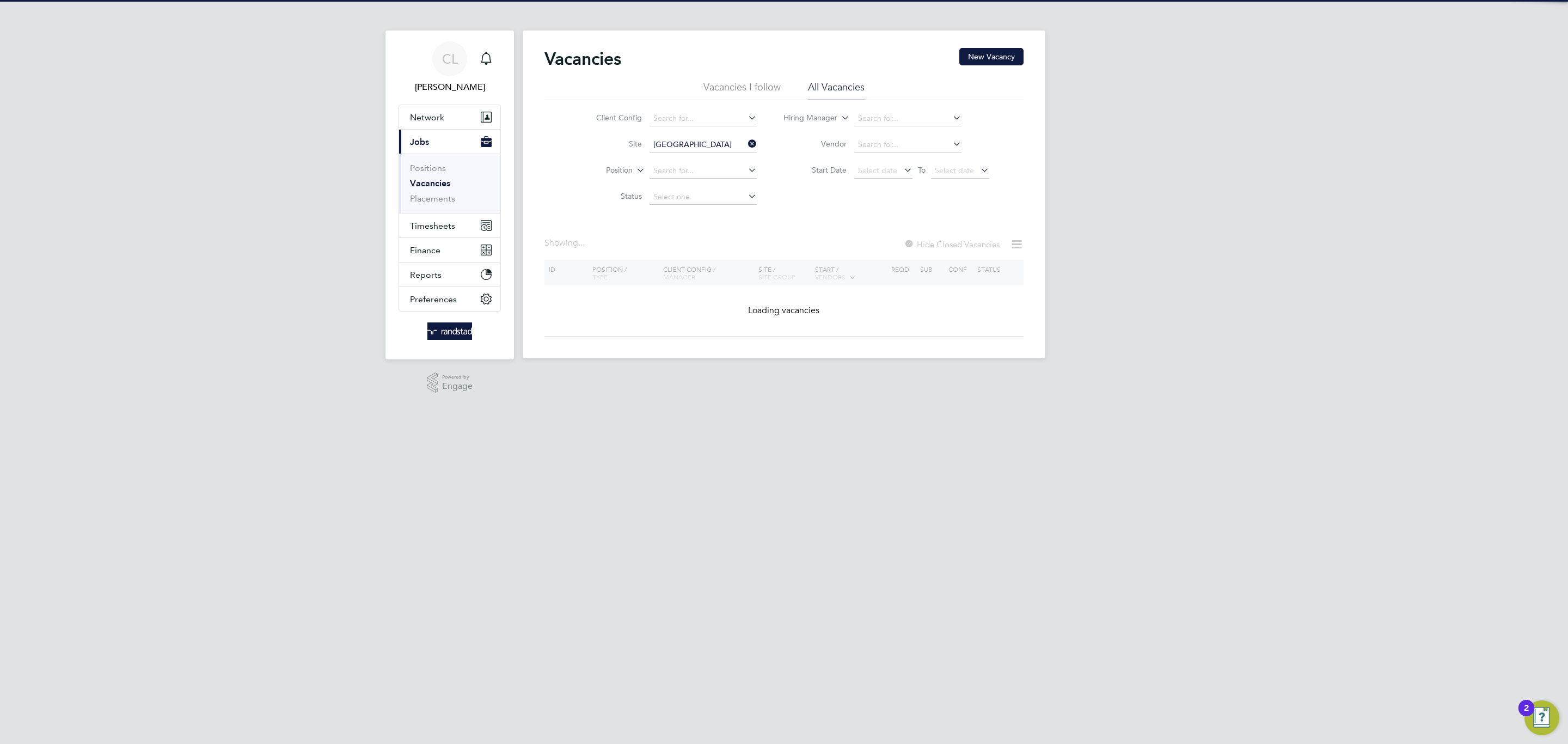
type input "Netherhampton / Wilton Gate P1"
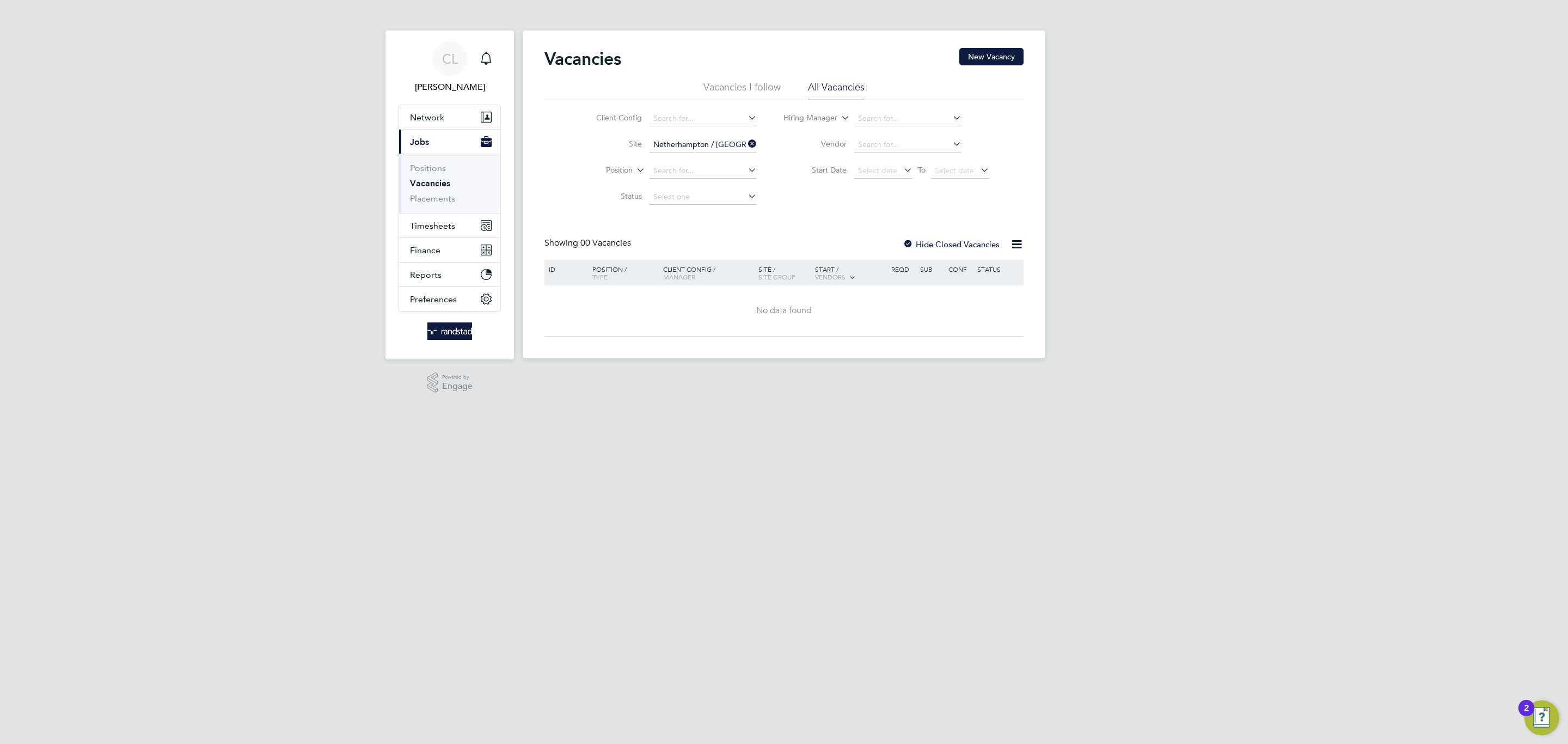
click at [918, 247] on label "Hide Closed Vacancies" at bounding box center [951, 244] width 97 height 10
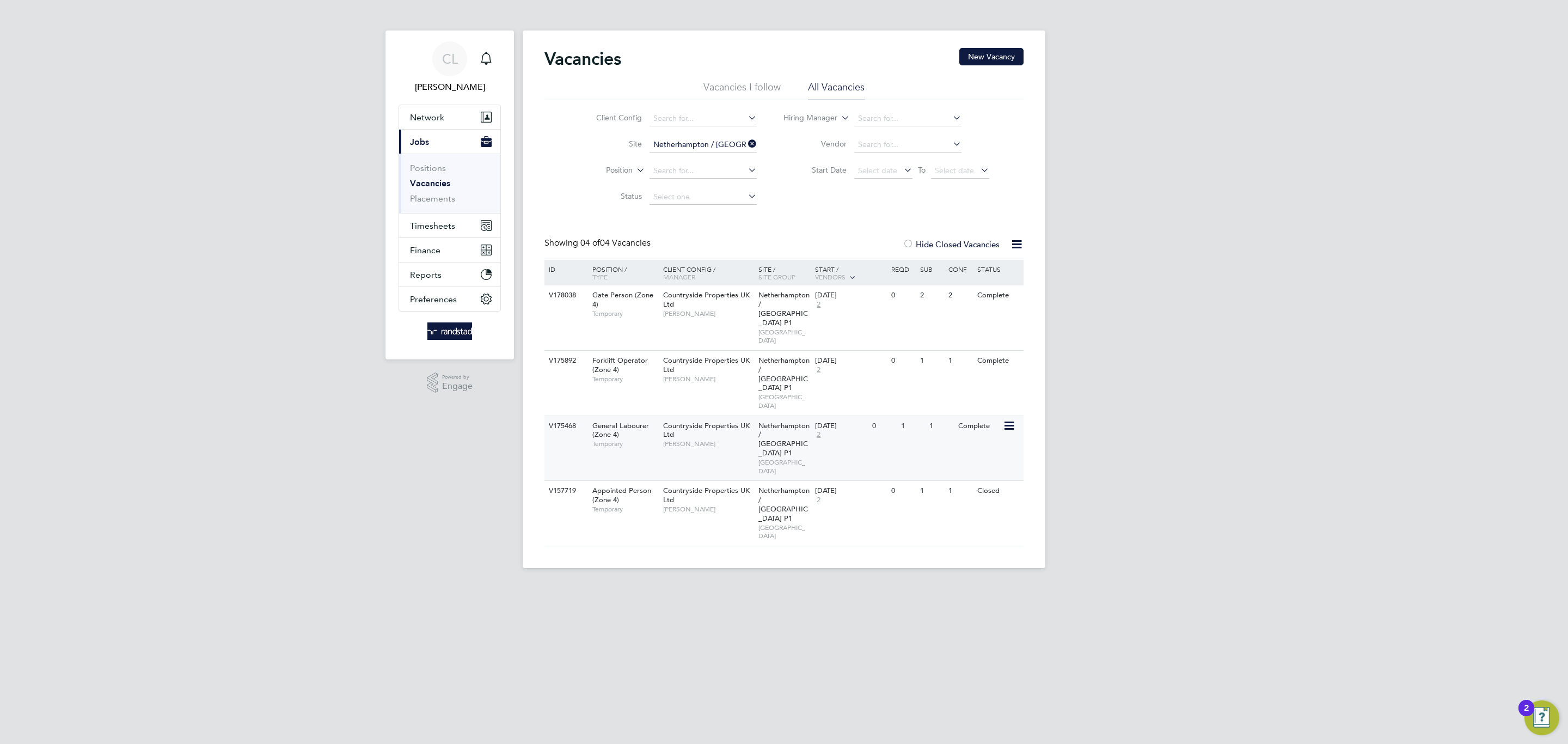
click at [683, 416] on div "Countryside Properties UK Ltd Richard Colborne" at bounding box center [707, 435] width 95 height 38
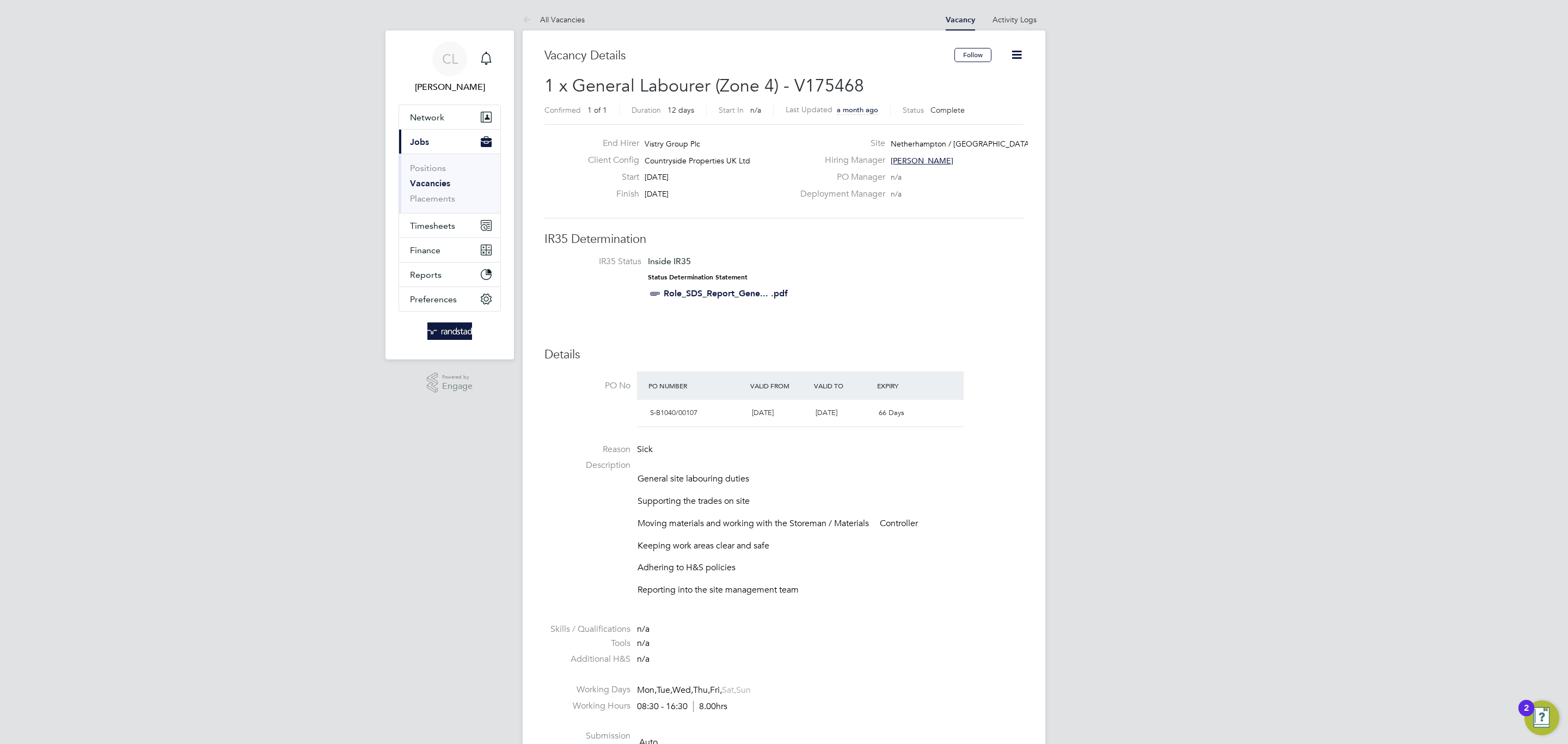
click at [1018, 57] on icon at bounding box center [1016, 55] width 13 height 13
drag, startPoint x: 987, startPoint y: 115, endPoint x: 981, endPoint y: 88, distance: 27.7
click at [981, 88] on ul "Edit Vacancy Update Status Followers" at bounding box center [990, 99] width 63 height 53
click at [1012, 56] on icon at bounding box center [1016, 55] width 13 height 13
click at [974, 94] on li "Update Status" at bounding box center [990, 96] width 63 height 16
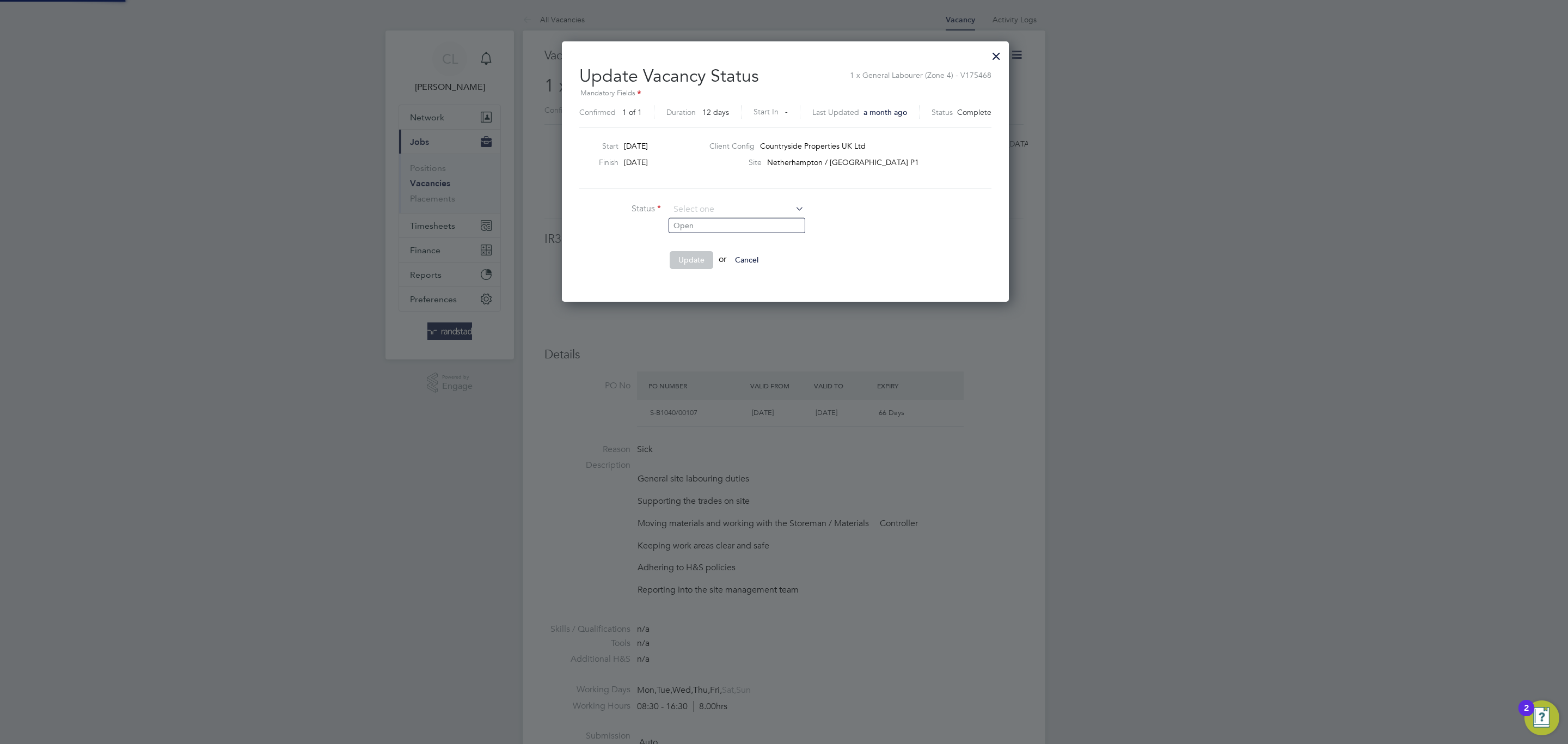
scroll to position [261, 445]
click at [717, 214] on input at bounding box center [737, 210] width 135 height 16
click at [717, 216] on input at bounding box center [737, 210] width 135 height 16
click at [714, 222] on li "Open" at bounding box center [736, 225] width 135 height 14
type input "Open"
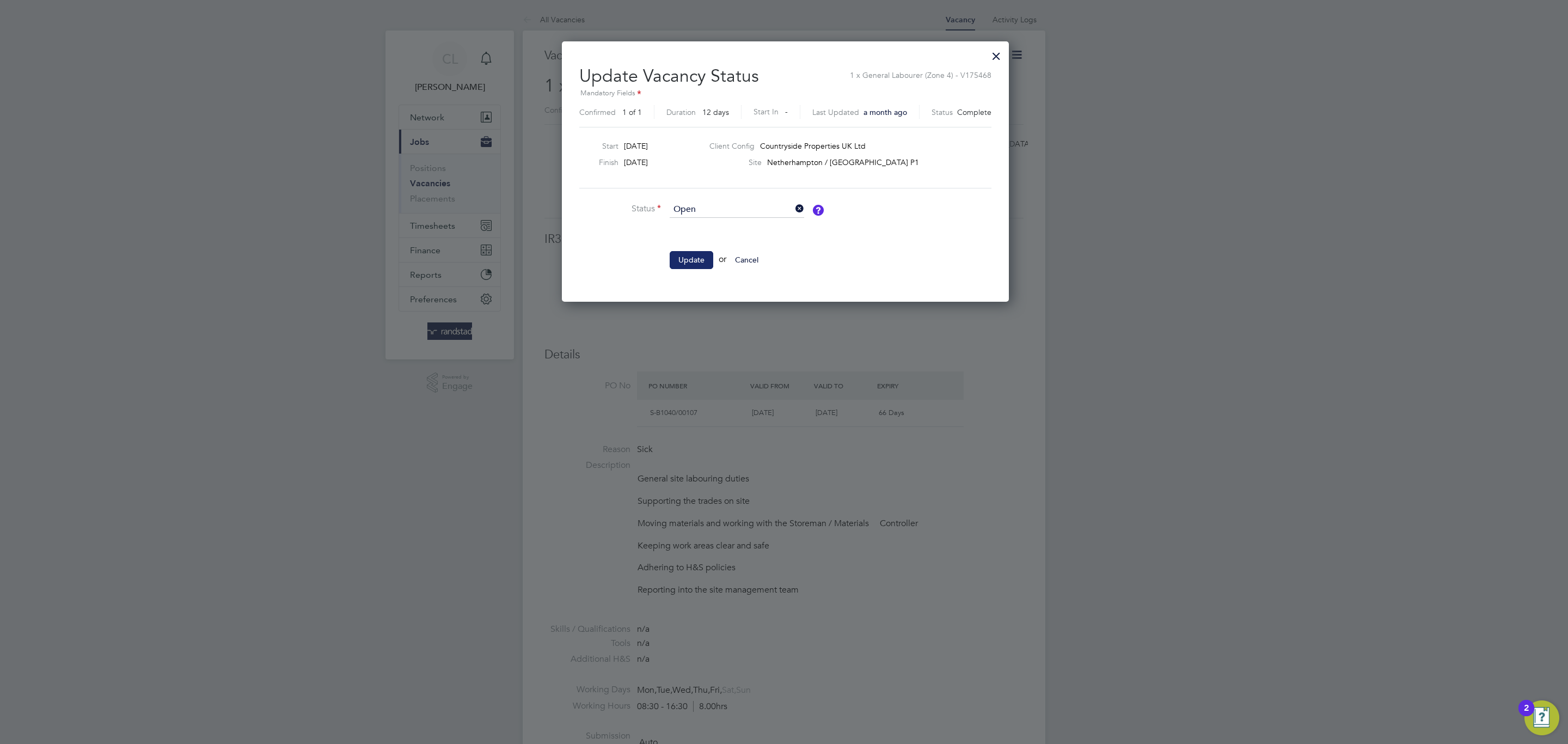
click at [699, 251] on button "Update" at bounding box center [691, 260] width 44 height 18
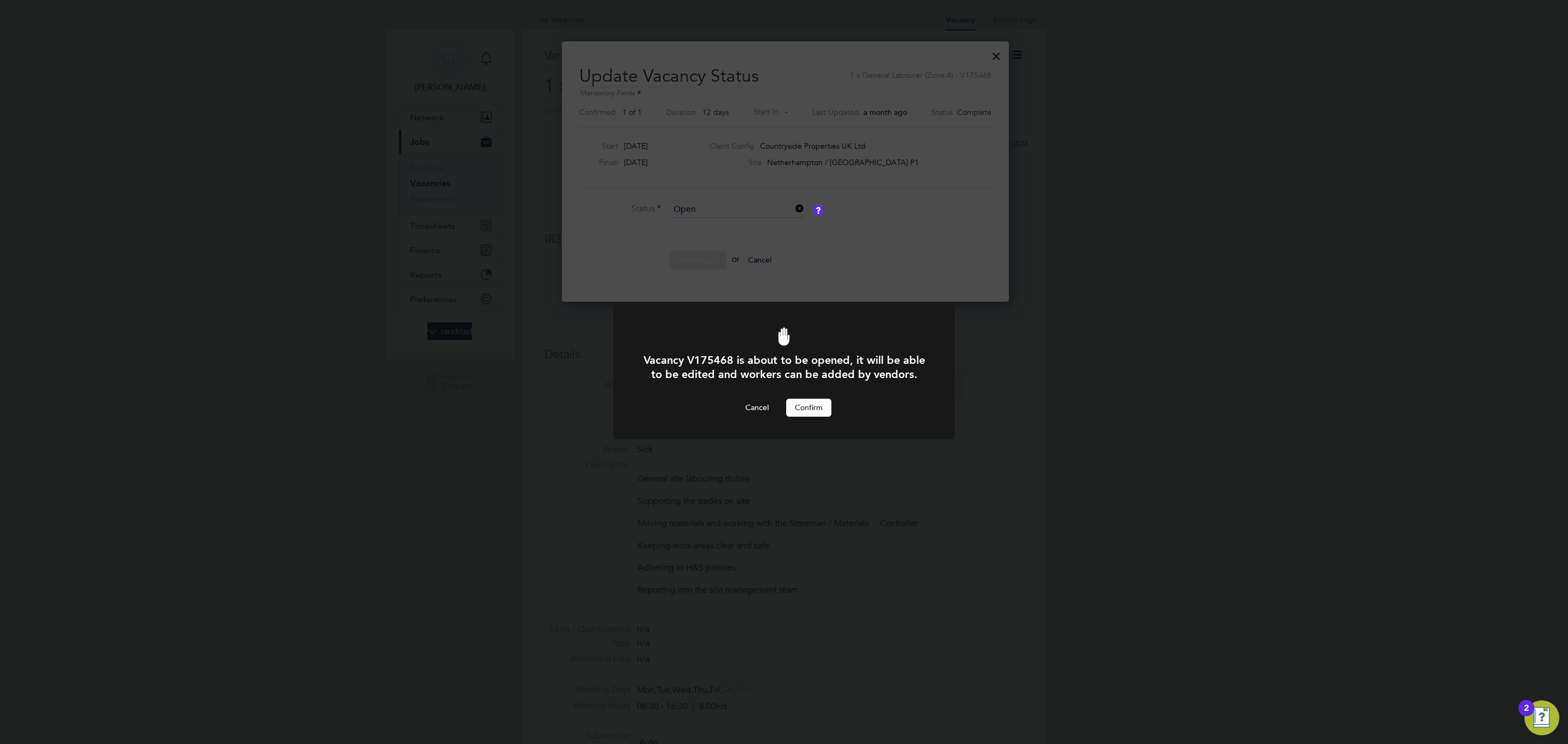
click at [835, 411] on div "Cancel Confirm" at bounding box center [784, 408] width 283 height 18
click at [821, 405] on button "Confirm" at bounding box center [808, 408] width 45 height 18
click at [781, 464] on div "Error while Updating Status Cannot open a vacancy that doesn't have a saved or …" at bounding box center [784, 372] width 1568 height 744
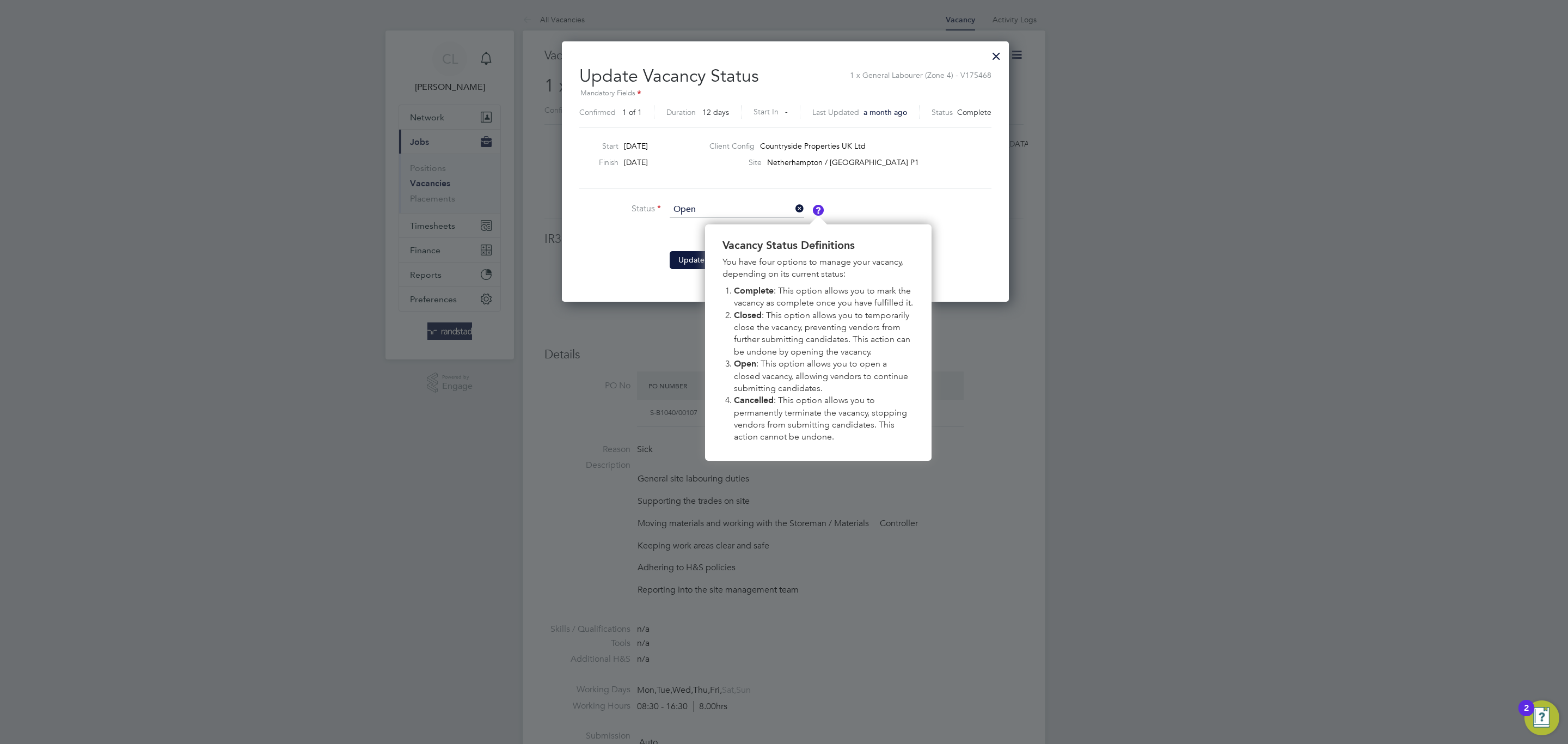
click at [818, 209] on img "Vacancy Status Definitions" at bounding box center [818, 210] width 11 height 11
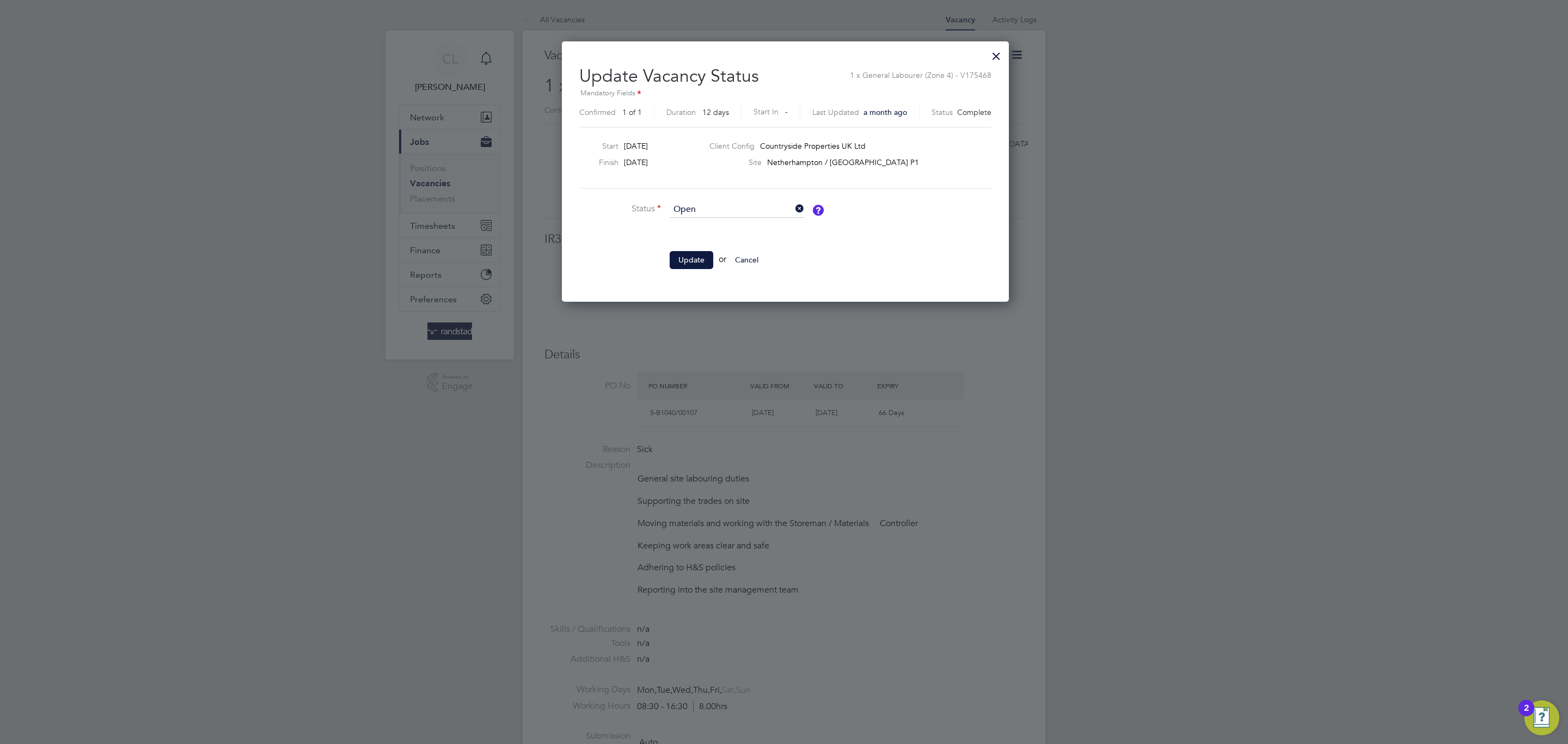
click at [818, 209] on img "Vacancy Status Definitions" at bounding box center [818, 210] width 11 height 11
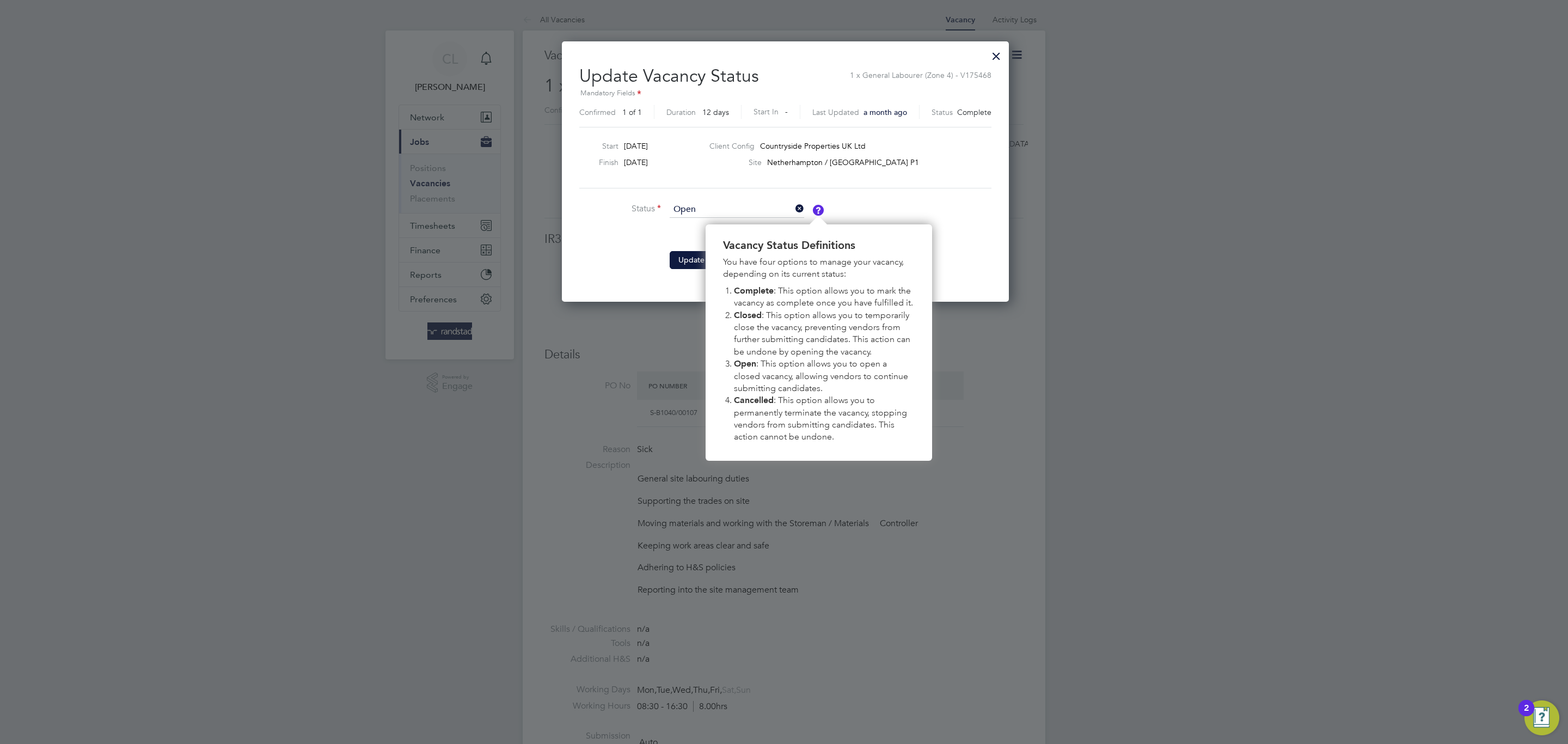
click at [818, 209] on img "Vacancy Status Definitions" at bounding box center [818, 210] width 11 height 11
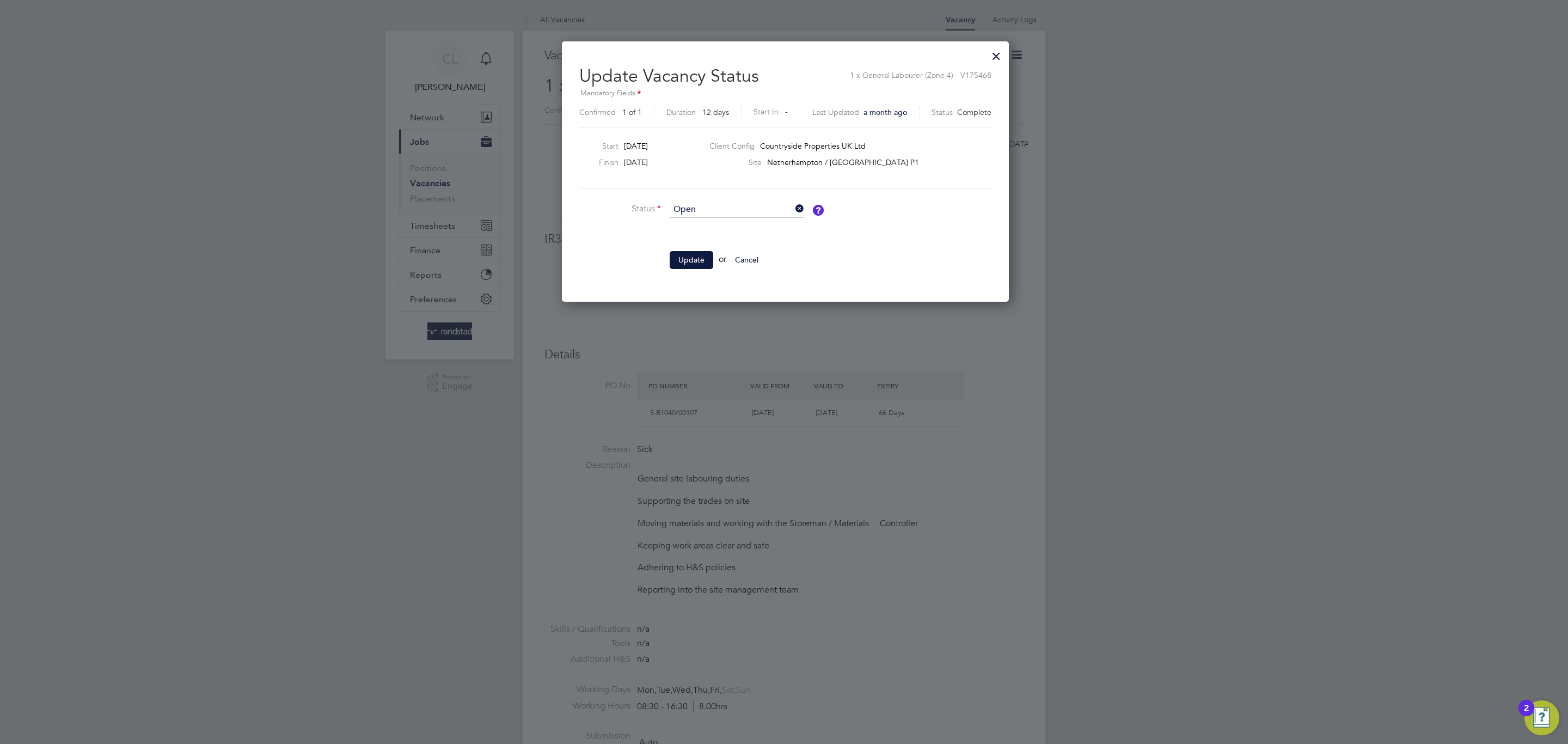
click at [993, 49] on div at bounding box center [996, 53] width 20 height 20
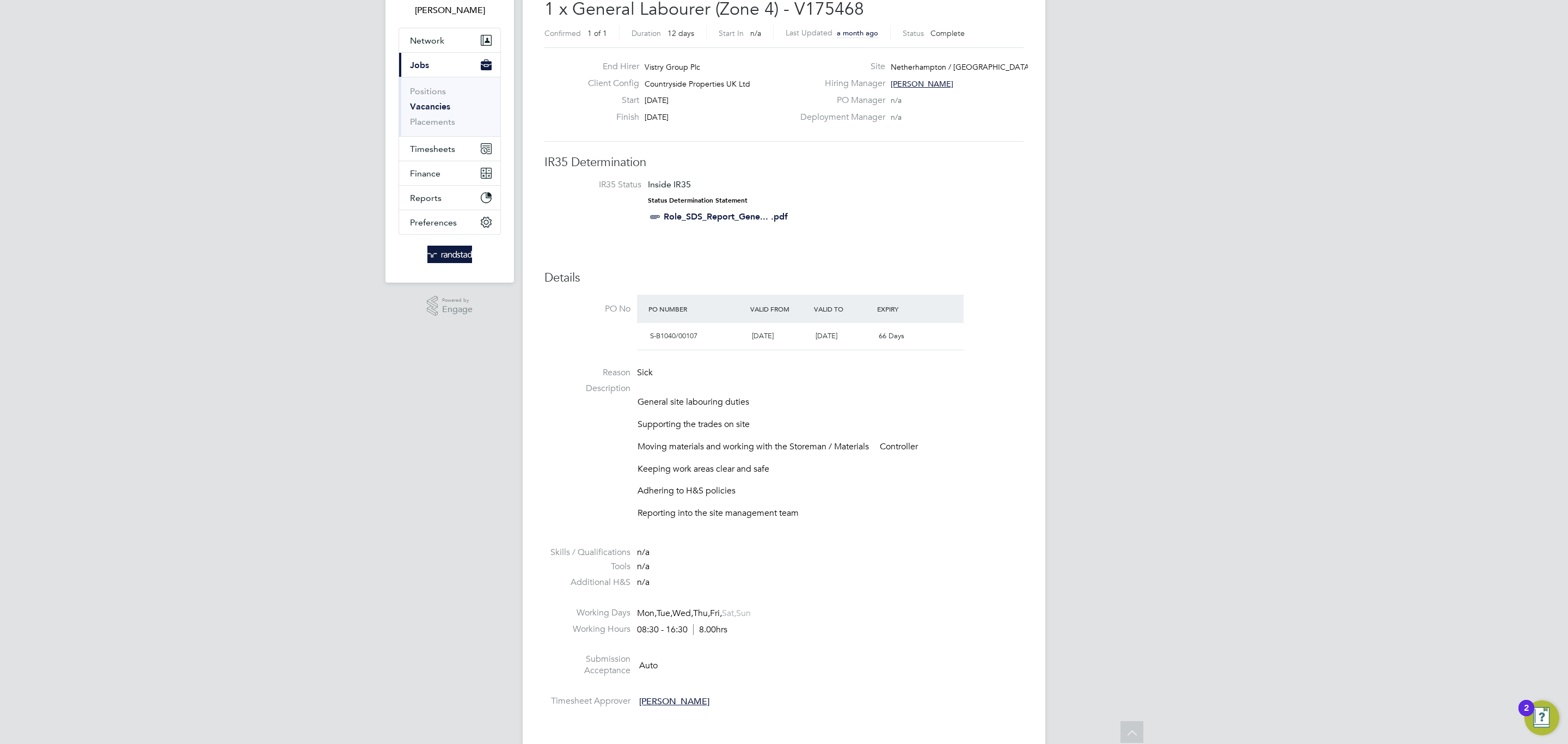
scroll to position [0, 0]
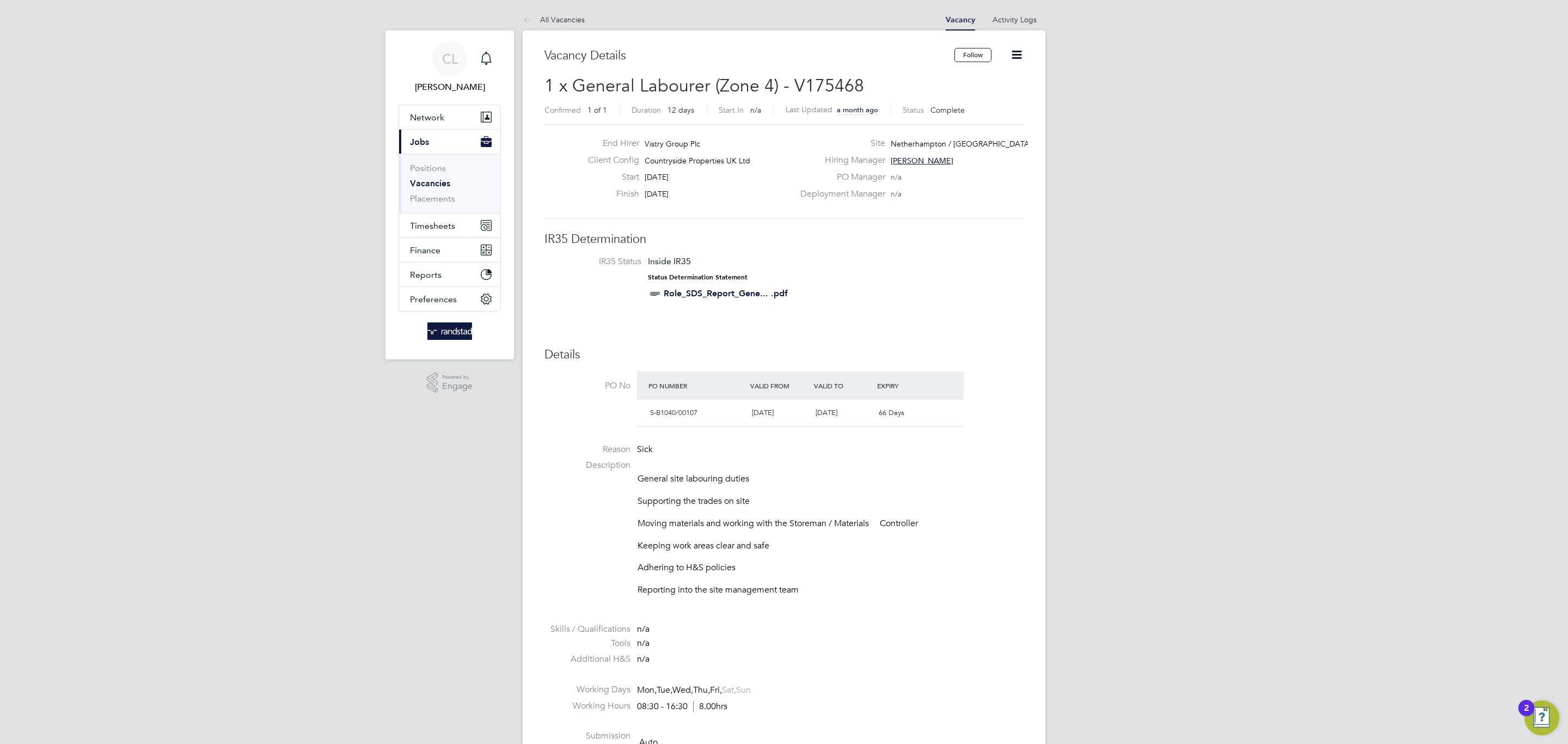
click at [424, 183] on link "Vacancies" at bounding box center [430, 183] width 40 height 10
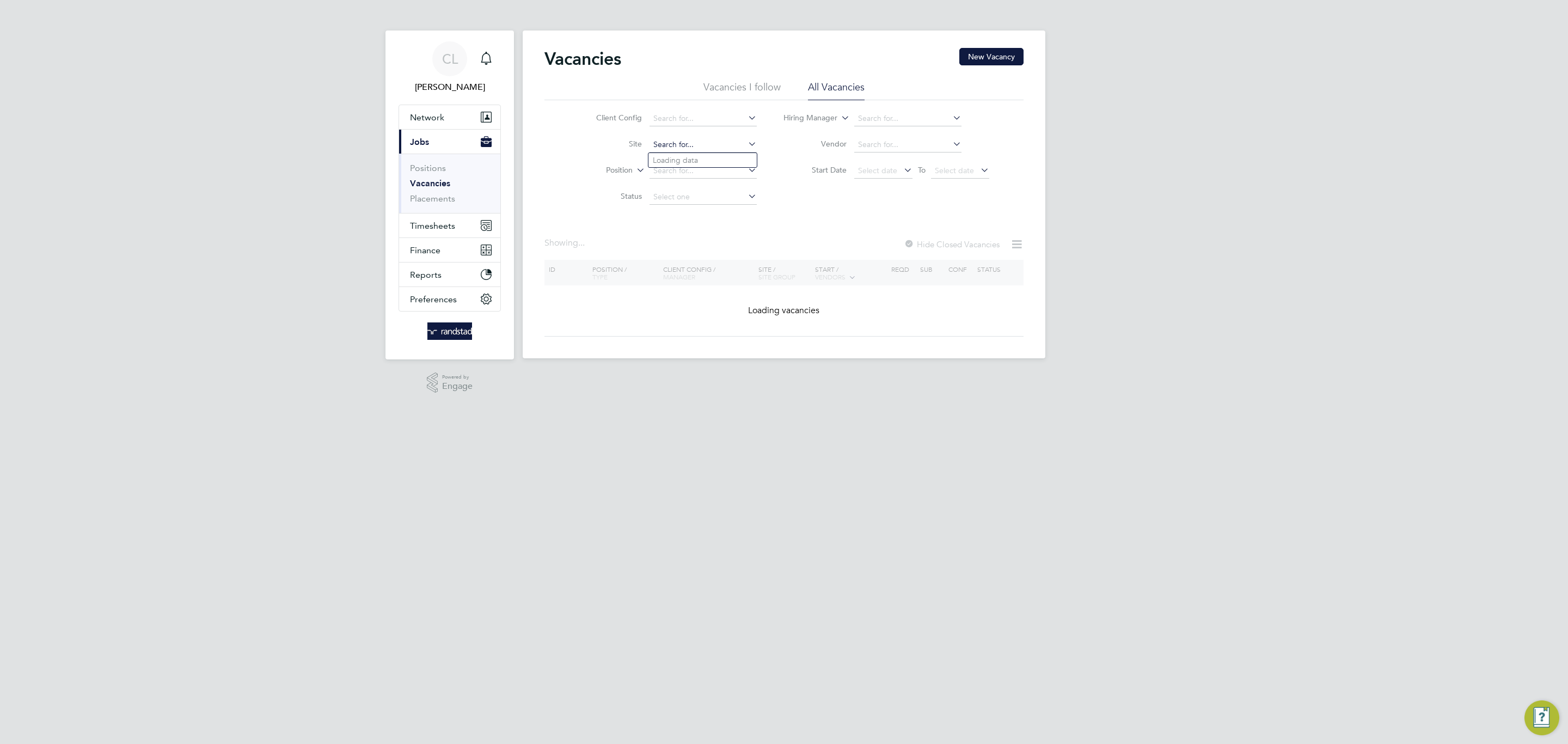
click at [692, 140] on input at bounding box center [703, 145] width 107 height 16
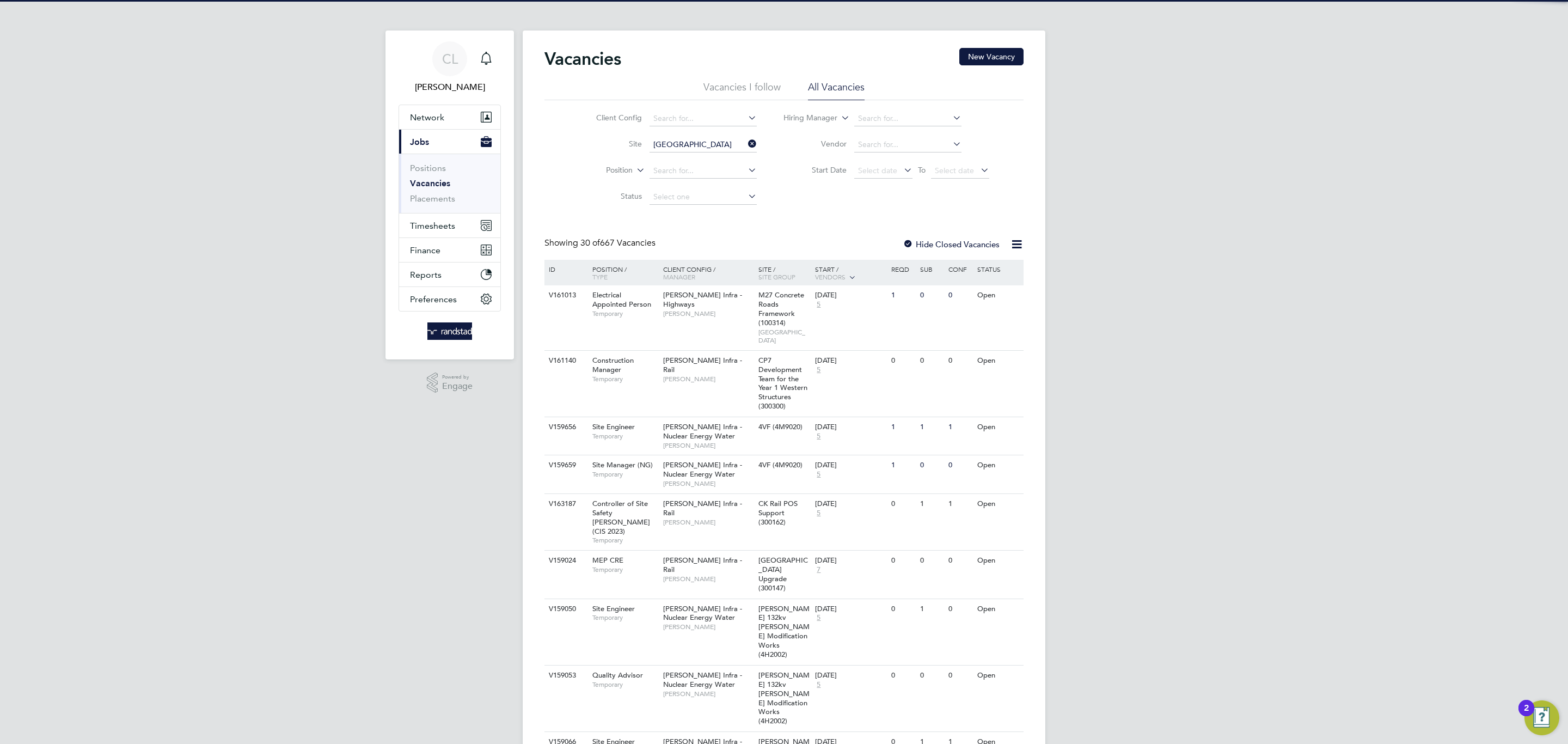
click at [694, 160] on li "Netherhampton / Wilton Gate P1" at bounding box center [709, 160] width 121 height 15
type input "Netherhampton / Wilton Gate P1"
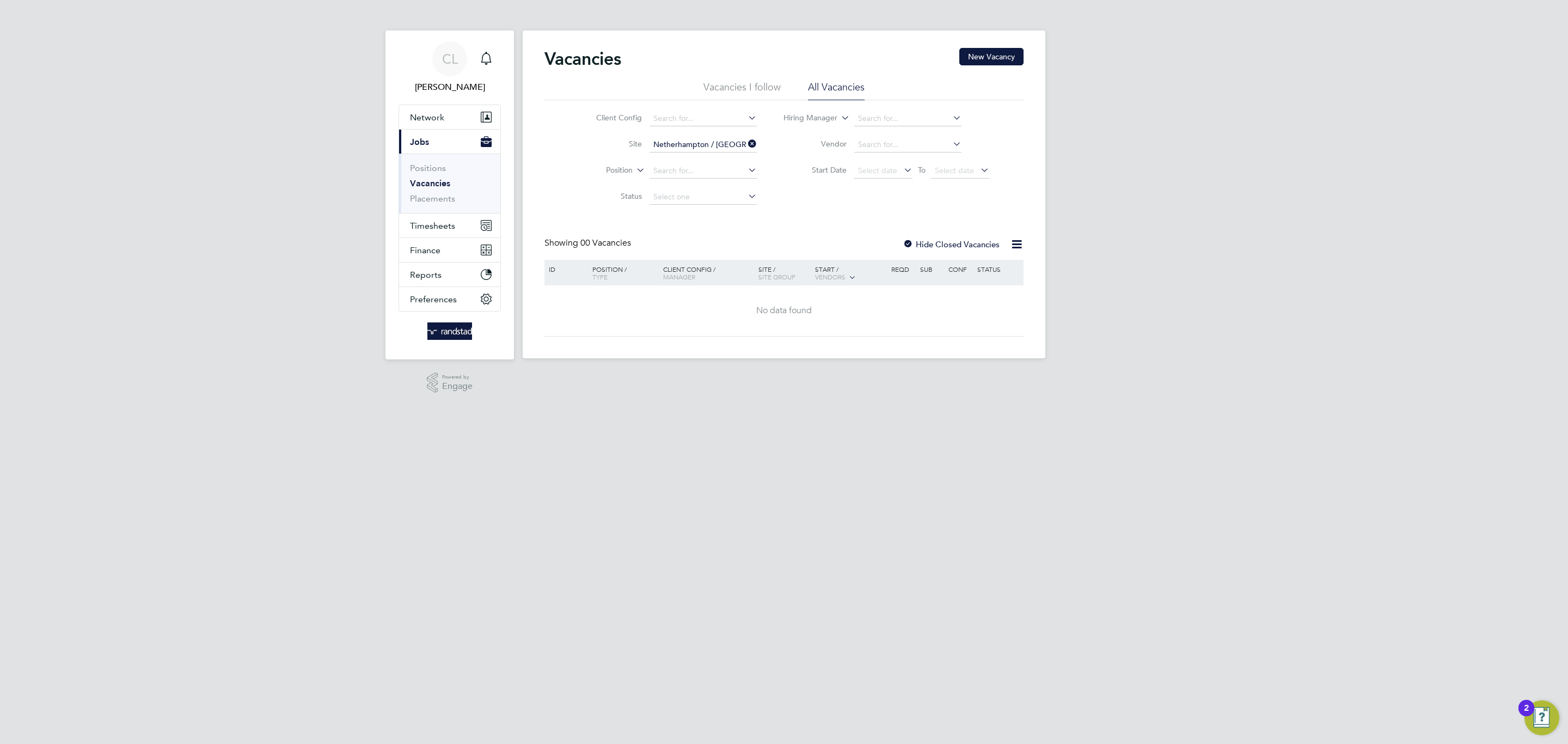
click at [907, 240] on div at bounding box center [908, 245] width 11 height 11
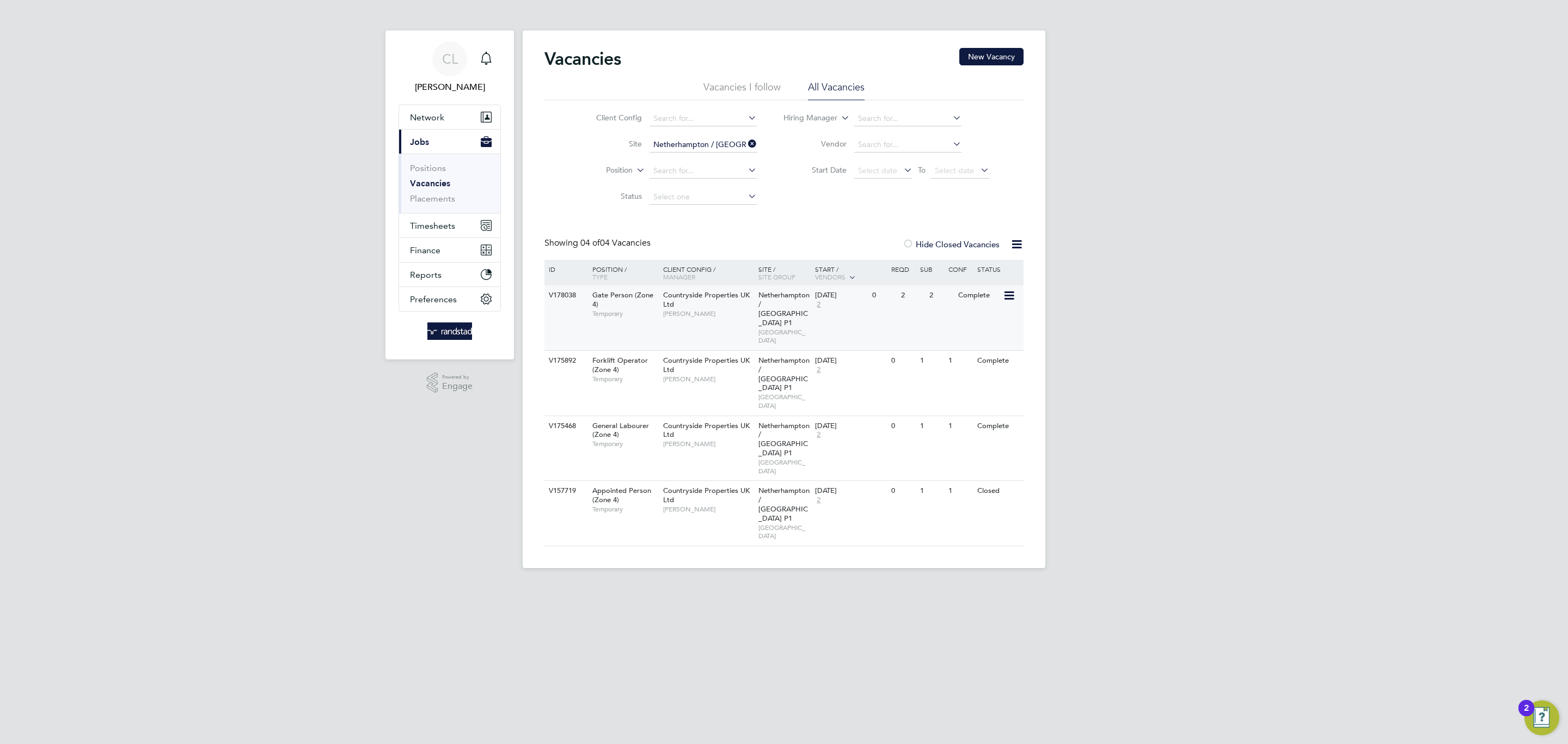
click at [771, 305] on span "Netherhampton / Wilton Gate P1" at bounding box center [784, 309] width 51 height 37
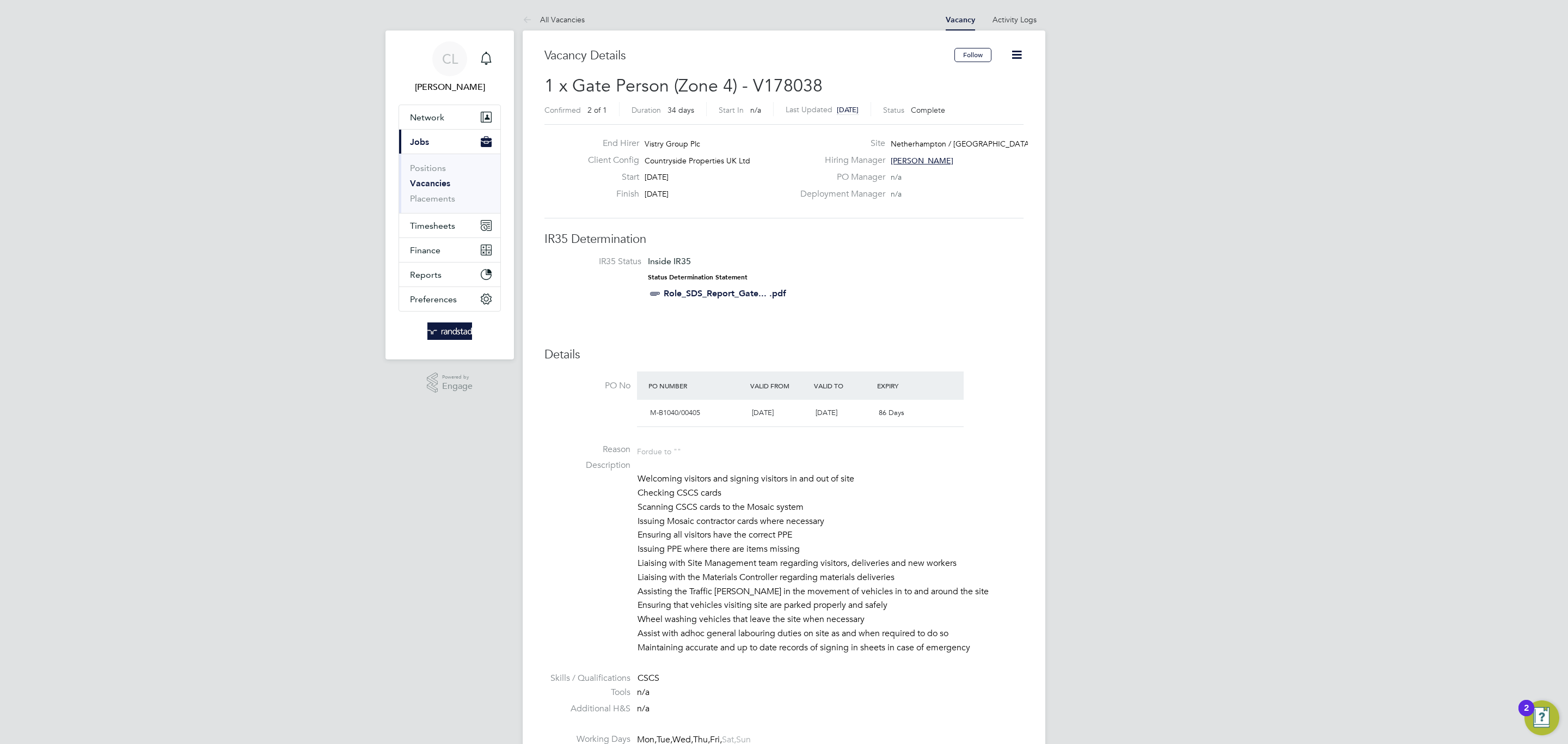
click at [1010, 48] on icon at bounding box center [1016, 55] width 13 height 13
click at [981, 98] on li "Update Status" at bounding box center [990, 96] width 63 height 16
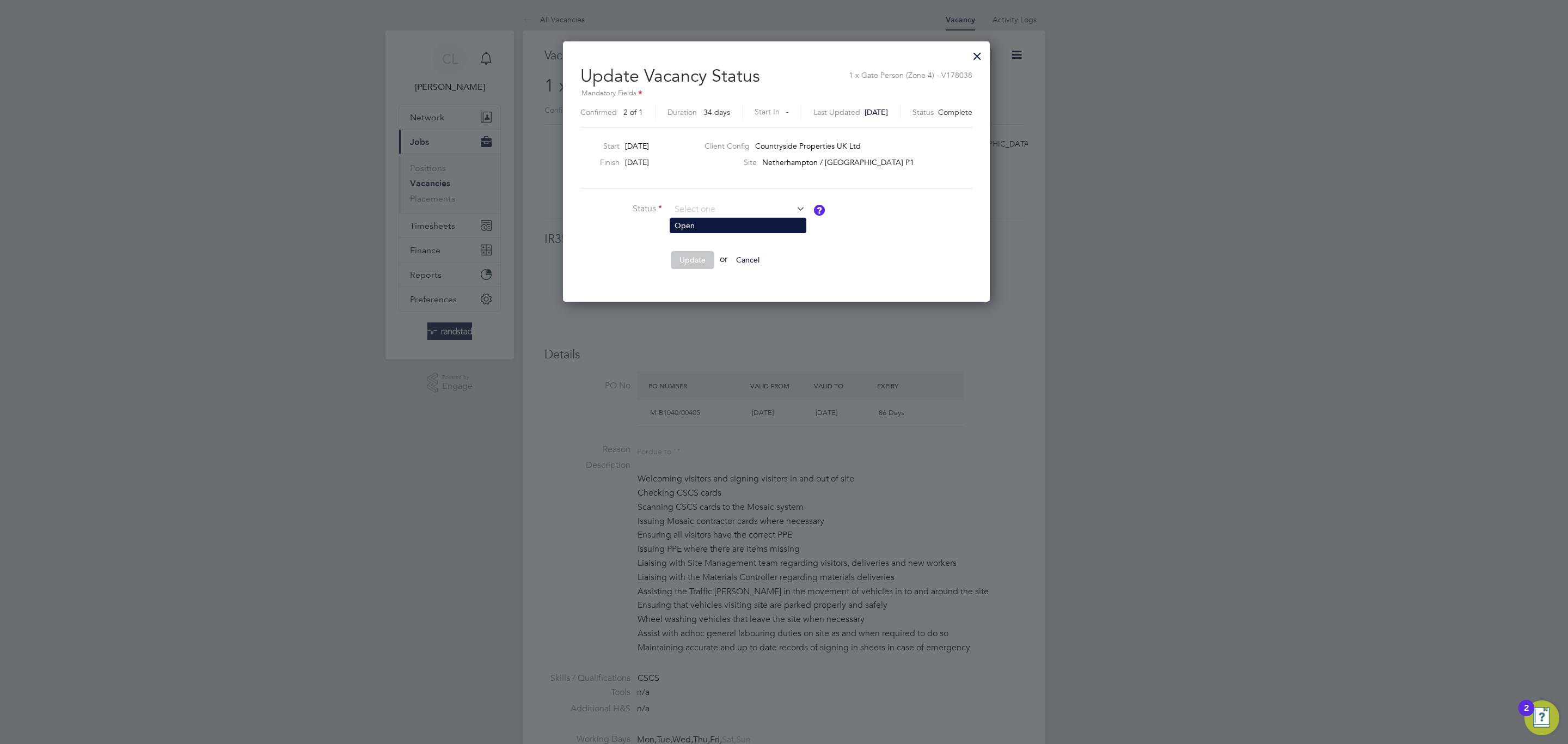
click at [703, 226] on li "Open" at bounding box center [738, 225] width 135 height 14
type input "Open"
click at [694, 251] on button "Update" at bounding box center [692, 260] width 44 height 18
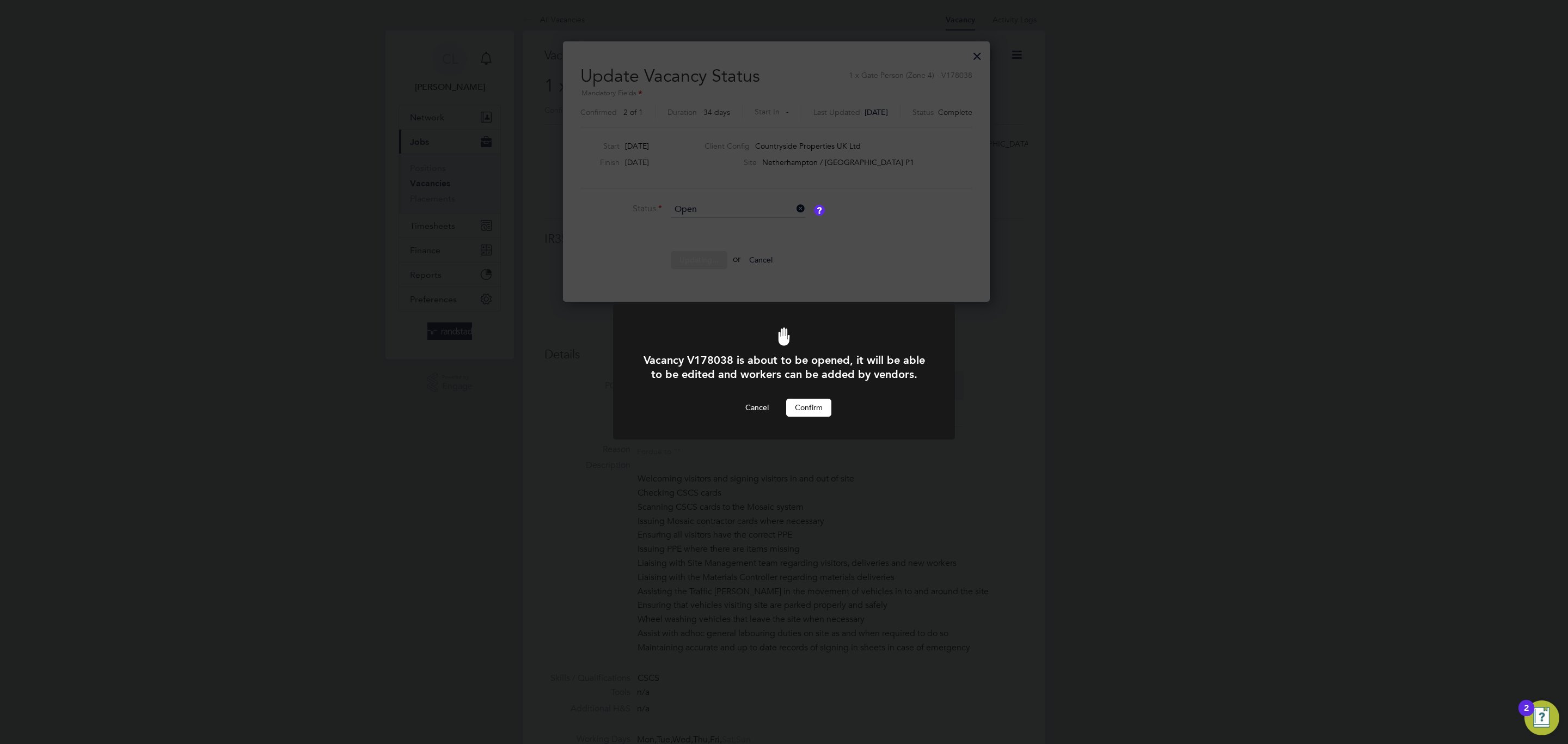
click at [820, 405] on button "Confirm" at bounding box center [808, 408] width 45 height 18
click at [864, 437] on div "Error while Updating Status Cannot open a vacancy that doesn't have a saved or …" at bounding box center [784, 372] width 1568 height 744
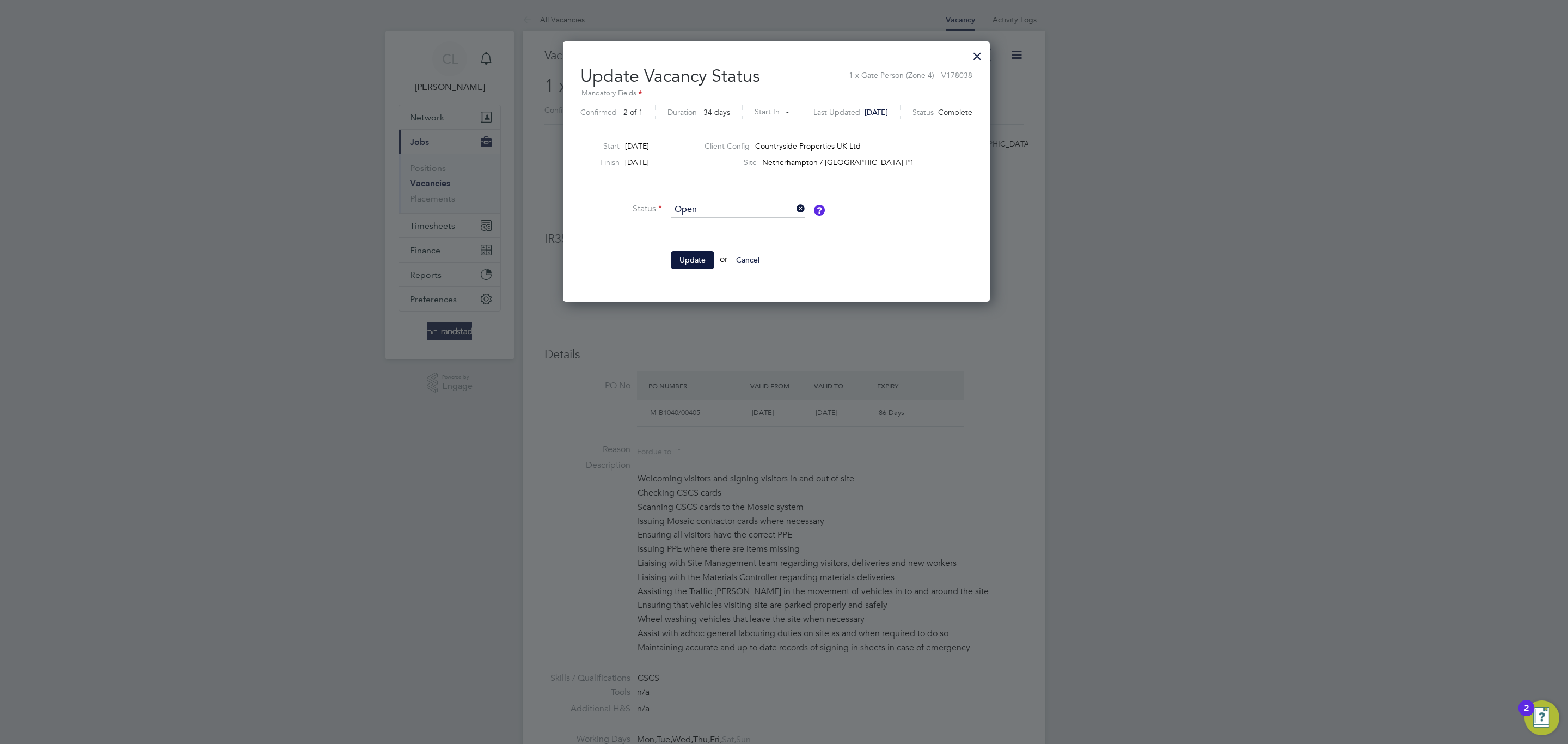
click at [861, 435] on div at bounding box center [784, 372] width 1568 height 744
click at [986, 55] on div at bounding box center [977, 53] width 20 height 20
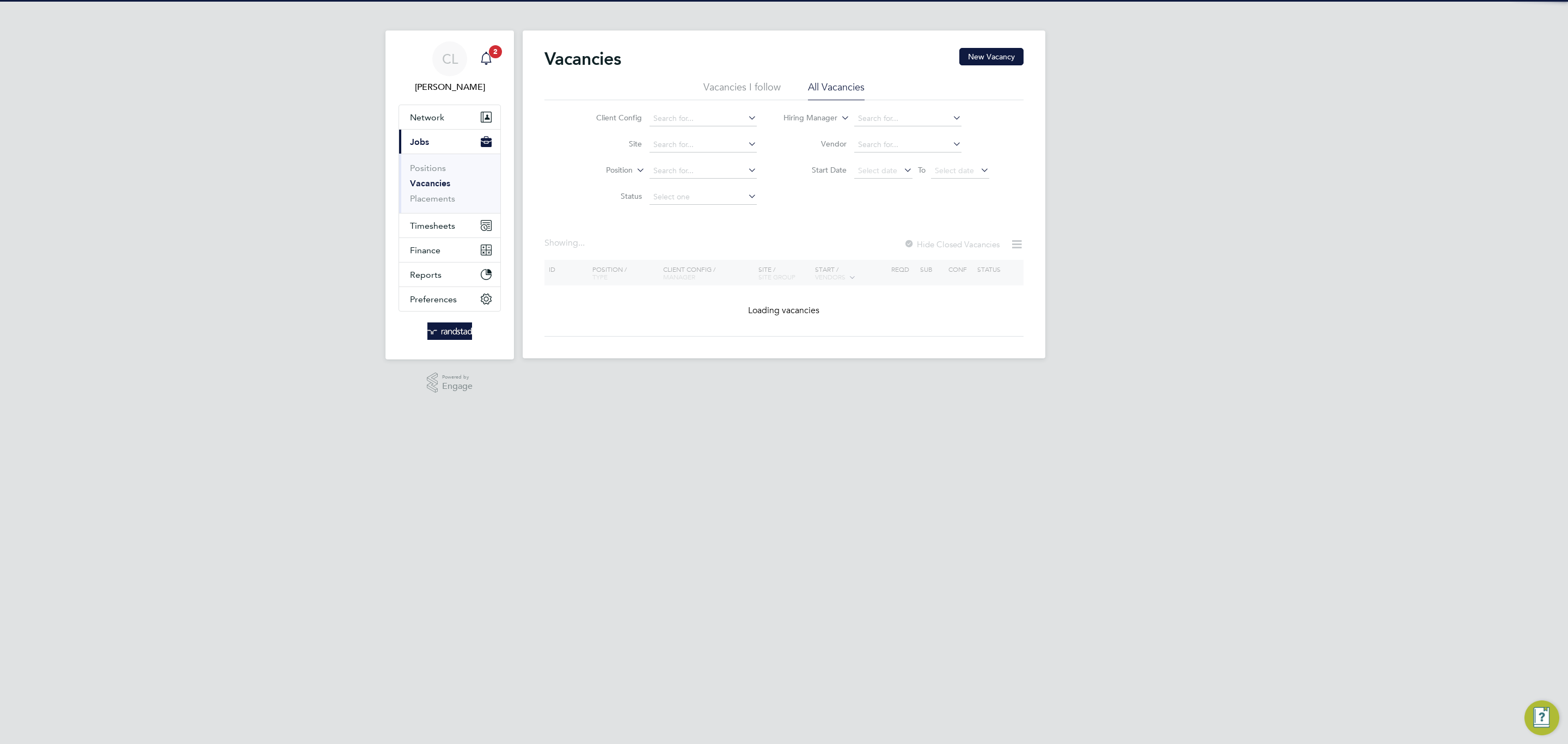
click at [496, 72] on link "Notifications 2" at bounding box center [486, 59] width 22 height 35
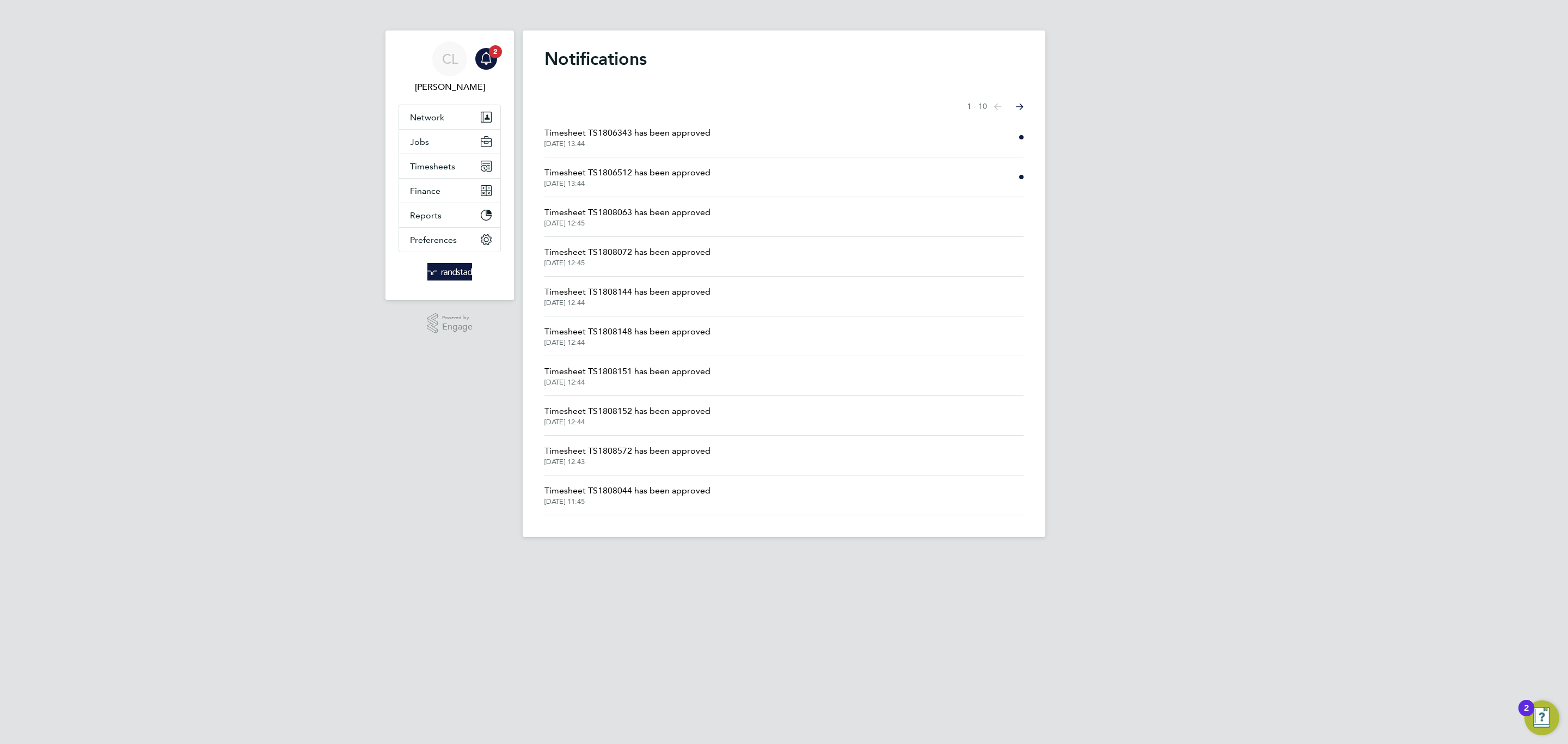
click at [655, 176] on span "Timesheet TS1806512 has been approved" at bounding box center [627, 173] width 166 height 13
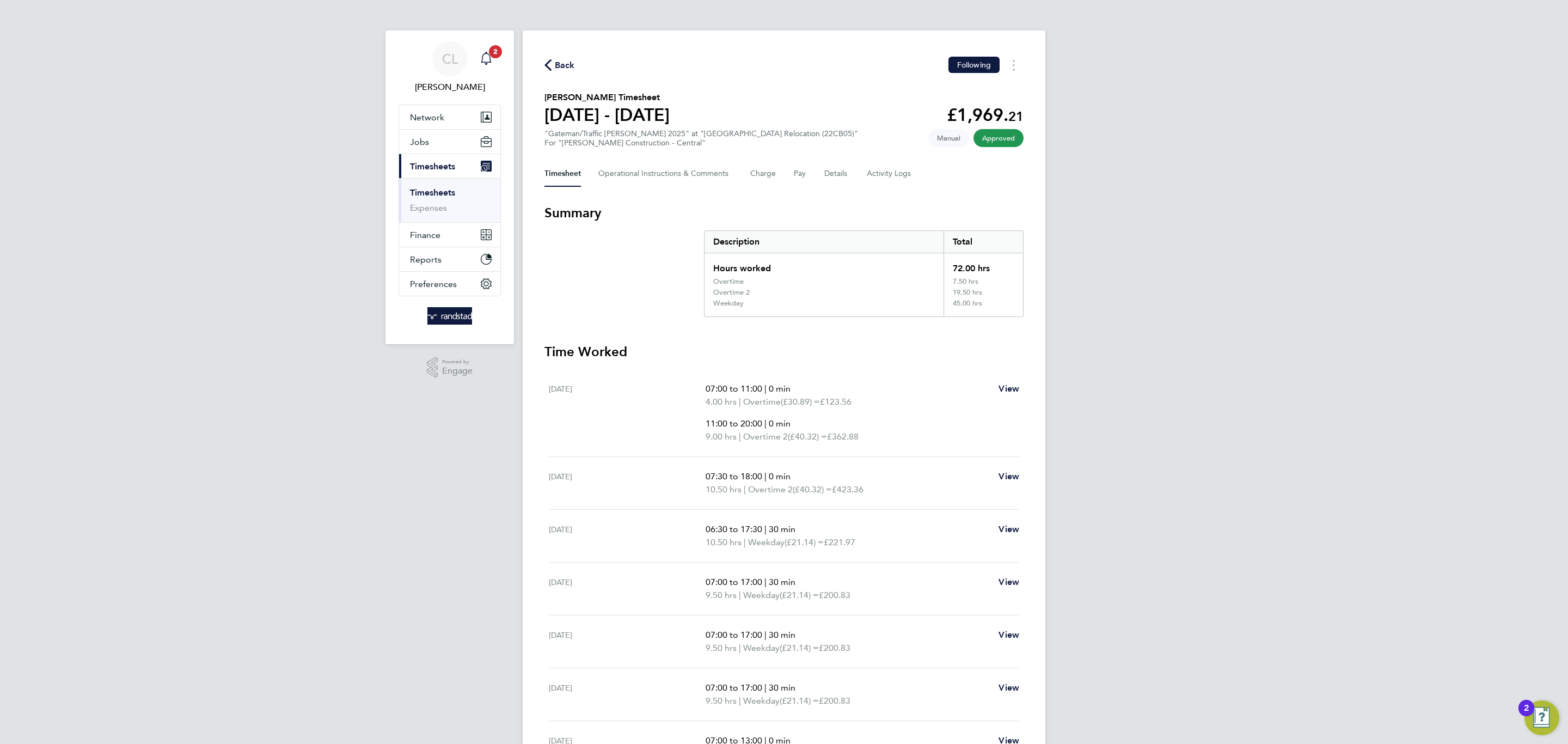
click at [498, 57] on span "2" at bounding box center [495, 51] width 13 height 13
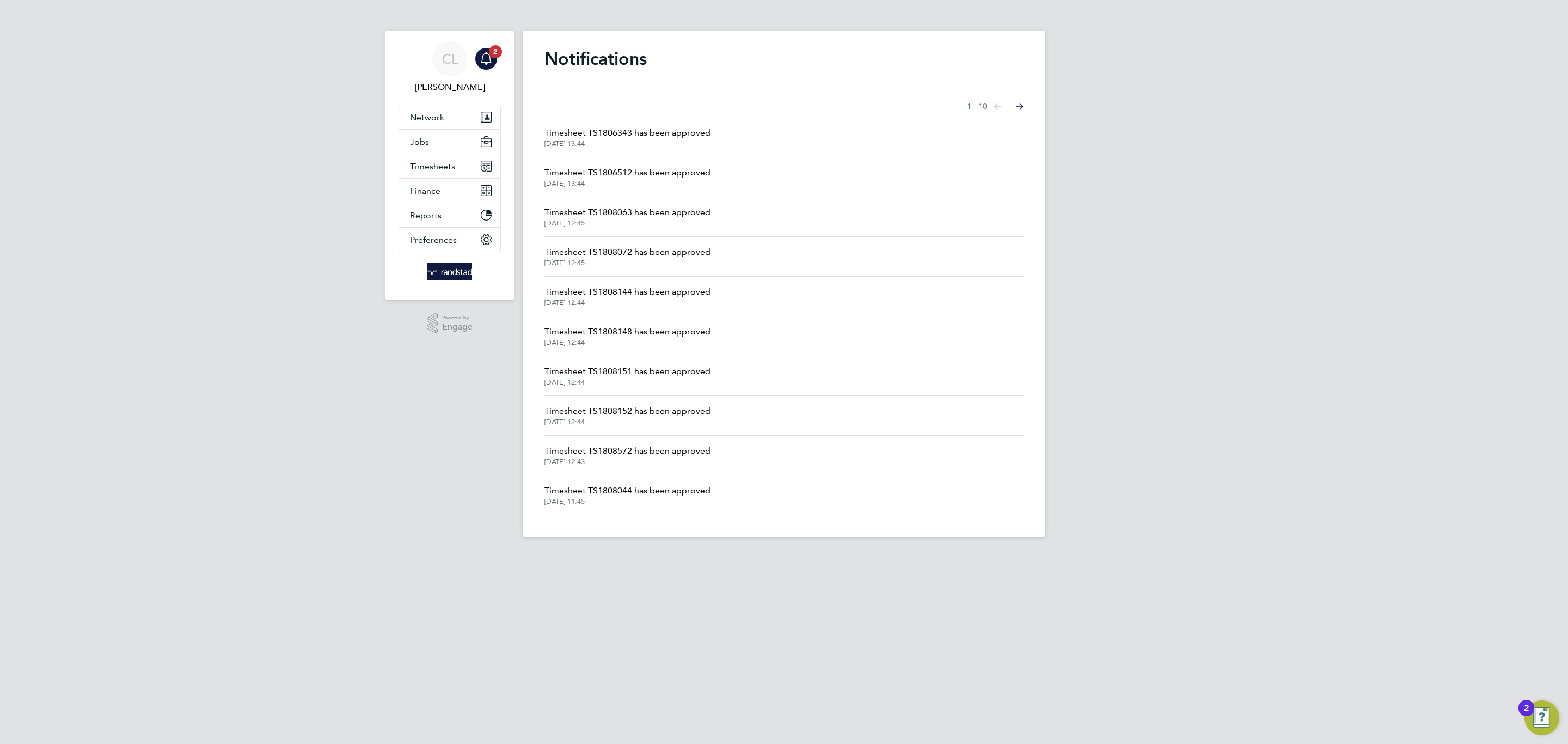
click at [601, 134] on span "Timesheet TS1806343 has been approved" at bounding box center [627, 133] width 166 height 13
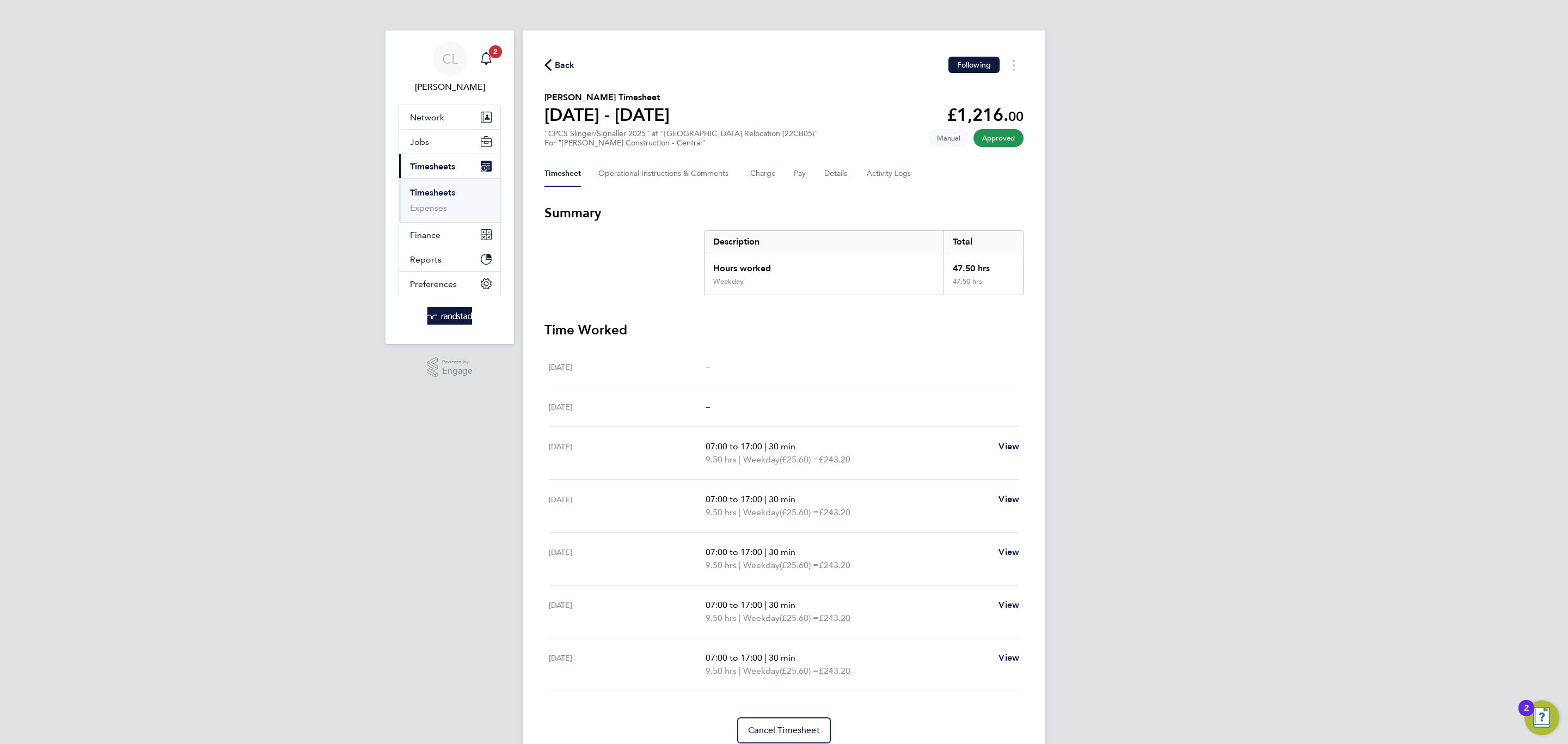
click at [553, 75] on div "Back Following [PERSON_NAME] Timesheet [DATE] - [DATE] £1,216. 00 "CPCS Slinger…" at bounding box center [784, 400] width 523 height 739
click at [557, 65] on span "Back" at bounding box center [565, 65] width 20 height 13
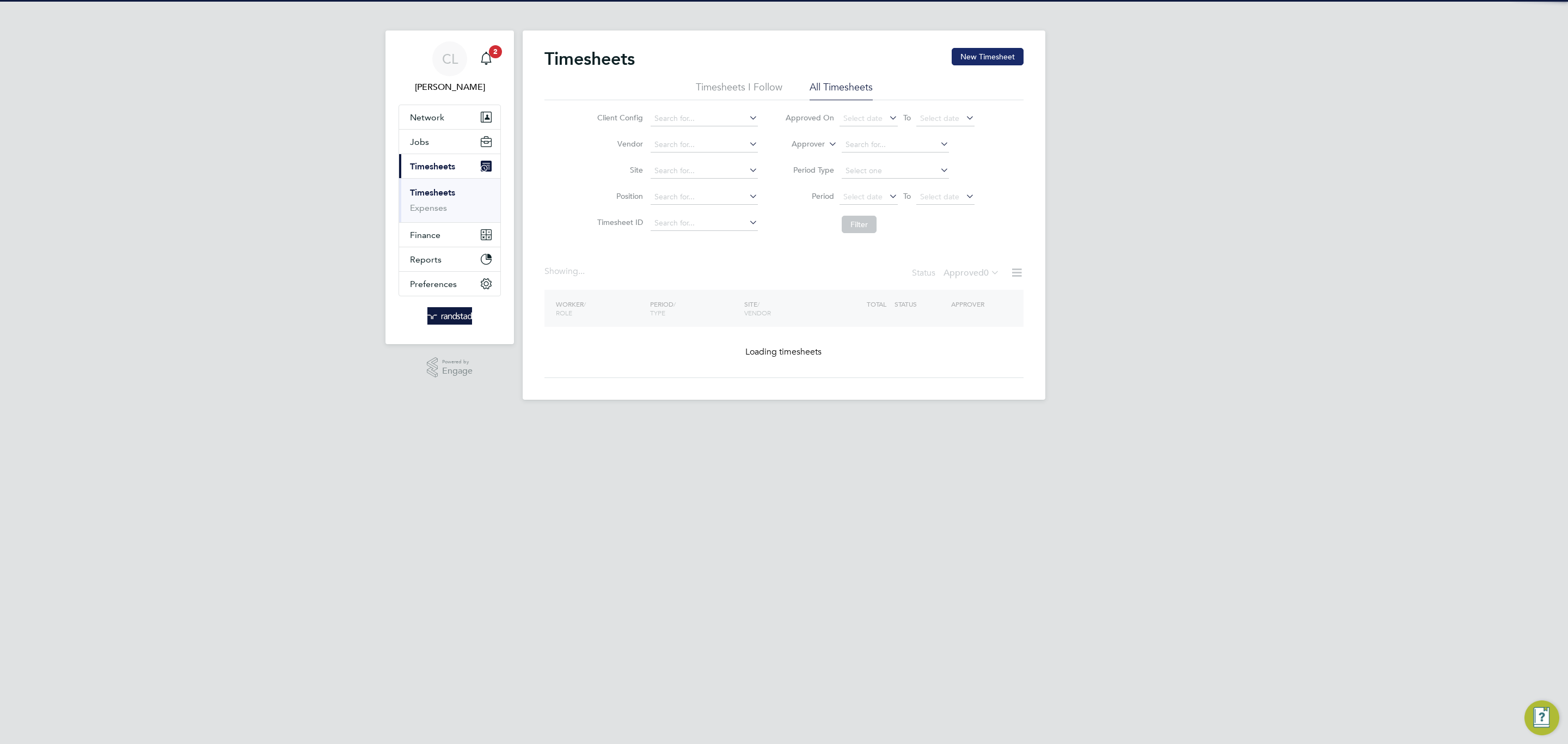
click at [1012, 63] on button "New Timesheet" at bounding box center [987, 57] width 72 height 18
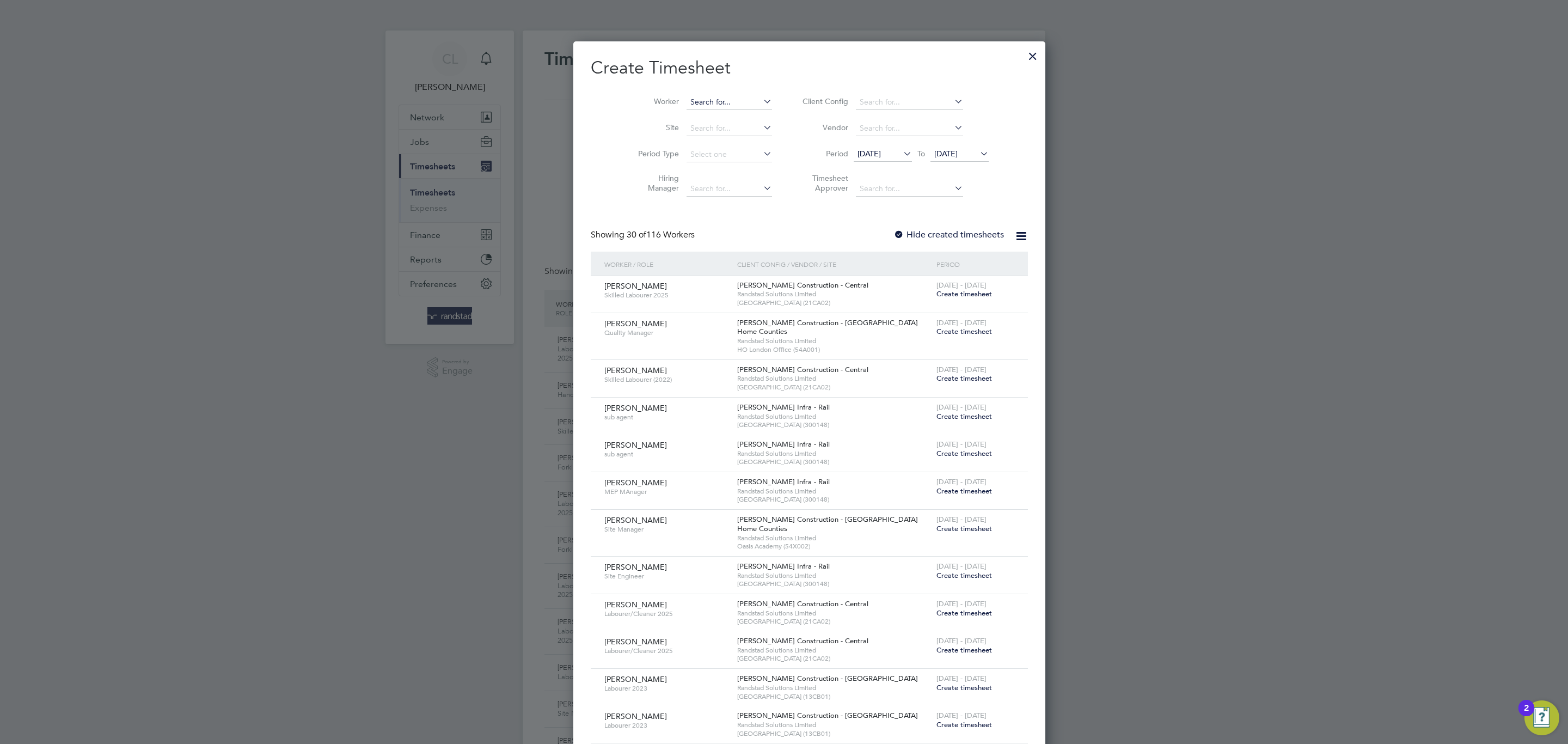
click at [686, 98] on input at bounding box center [729, 102] width 86 height 16
click at [702, 123] on li "[PERSON_NAME] Dad" at bounding box center [721, 117] width 123 height 15
type input "[PERSON_NAME] Dad"
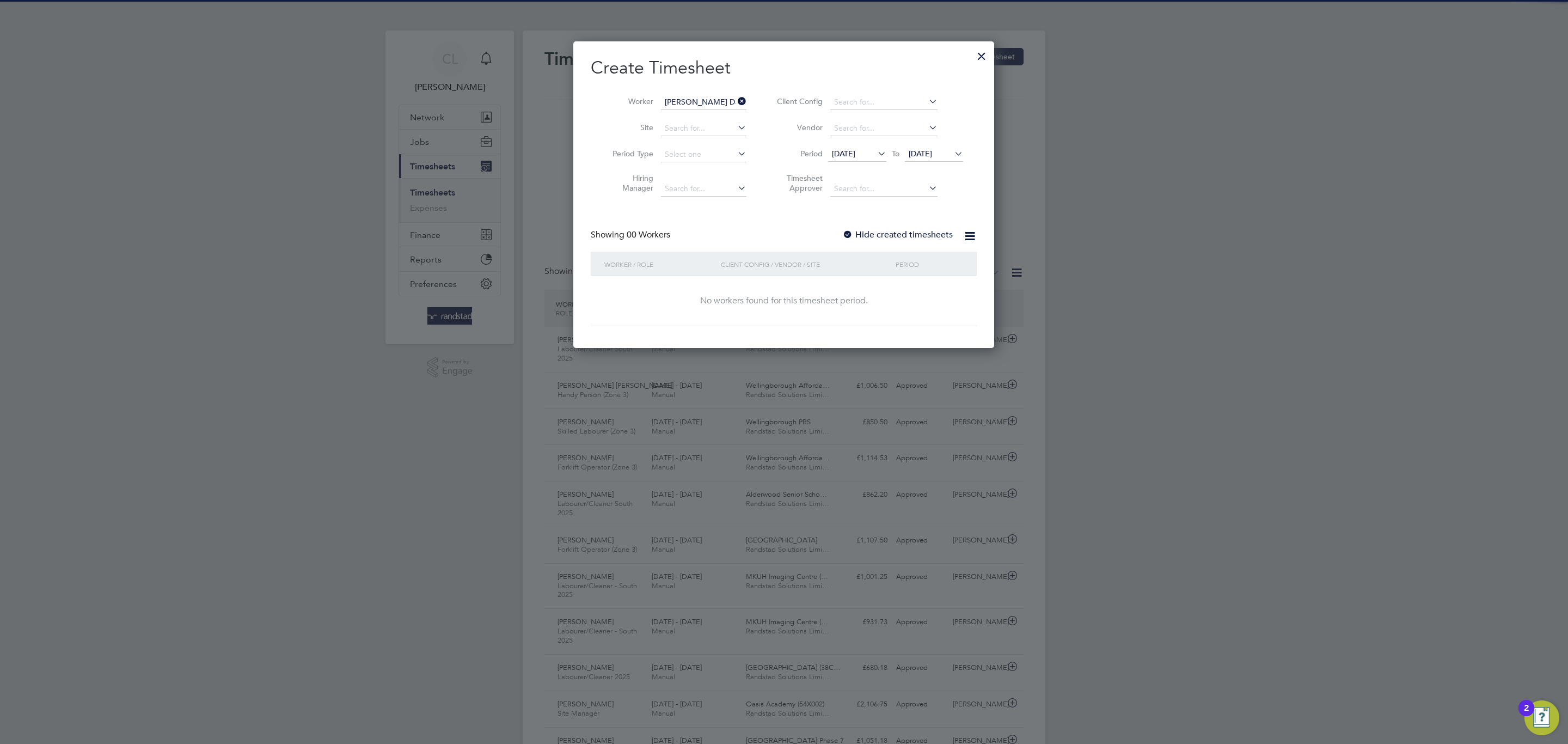
click at [872, 244] on div "Showing 00 Workers Hide created timesheets" at bounding box center [783, 240] width 386 height 22
click at [868, 237] on label "Hide created timesheets" at bounding box center [897, 235] width 110 height 11
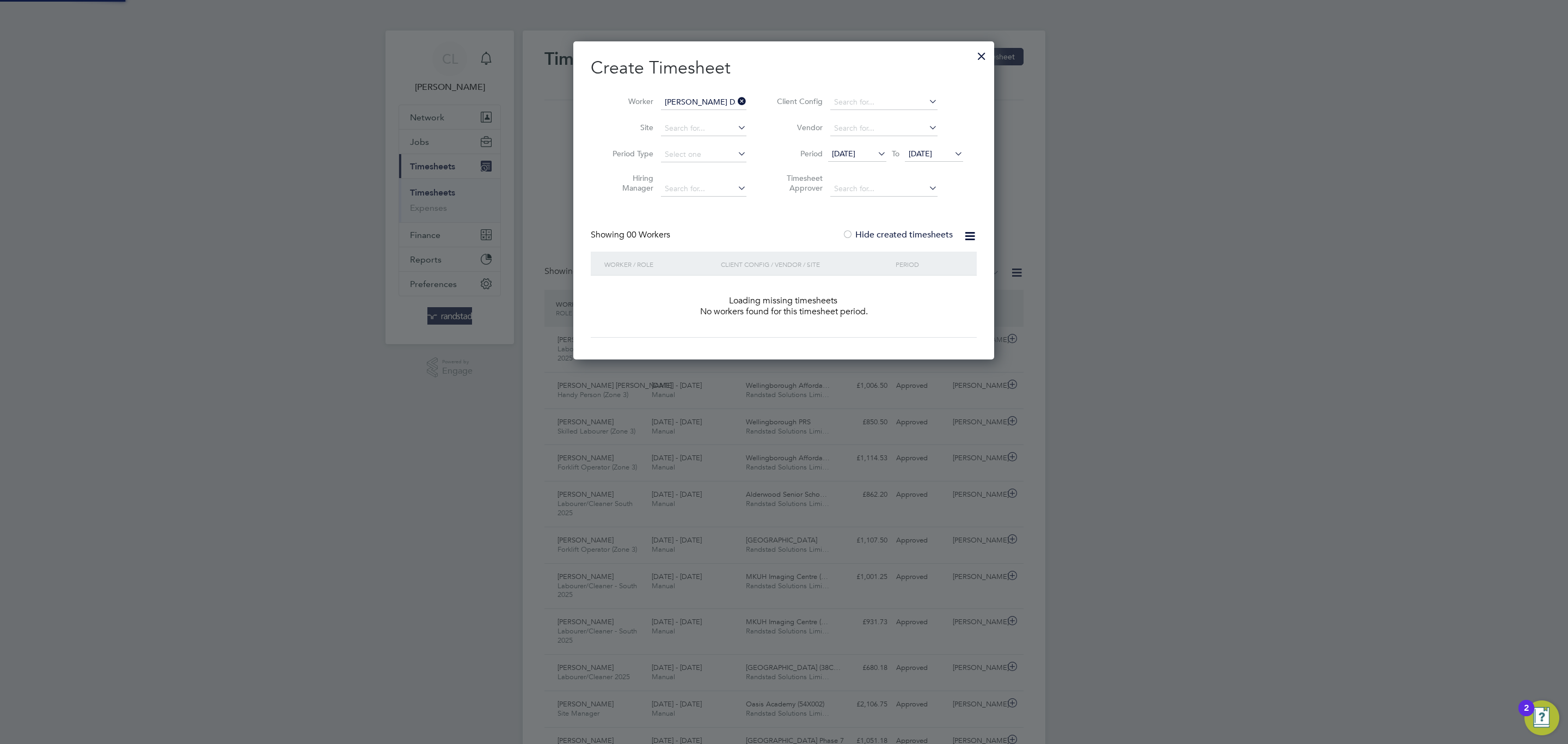
click at [932, 155] on span "[DATE]" at bounding box center [920, 154] width 24 height 10
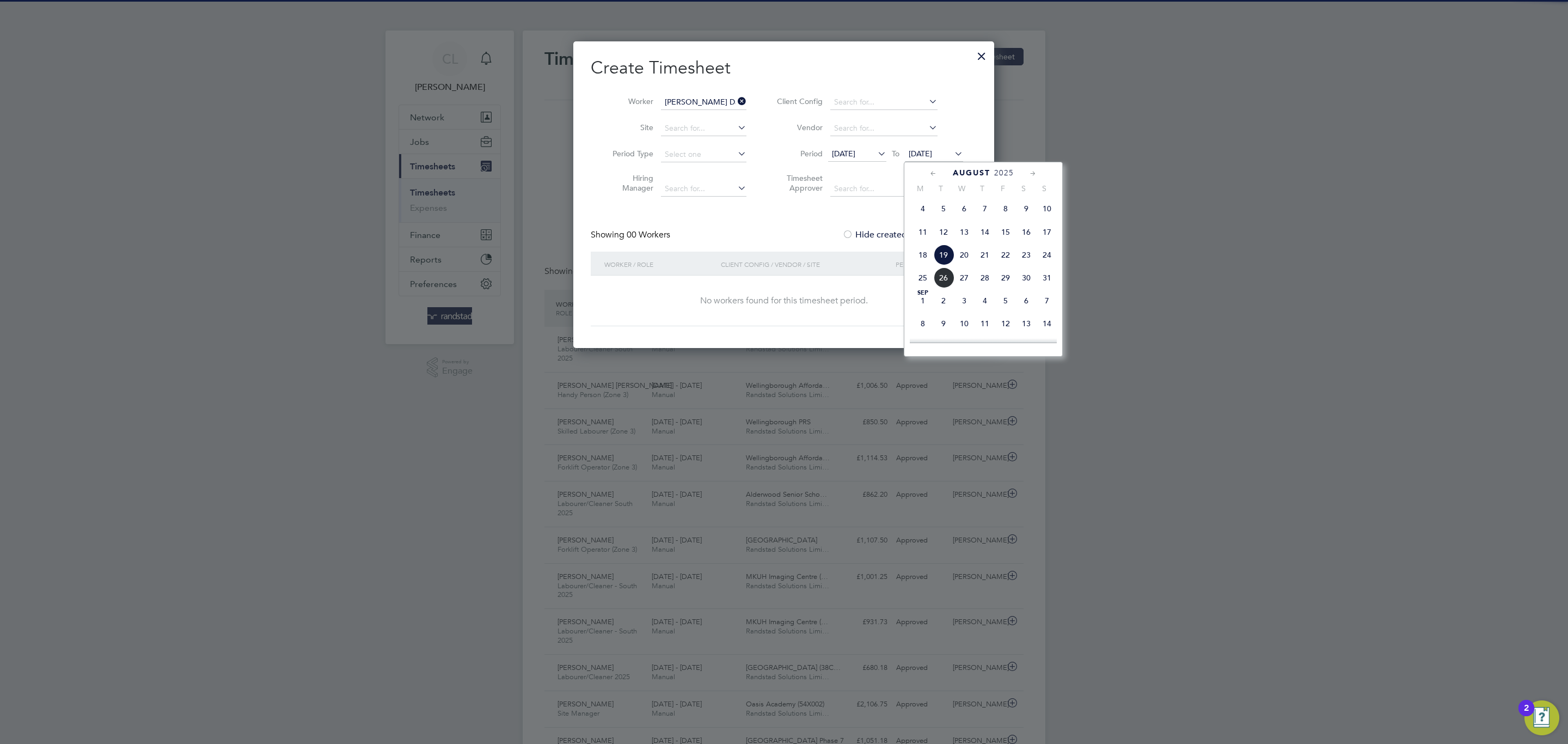
click at [942, 301] on span "2" at bounding box center [943, 301] width 21 height 21
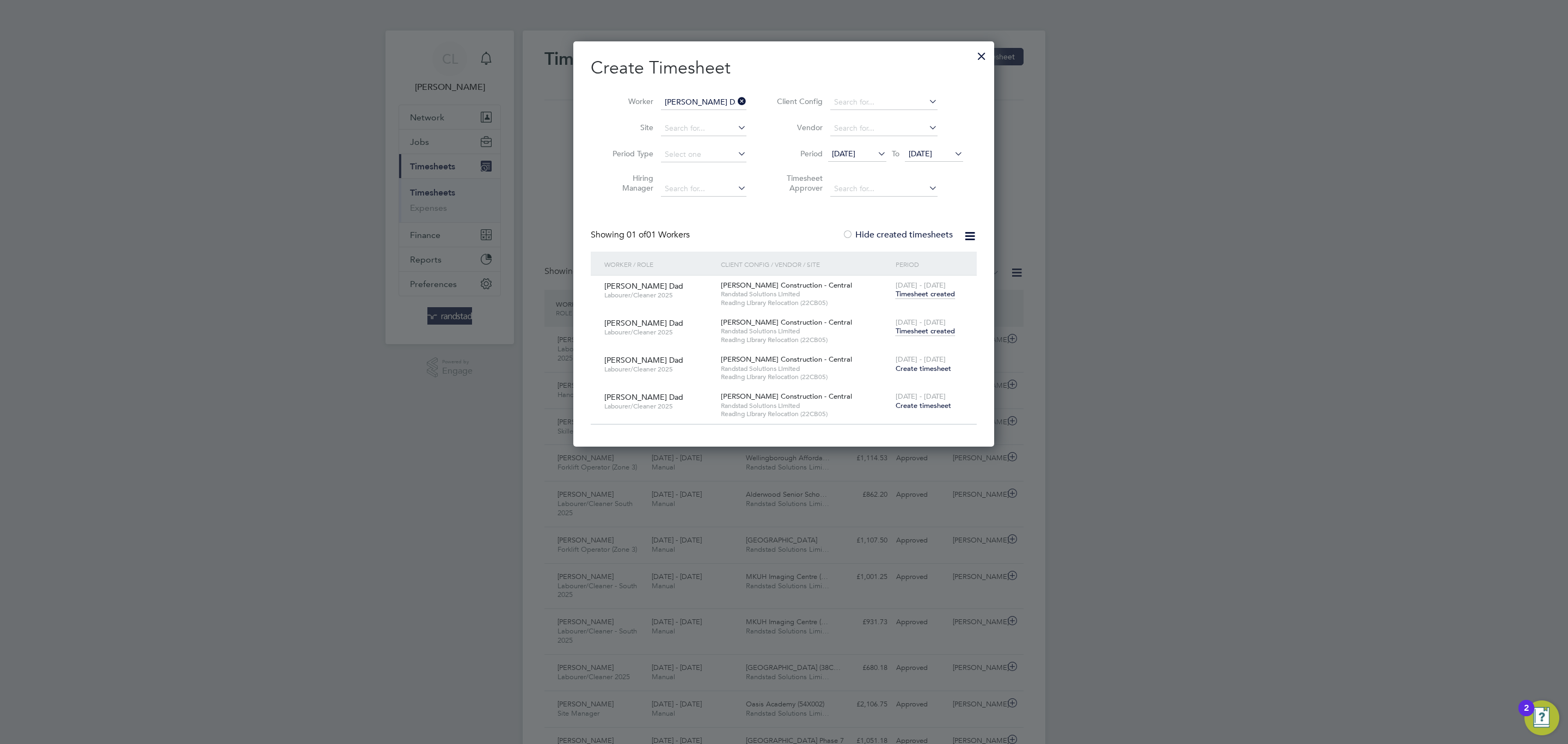
click at [924, 337] on div "[DATE] - [DATE] Timesheet created" at bounding box center [929, 328] width 73 height 30
click at [921, 328] on span "Timesheet created" at bounding box center [925, 331] width 59 height 10
